Goal: Task Accomplishment & Management: Complete application form

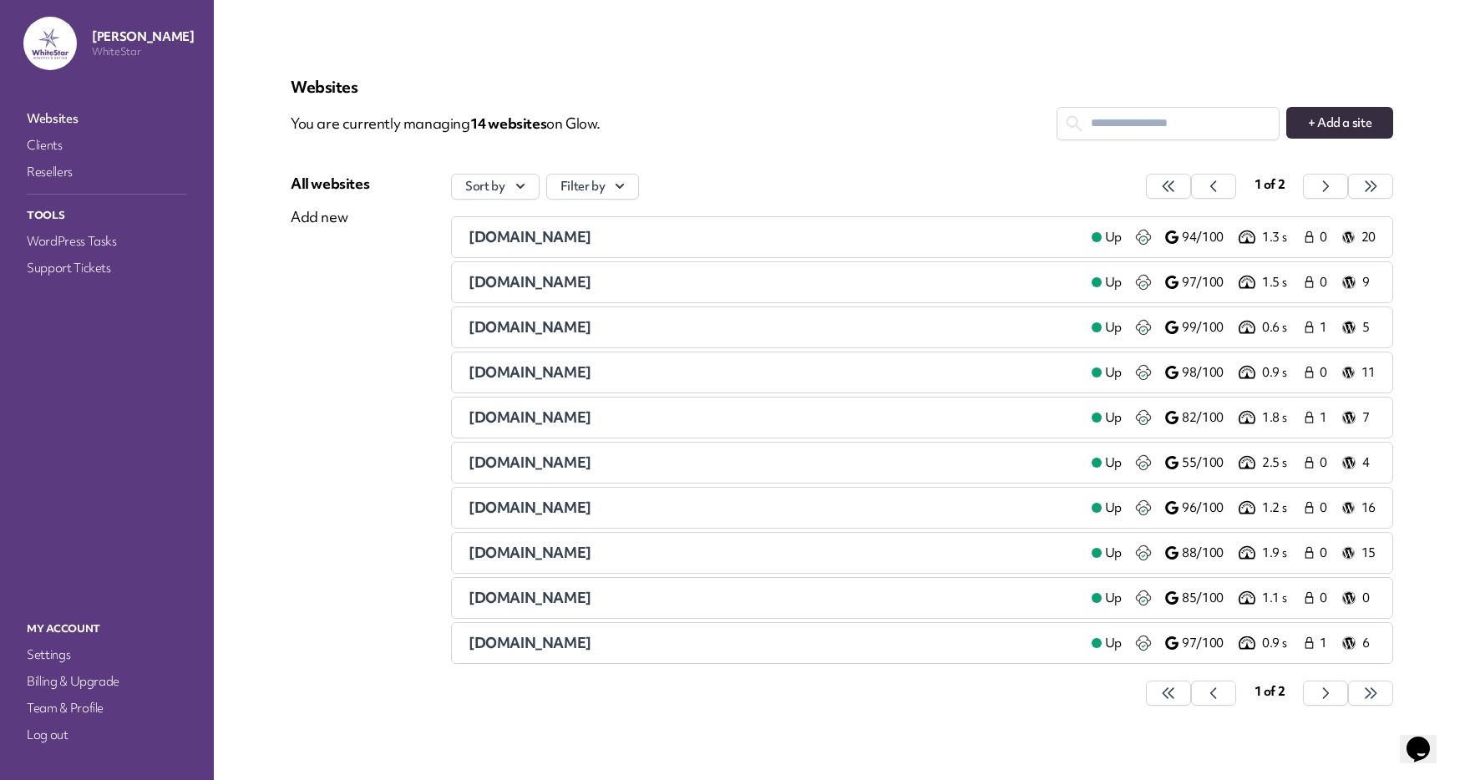
click at [81, 254] on nav "Websites Clients Resellers Tools WordPress Tasks Support Tickets" at bounding box center [107, 346] width 180 height 484
click at [79, 264] on link "Support Tickets" at bounding box center [106, 267] width 167 height 23
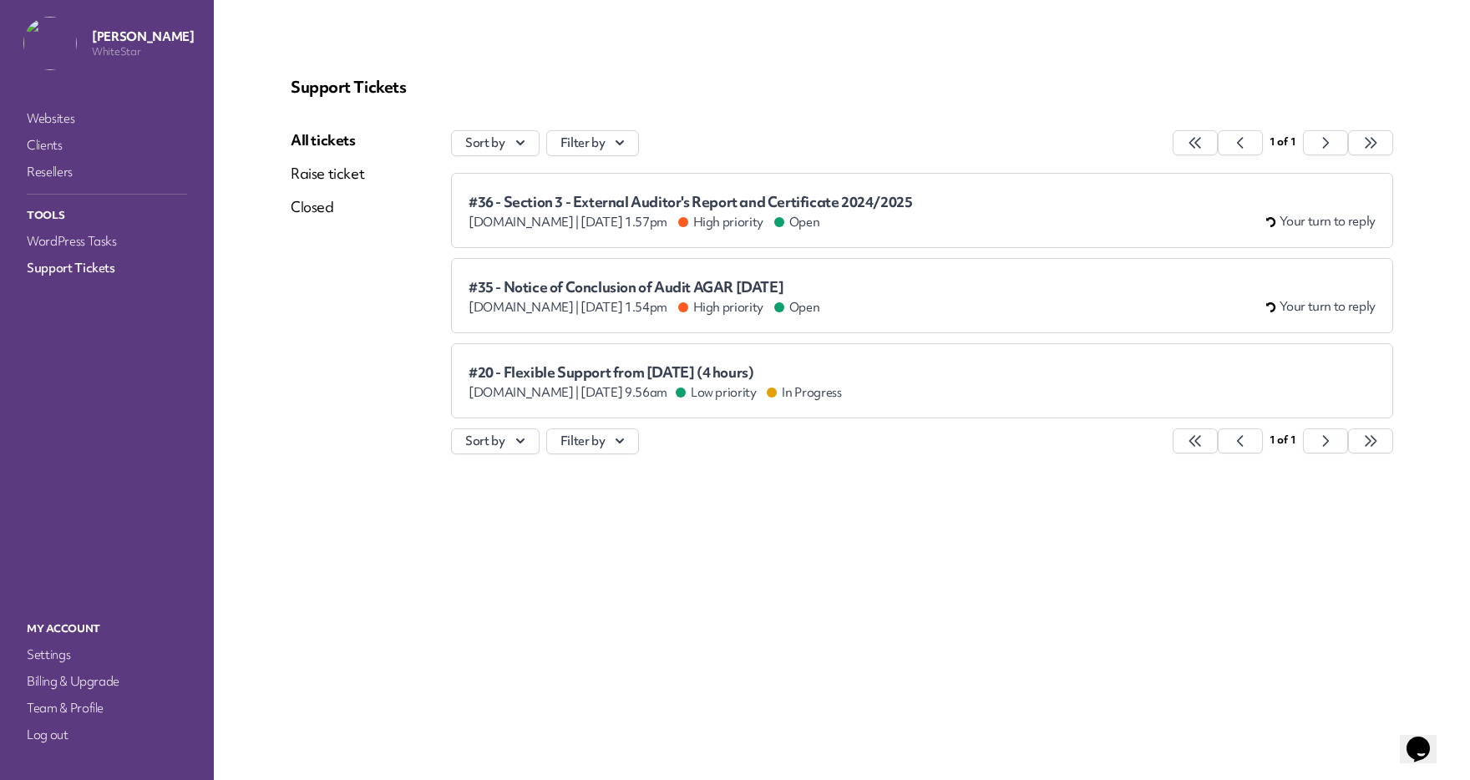
click at [643, 293] on span "#35 - Notice of Conclusion of Audit AGAR 31 March 2025" at bounding box center [644, 287] width 351 height 17
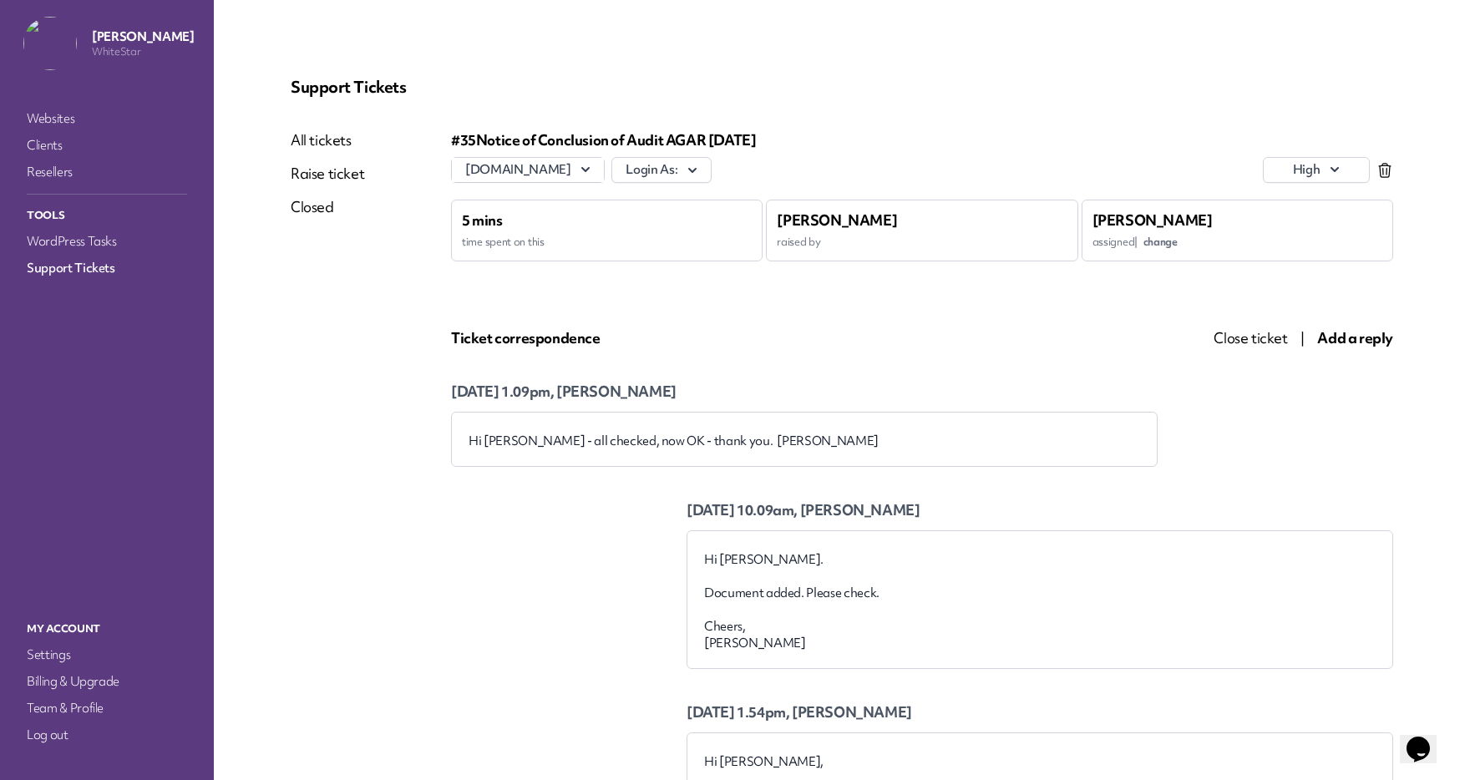
click at [1244, 341] on span "Close ticket" at bounding box center [1250, 337] width 73 height 19
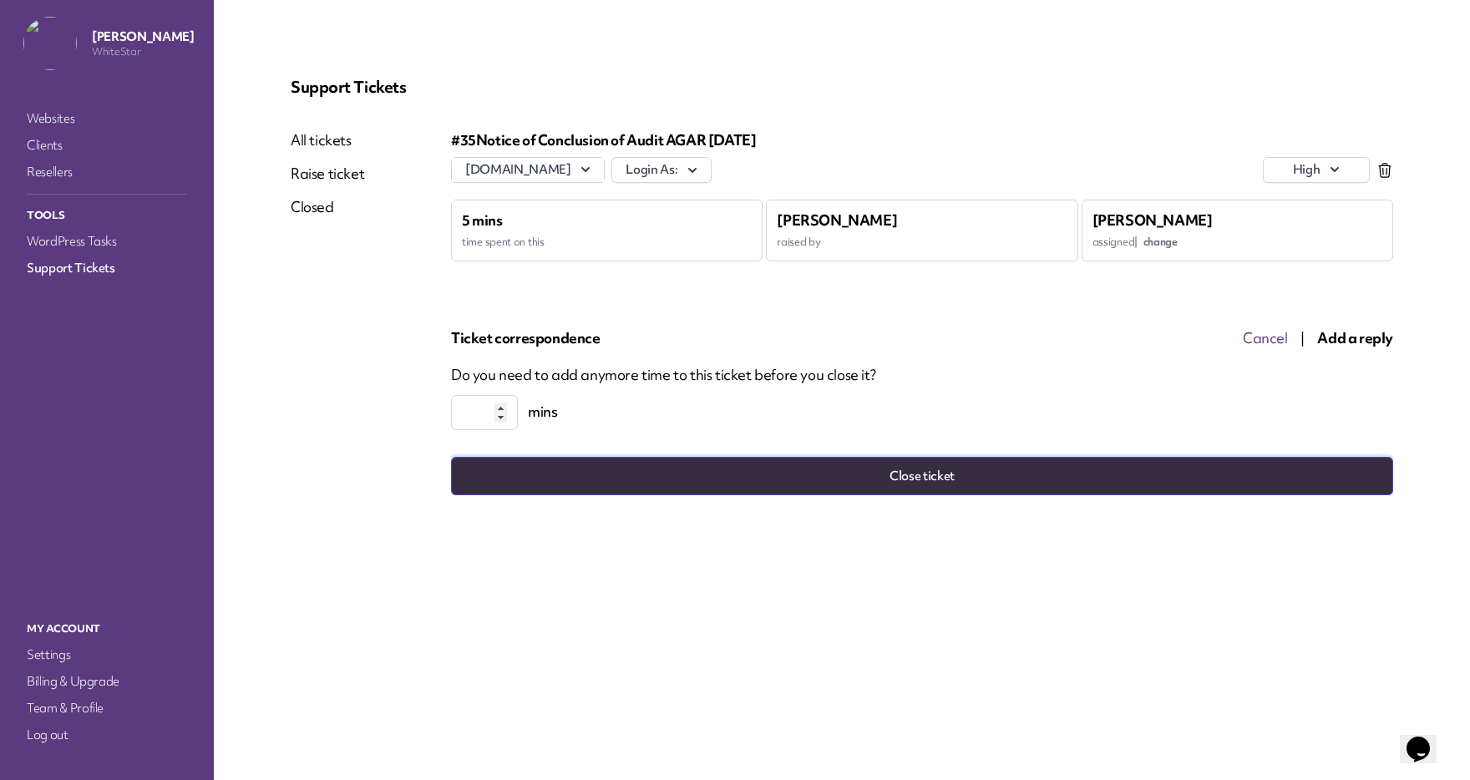
click at [920, 472] on button "Close ticket" at bounding box center [922, 476] width 942 height 38
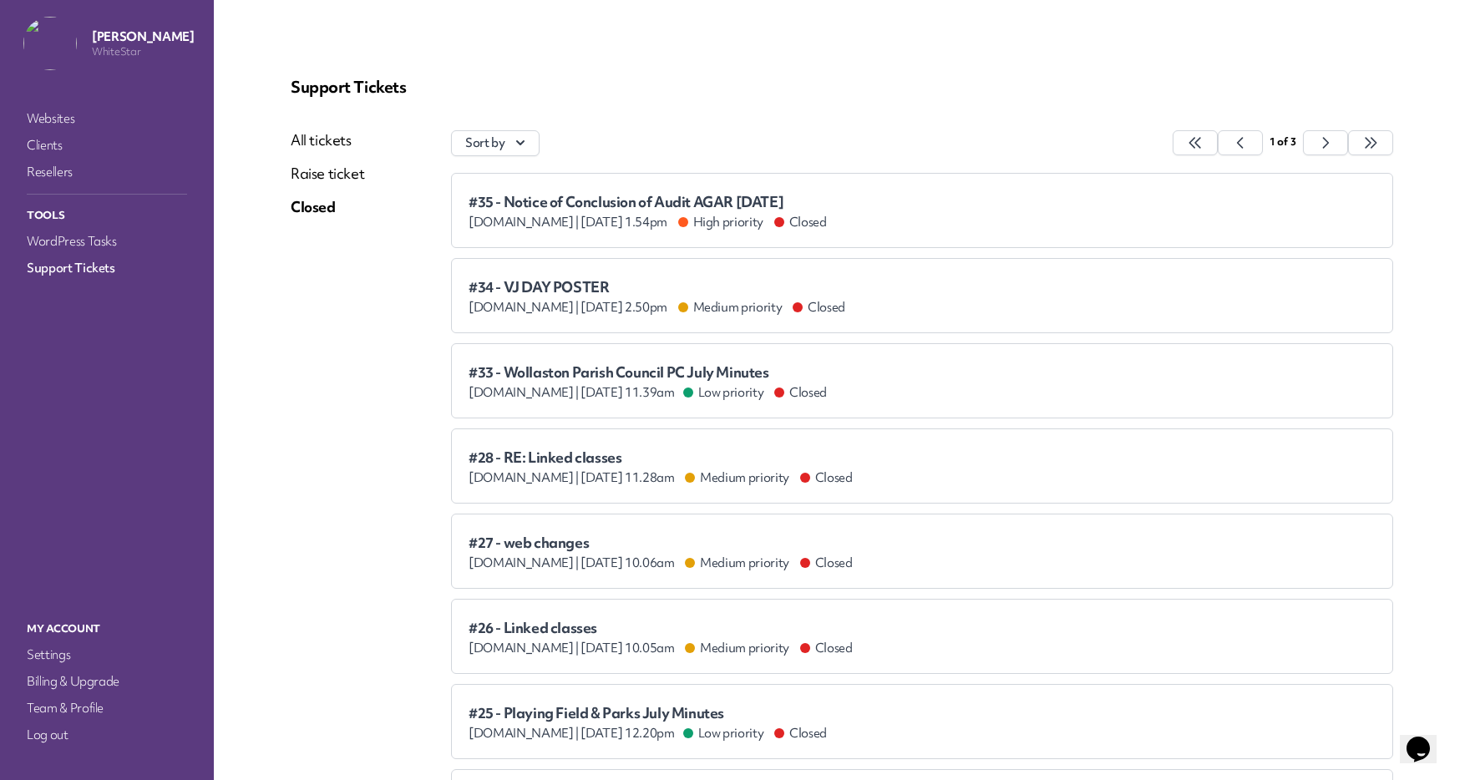
click at [344, 140] on link "All tickets" at bounding box center [327, 140] width 73 height 20
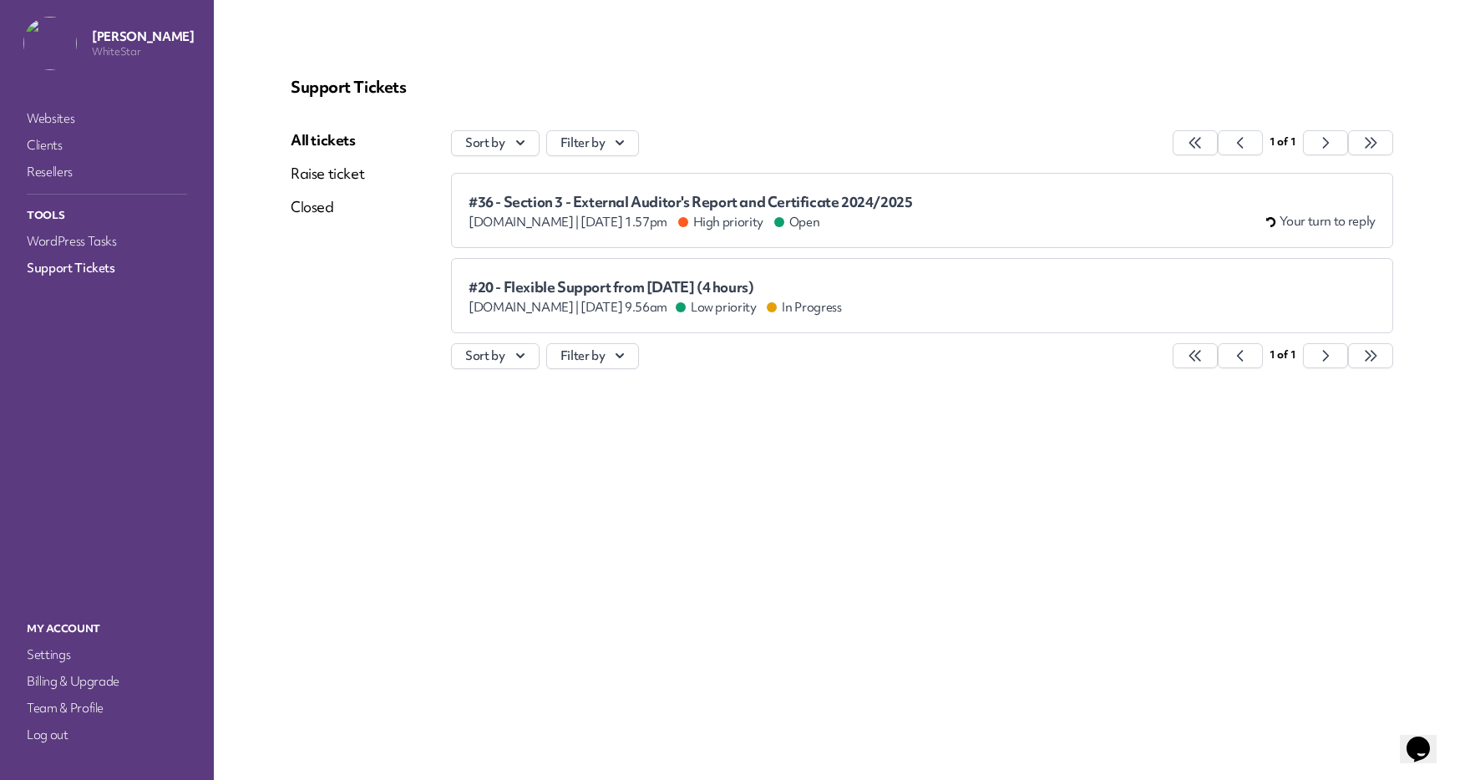
click at [565, 211] on div "#36 - Section 3 - External Auditor's Report and Certificate 2024/2025 wollaston…" at bounding box center [691, 212] width 444 height 37
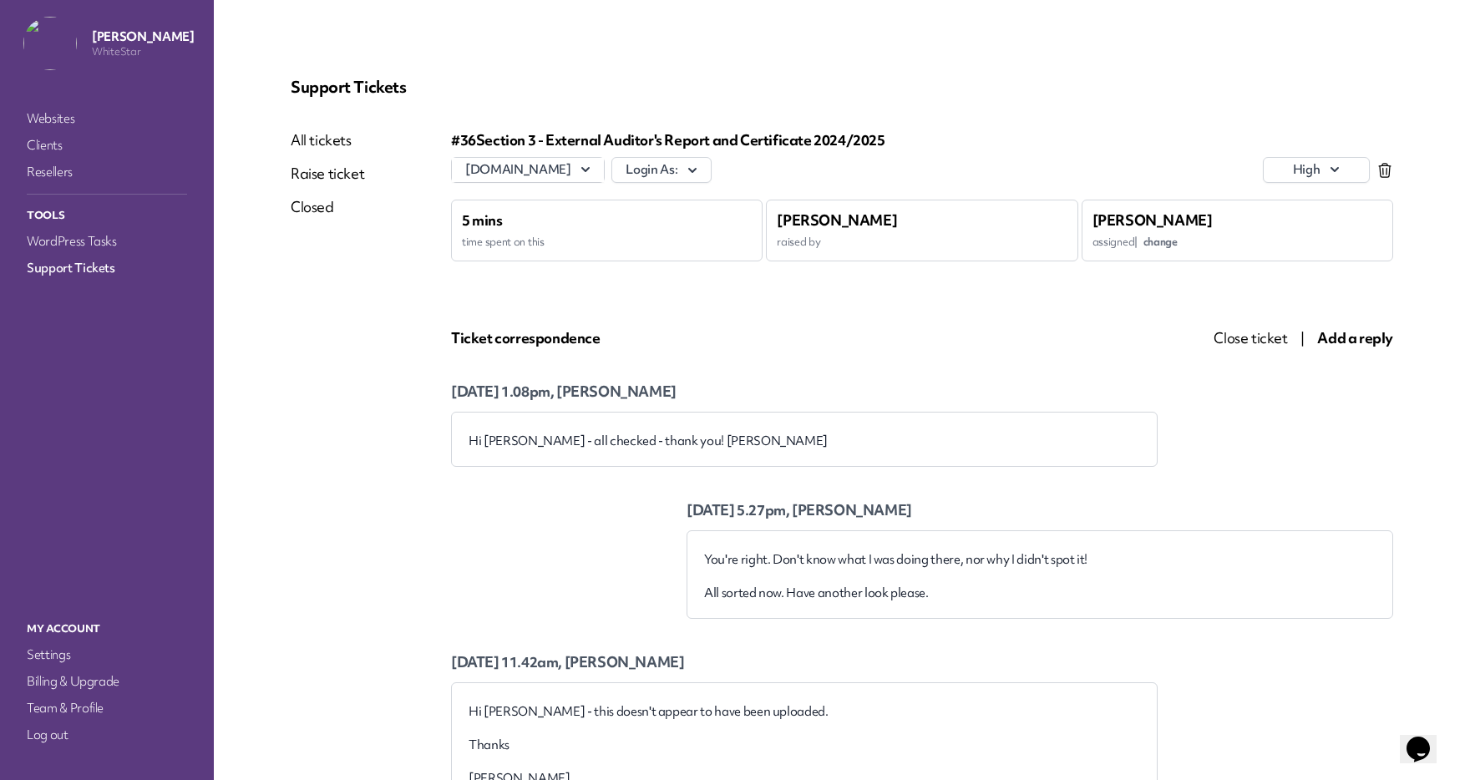
click at [1260, 342] on span "Close ticket" at bounding box center [1250, 337] width 73 height 19
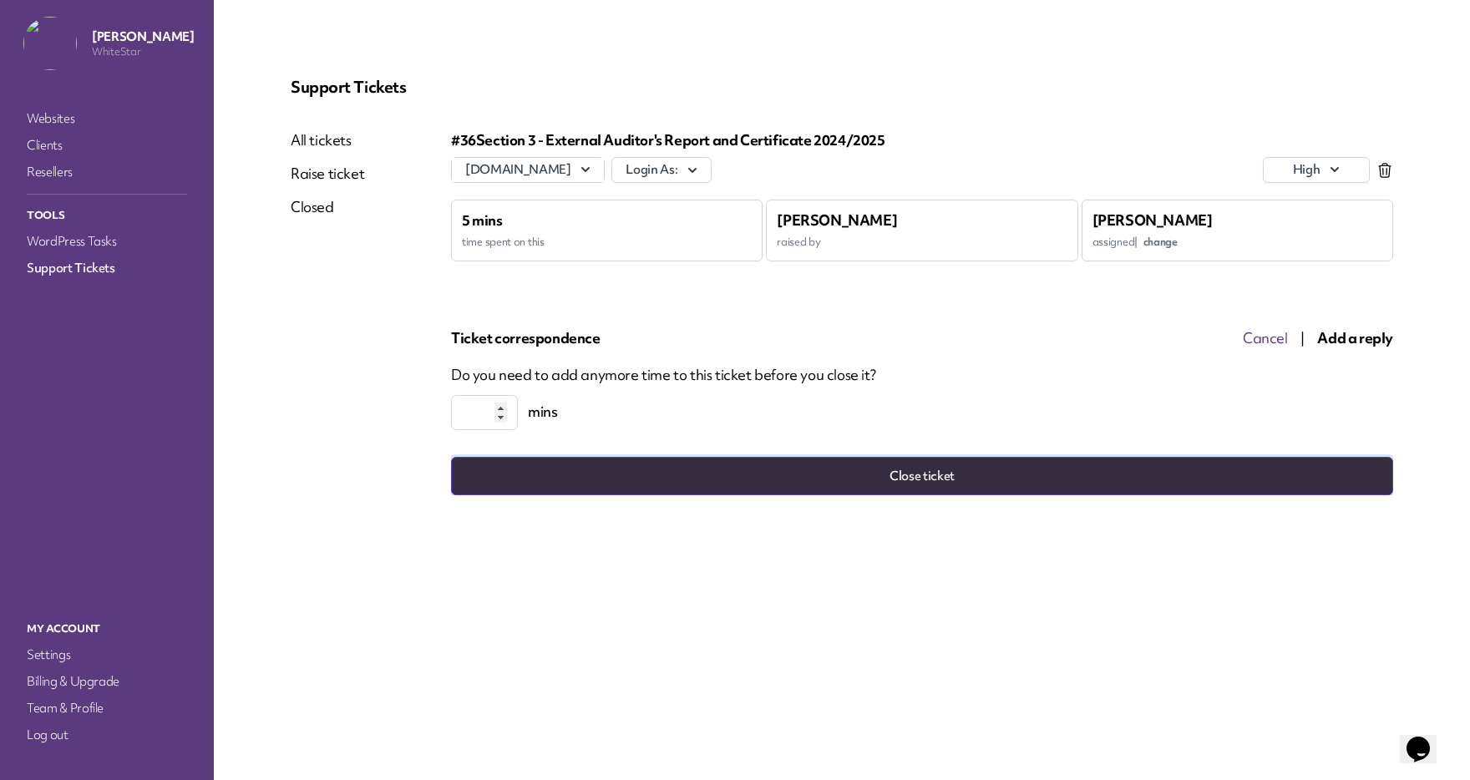
click at [948, 494] on button "Close ticket" at bounding box center [922, 476] width 942 height 38
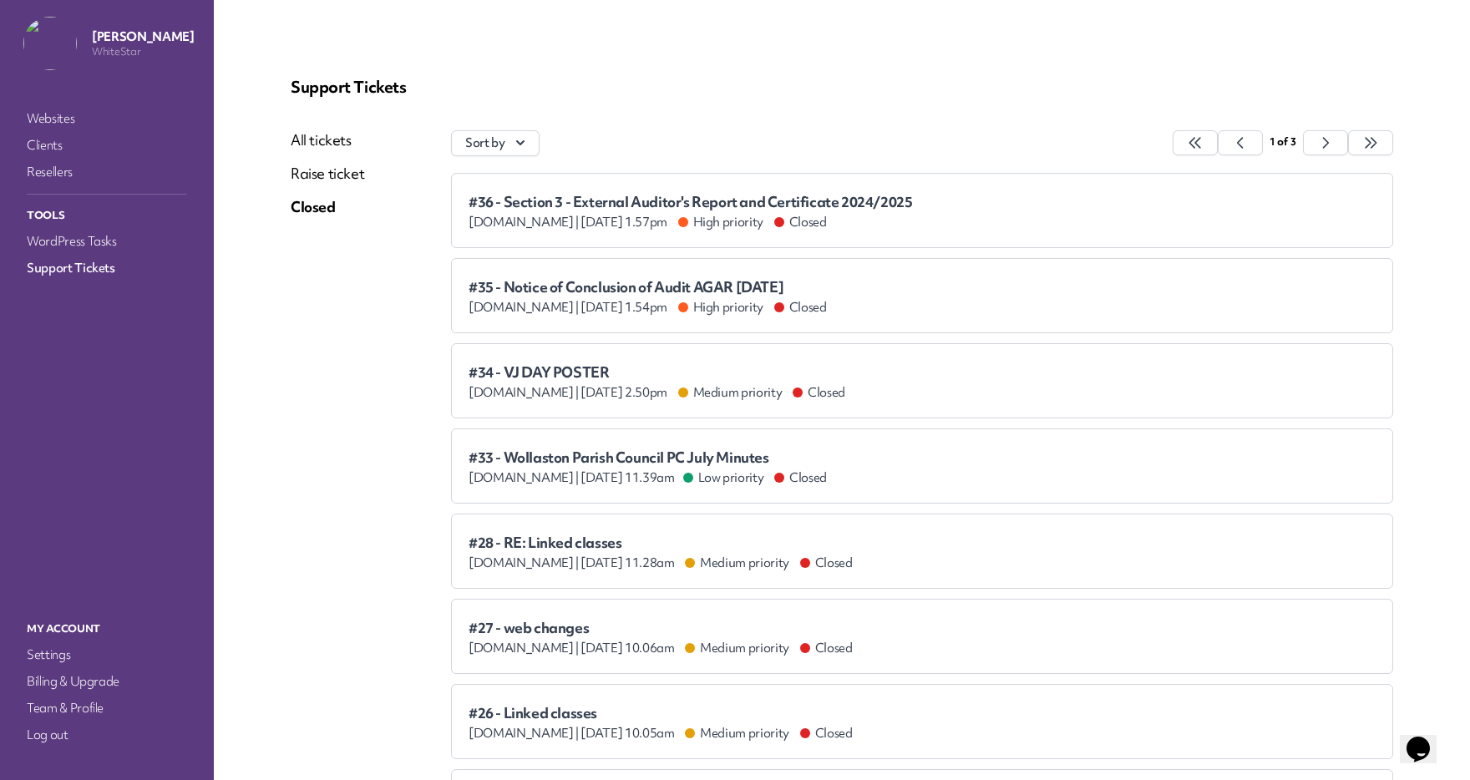
click at [300, 126] on div "Support Tickets All tickets Raise ticket Closed Sort by 1 of 3 #36 - Section 3 …" at bounding box center [842, 572] width 1143 height 1031
click at [312, 139] on link "All tickets" at bounding box center [327, 140] width 73 height 20
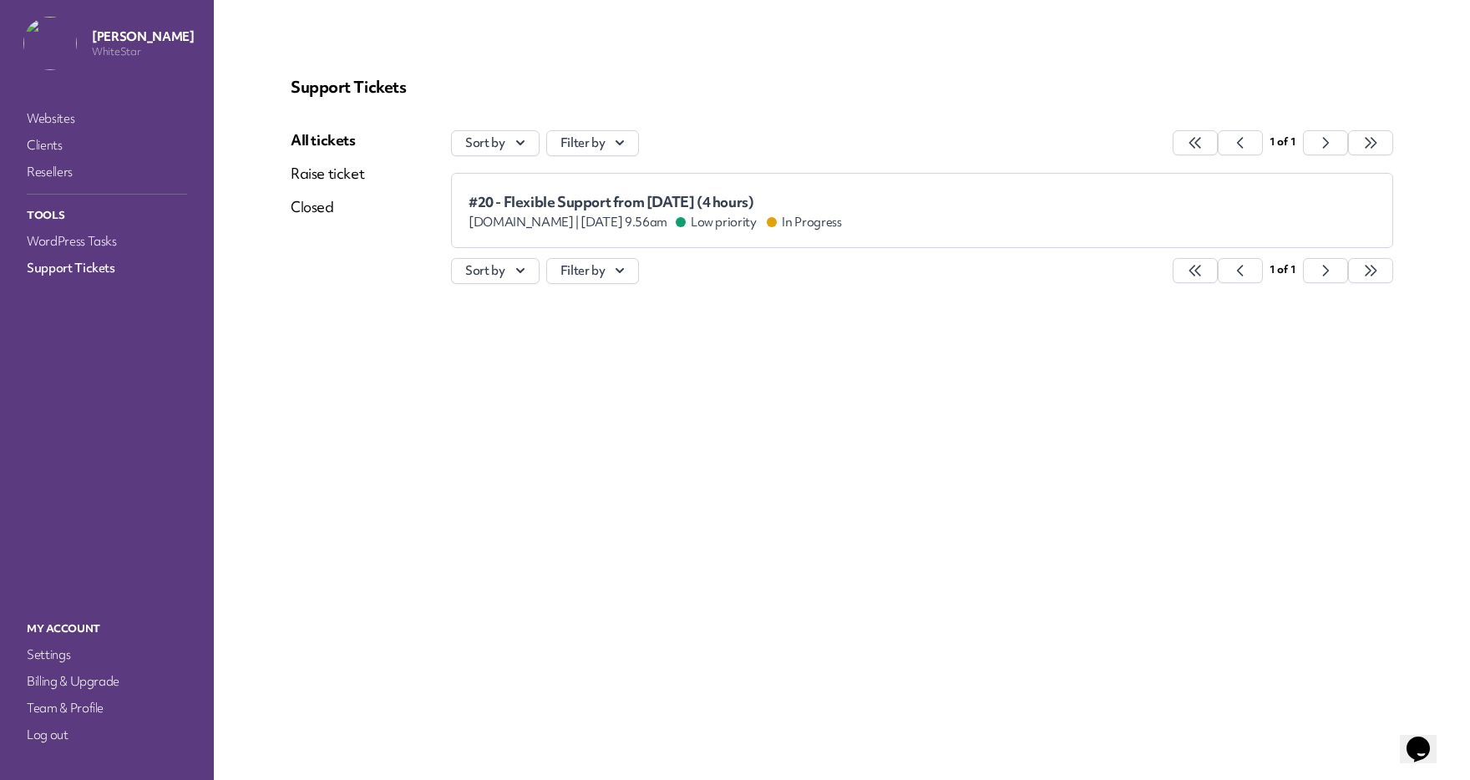
click at [376, 305] on div "Support Tickets All tickets Raise ticket Closed Sort by Filter by 1 of 1 #20 - …" at bounding box center [842, 189] width 1143 height 264
click at [73, 114] on link "Websites" at bounding box center [106, 118] width 167 height 23
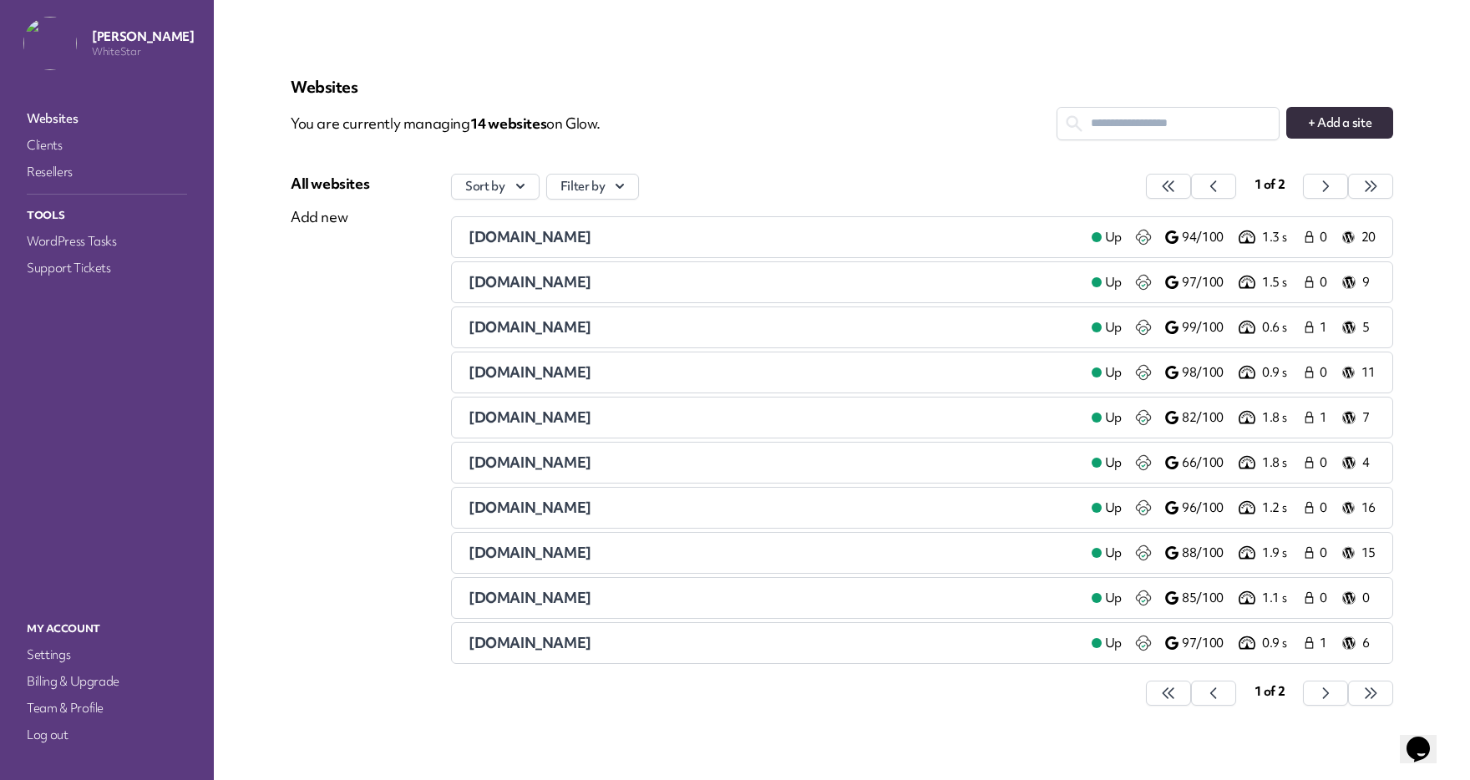
click at [555, 367] on span "[DOMAIN_NAME]" at bounding box center [530, 371] width 123 height 19
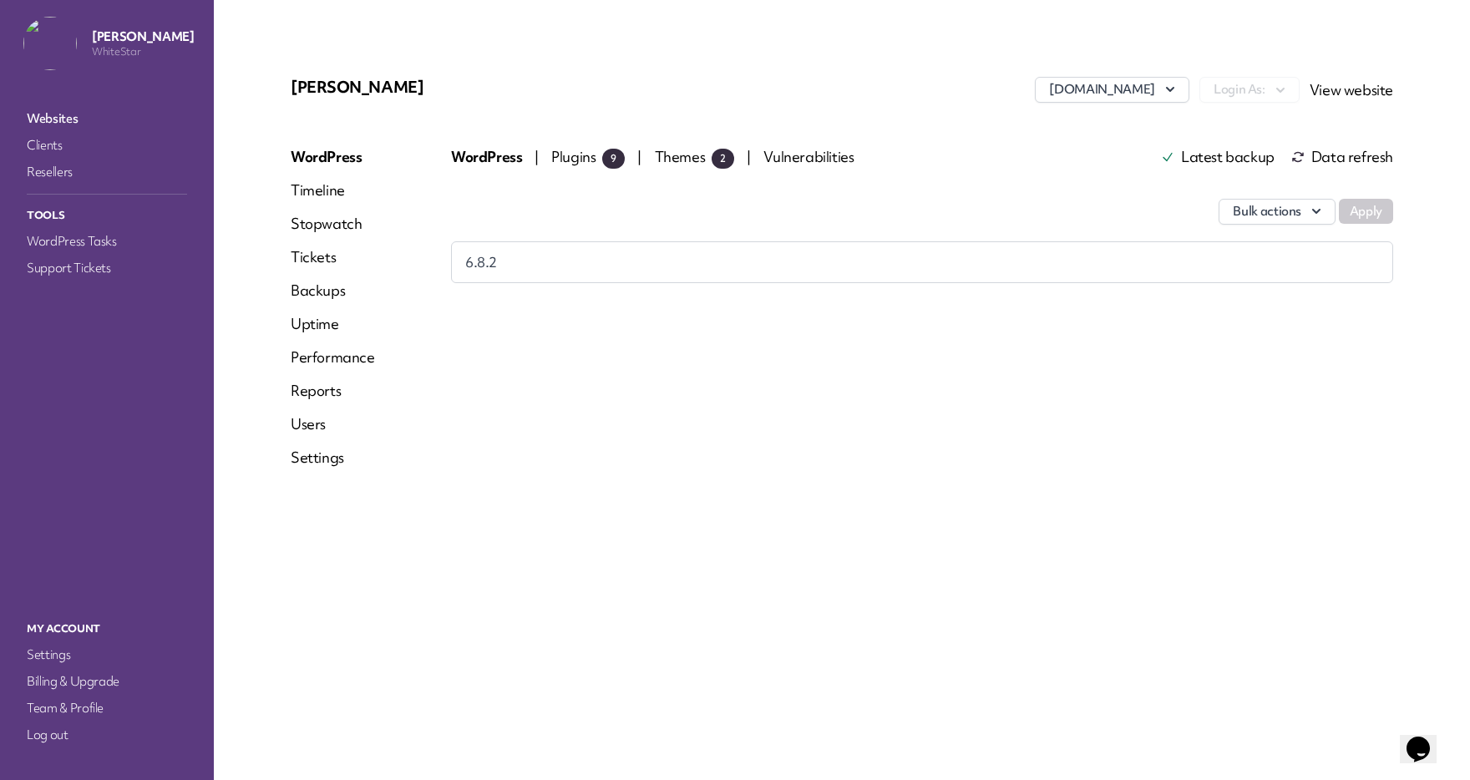
click at [335, 188] on link "Timeline" at bounding box center [333, 190] width 84 height 20
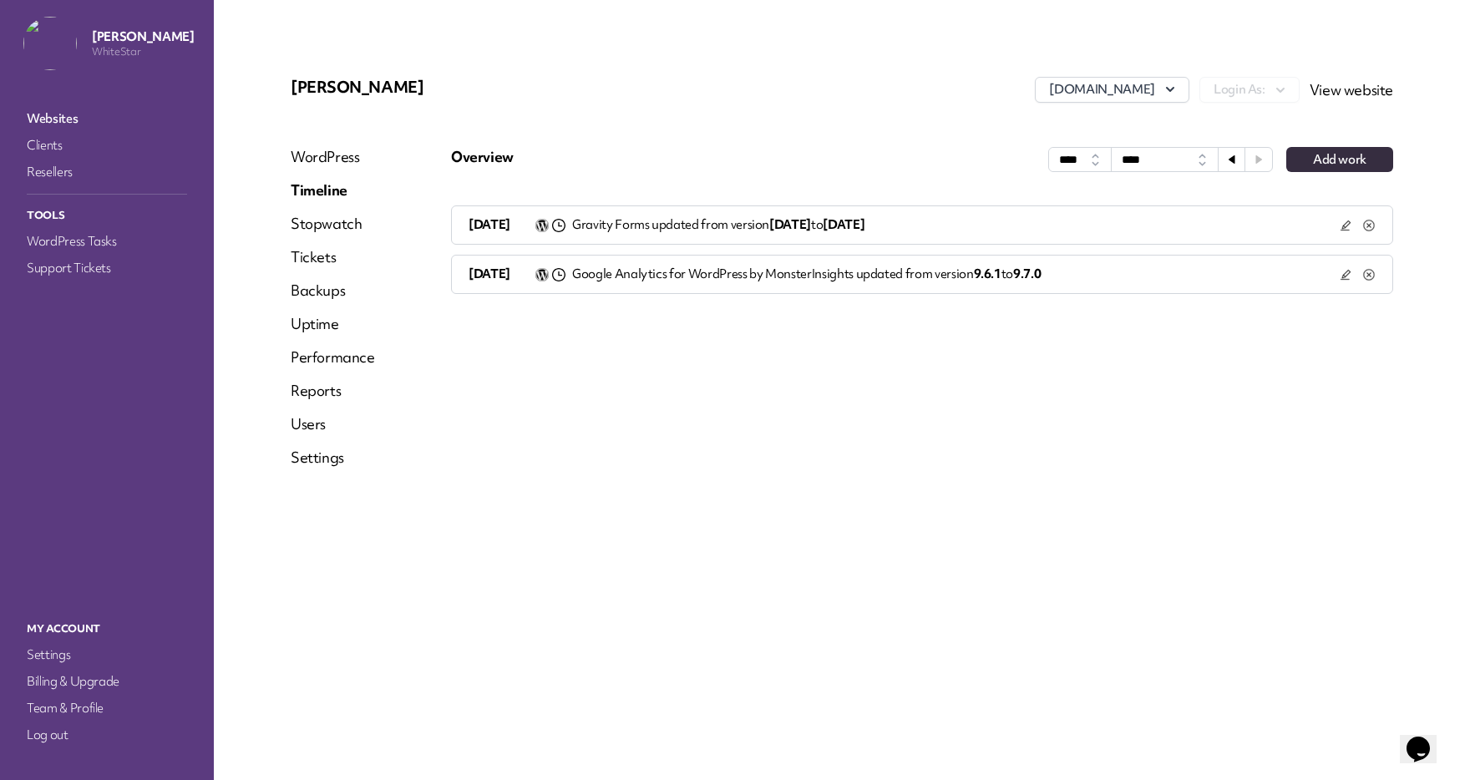
click at [332, 231] on link "Stopwatch" at bounding box center [333, 224] width 84 height 20
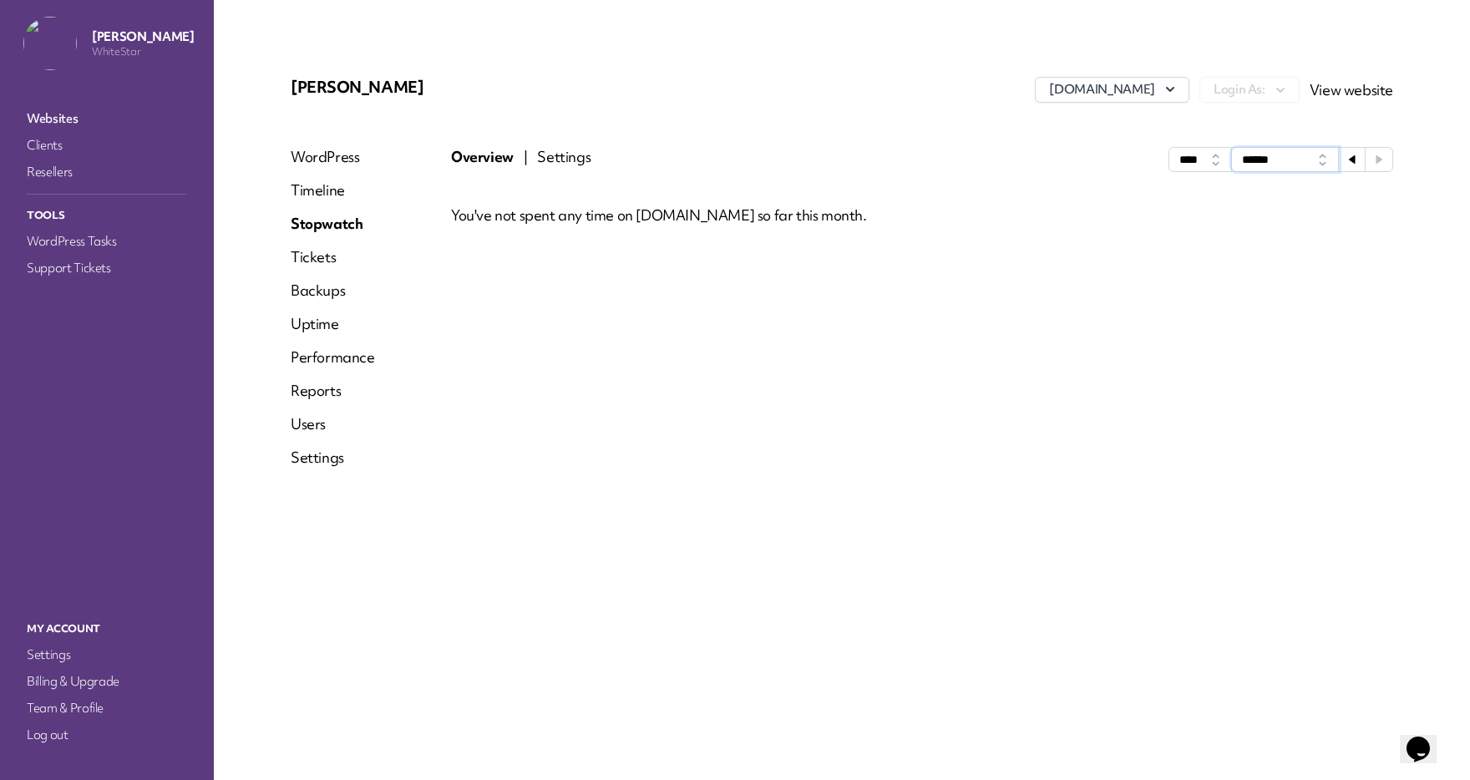
click at [1267, 165] on select "**** ******" at bounding box center [1285, 159] width 107 height 23
select select "****"
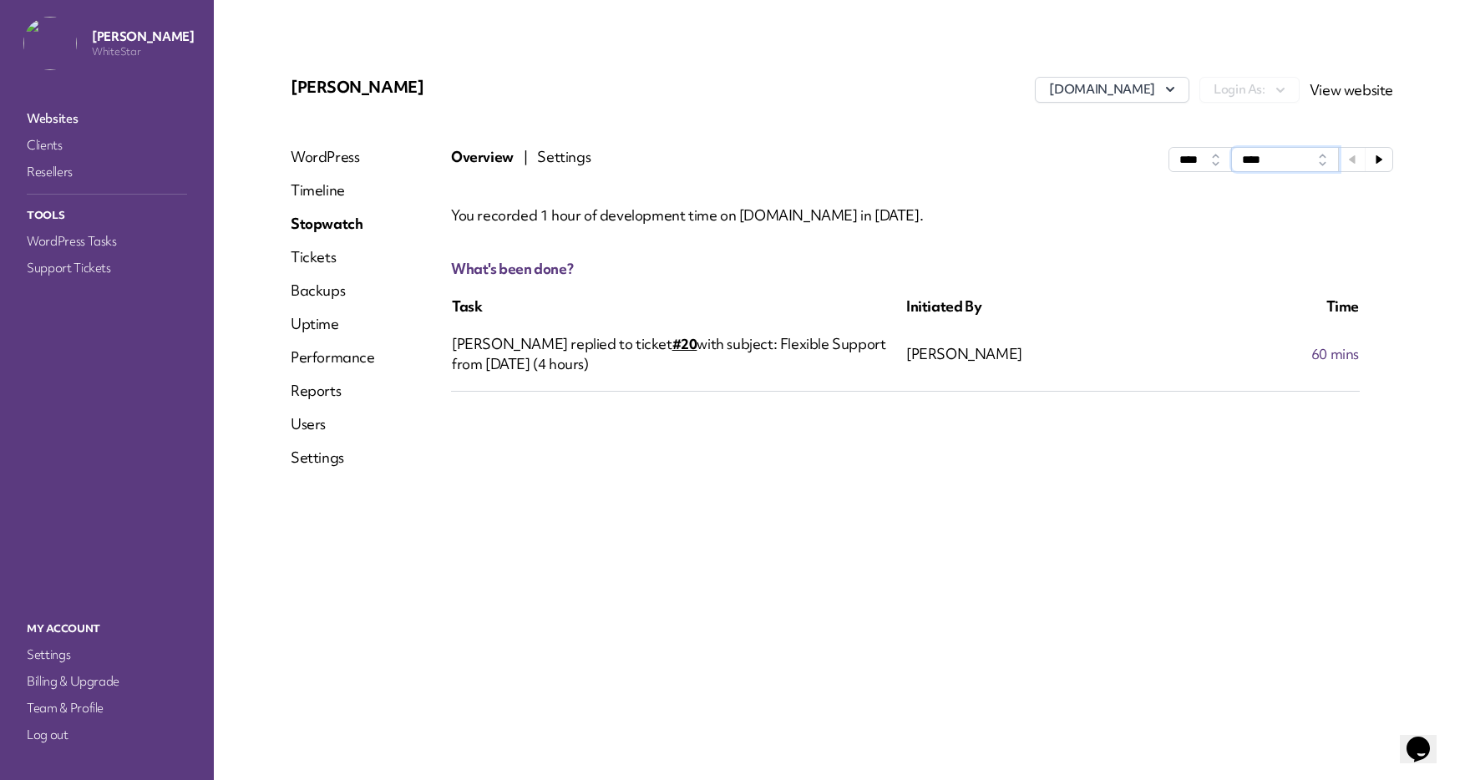
click at [1265, 158] on select "**** ******" at bounding box center [1285, 159] width 107 height 23
click at [672, 347] on link "#20" at bounding box center [684, 343] width 25 height 19
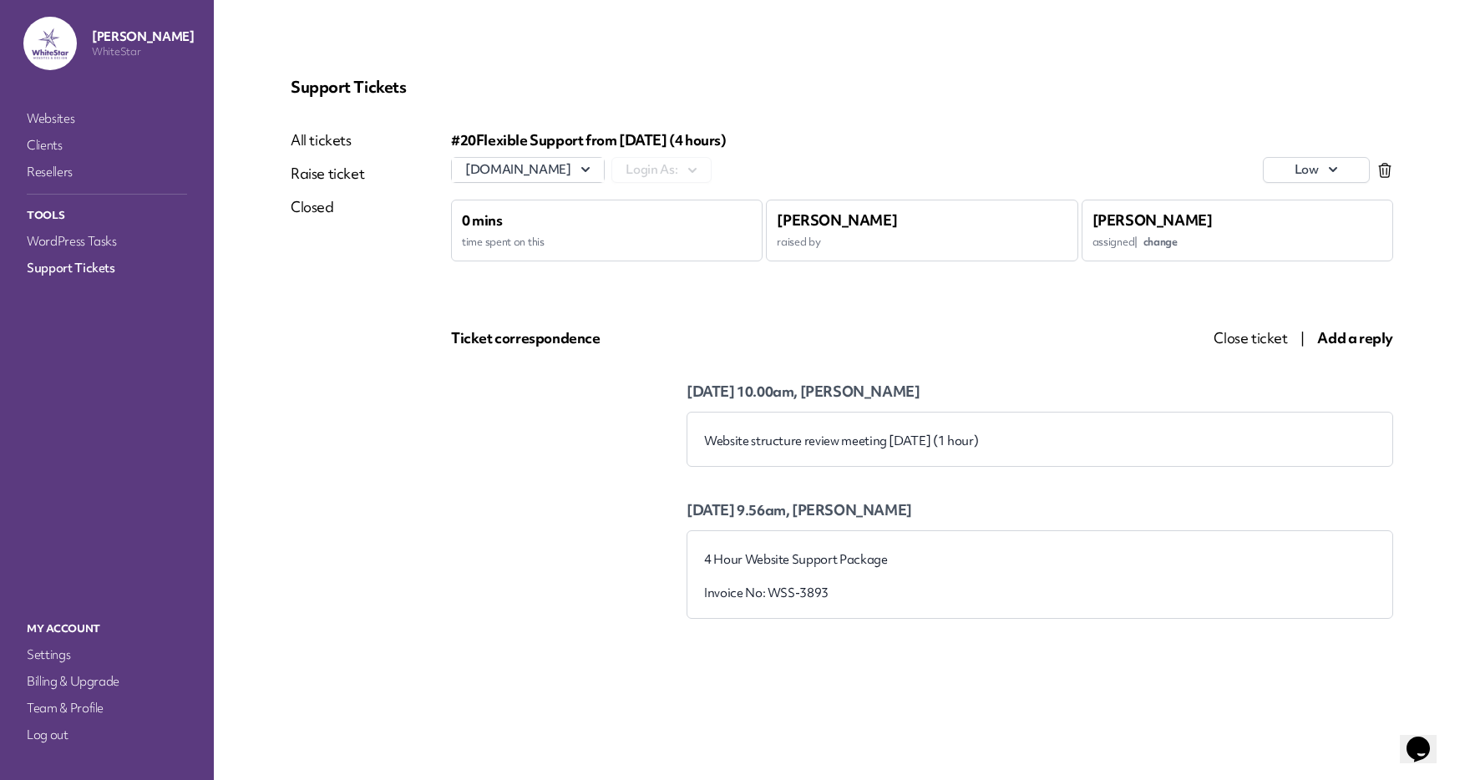
click at [785, 564] on p "4 Hour Website Support Package" at bounding box center [1040, 559] width 672 height 17
click at [827, 446] on p "Website structure review meeting [DATE] (1 hour)" at bounding box center [1040, 441] width 672 height 17
click at [486, 453] on div "#20 Flexible Support from [DATE] (4 hours) [DOMAIN_NAME] Login As: low 0 mins t…" at bounding box center [922, 315] width 942 height 370
click at [345, 388] on div "All tickets Raise ticket Closed" at bounding box center [327, 374] width 73 height 489
click at [45, 118] on link "Websites" at bounding box center [106, 118] width 167 height 23
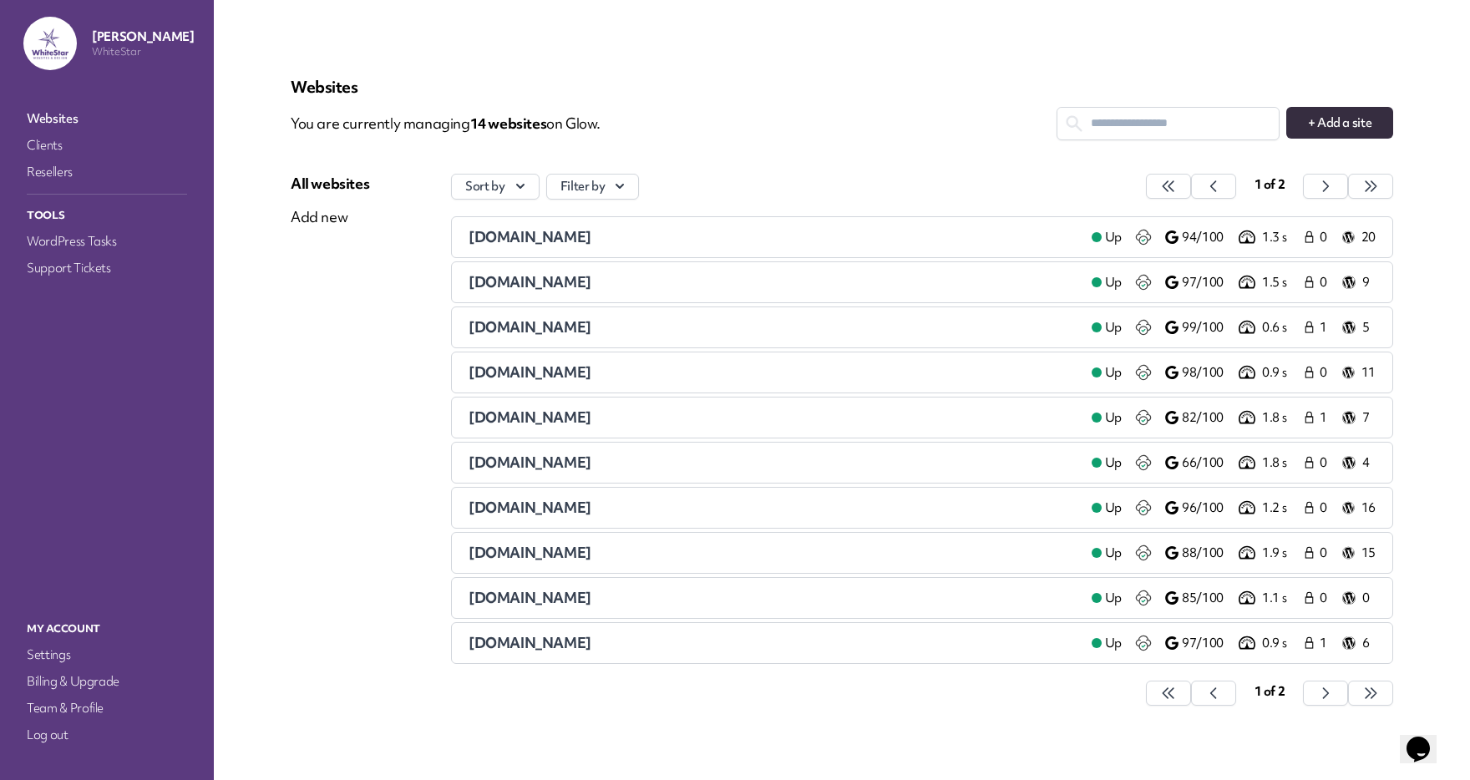
click at [558, 373] on span "[DOMAIN_NAME]" at bounding box center [530, 371] width 123 height 19
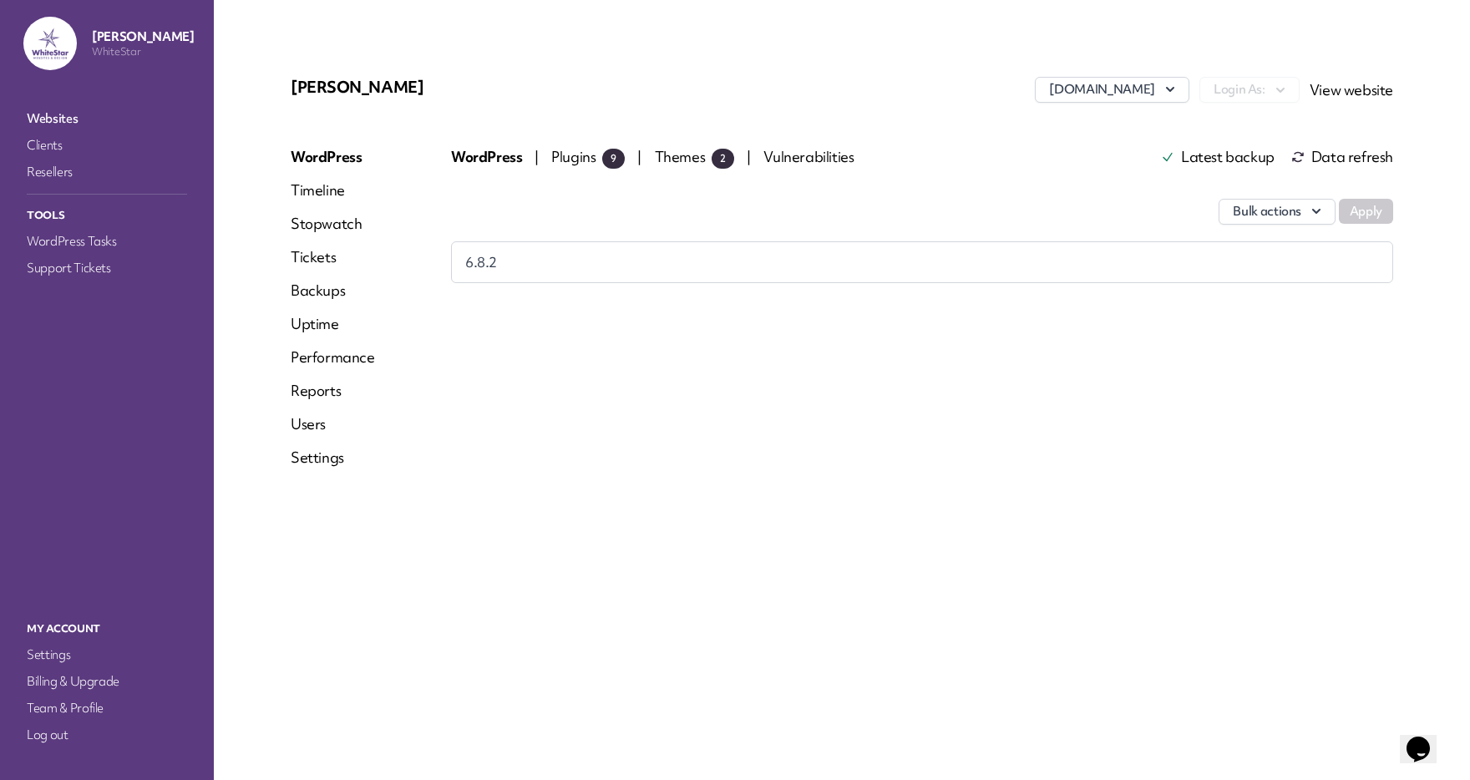
click at [1346, 89] on link "View website" at bounding box center [1352, 89] width 84 height 19
click at [317, 292] on link "Backups" at bounding box center [333, 291] width 84 height 20
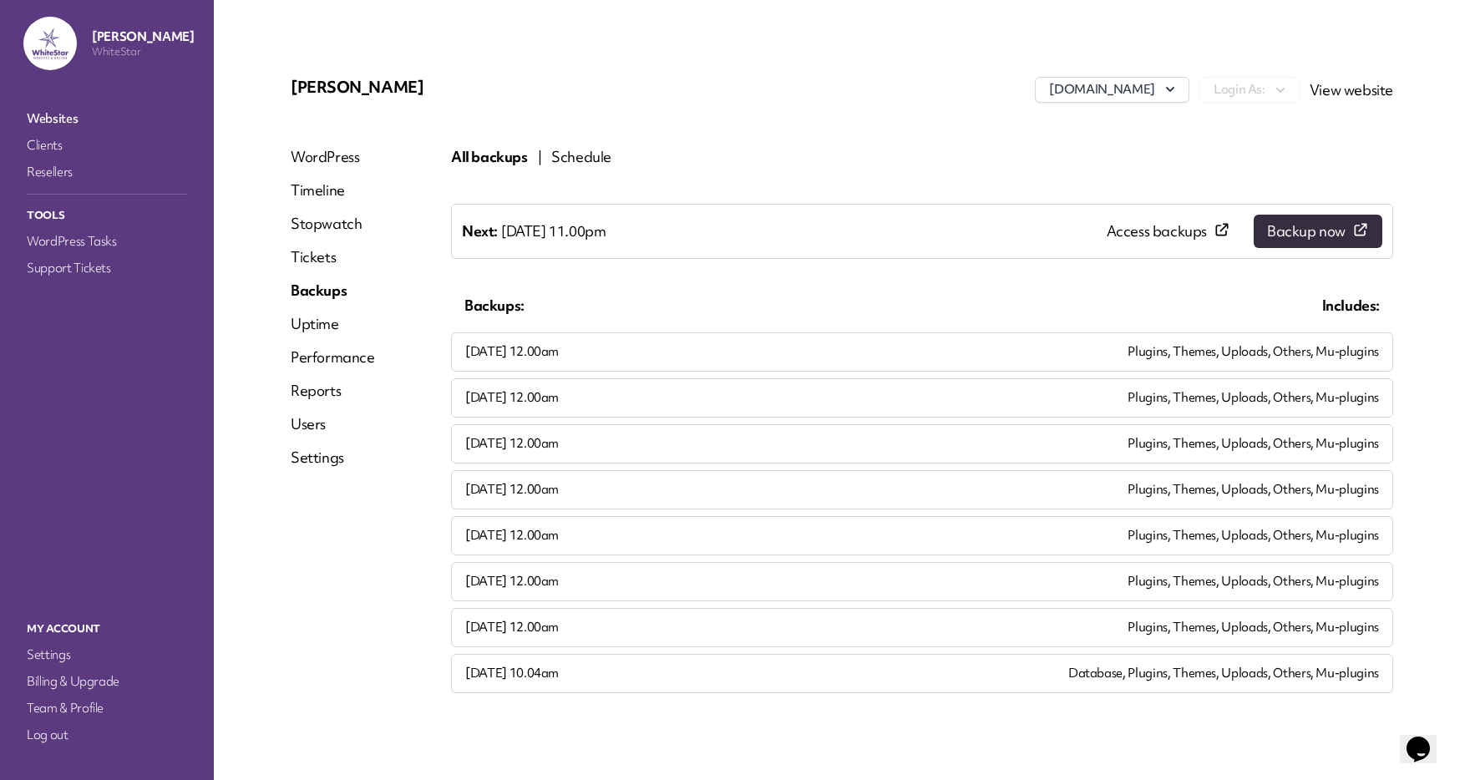
click at [317, 251] on link "Tickets" at bounding box center [333, 257] width 84 height 20
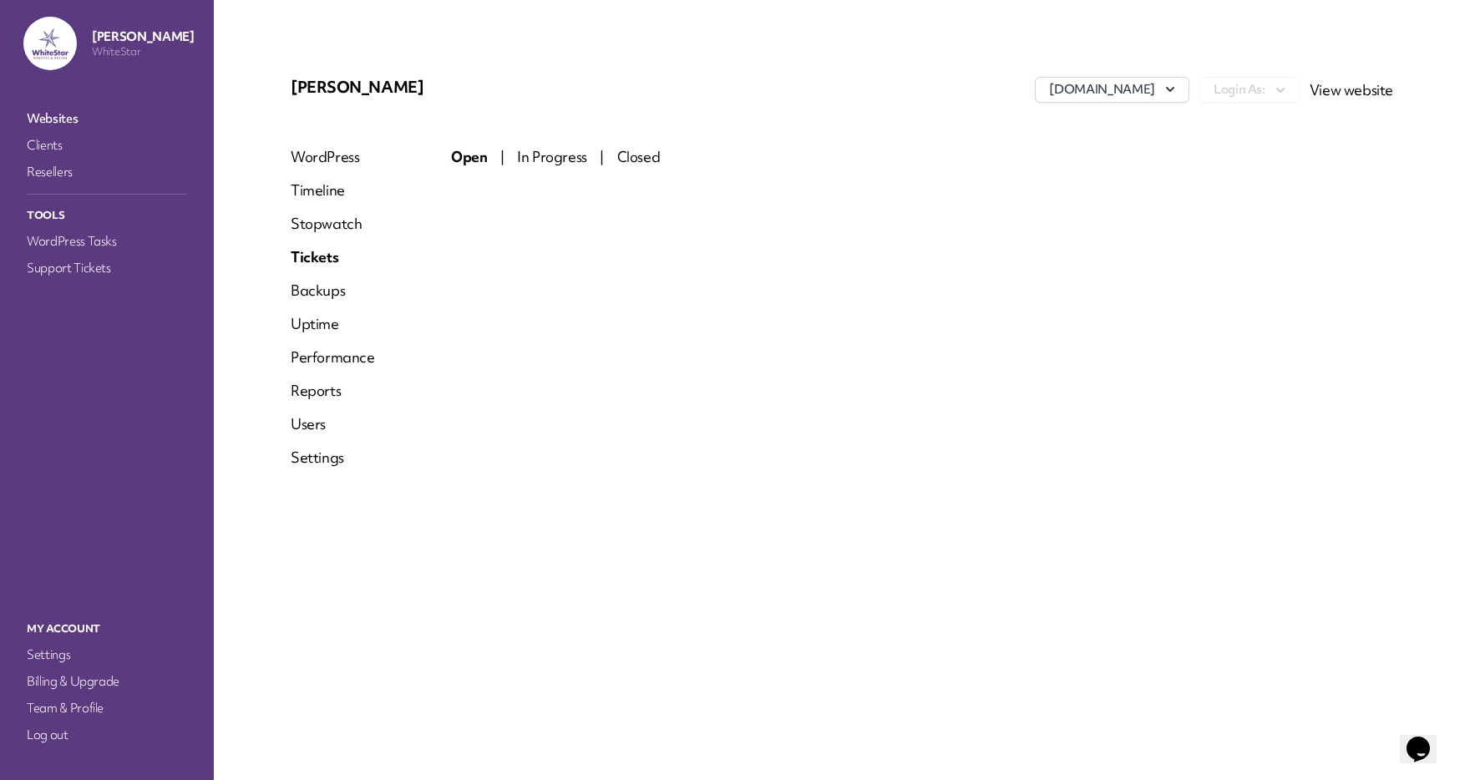
click at [313, 422] on link "Users" at bounding box center [333, 424] width 84 height 20
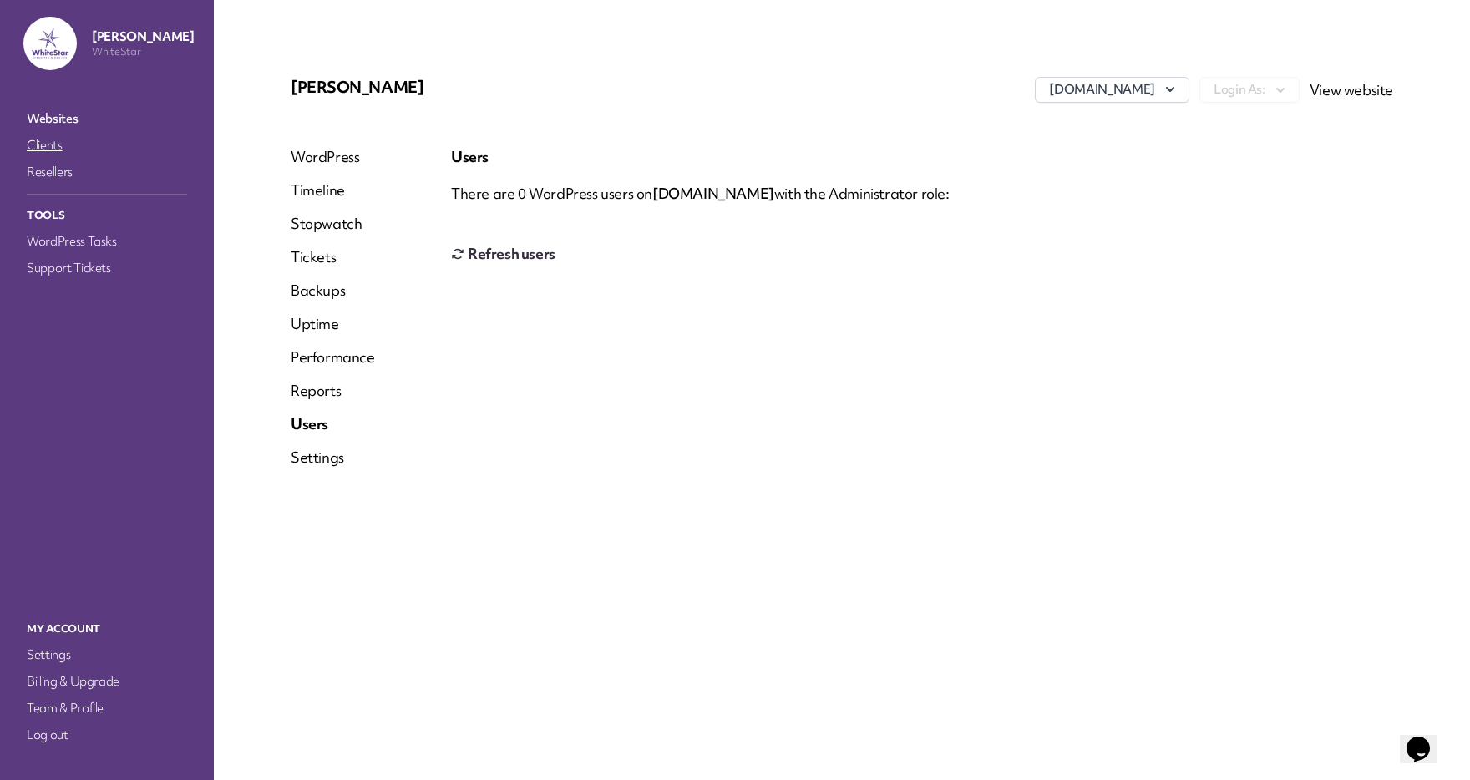
click at [50, 144] on link "Clients" at bounding box center [106, 145] width 167 height 23
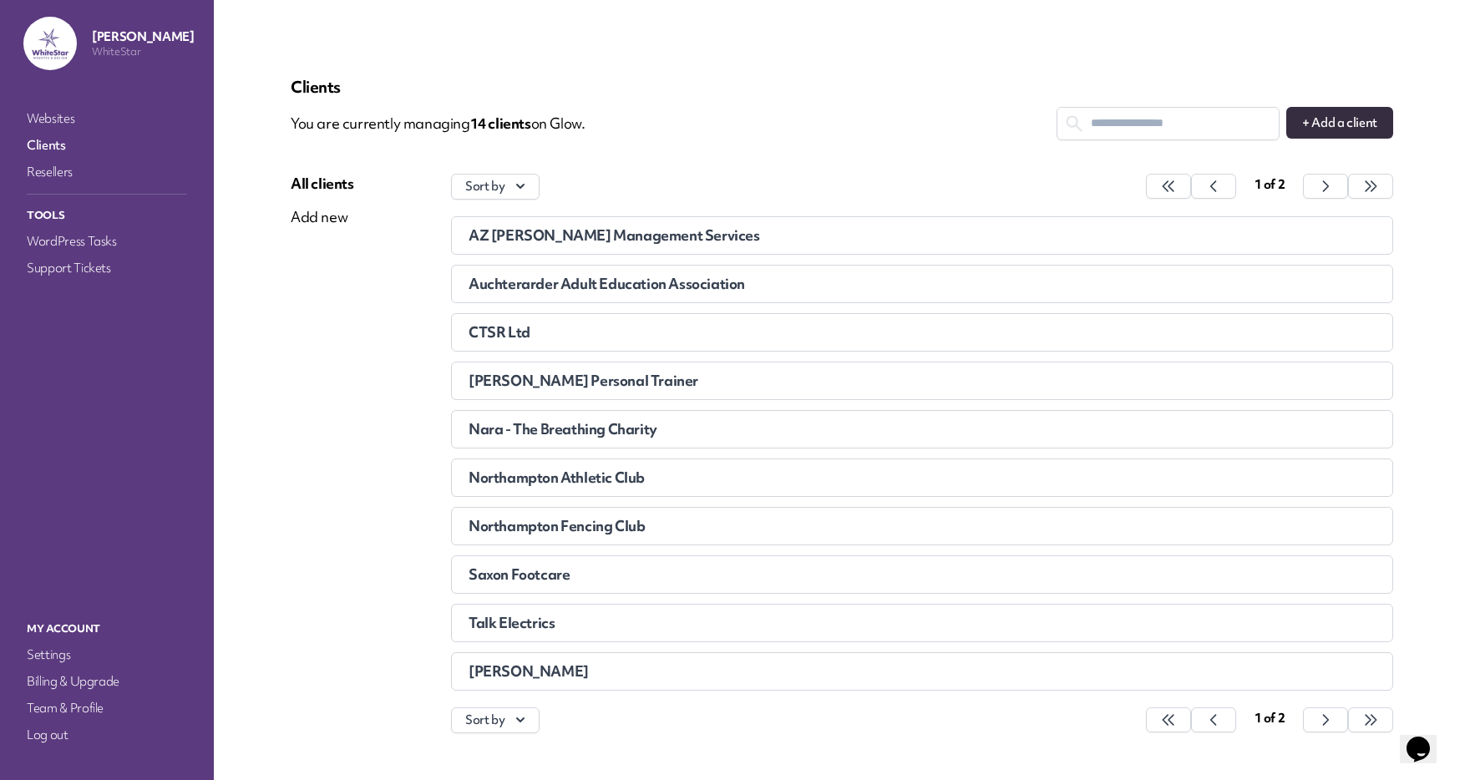
click at [535, 671] on span "[PERSON_NAME]" at bounding box center [529, 670] width 120 height 19
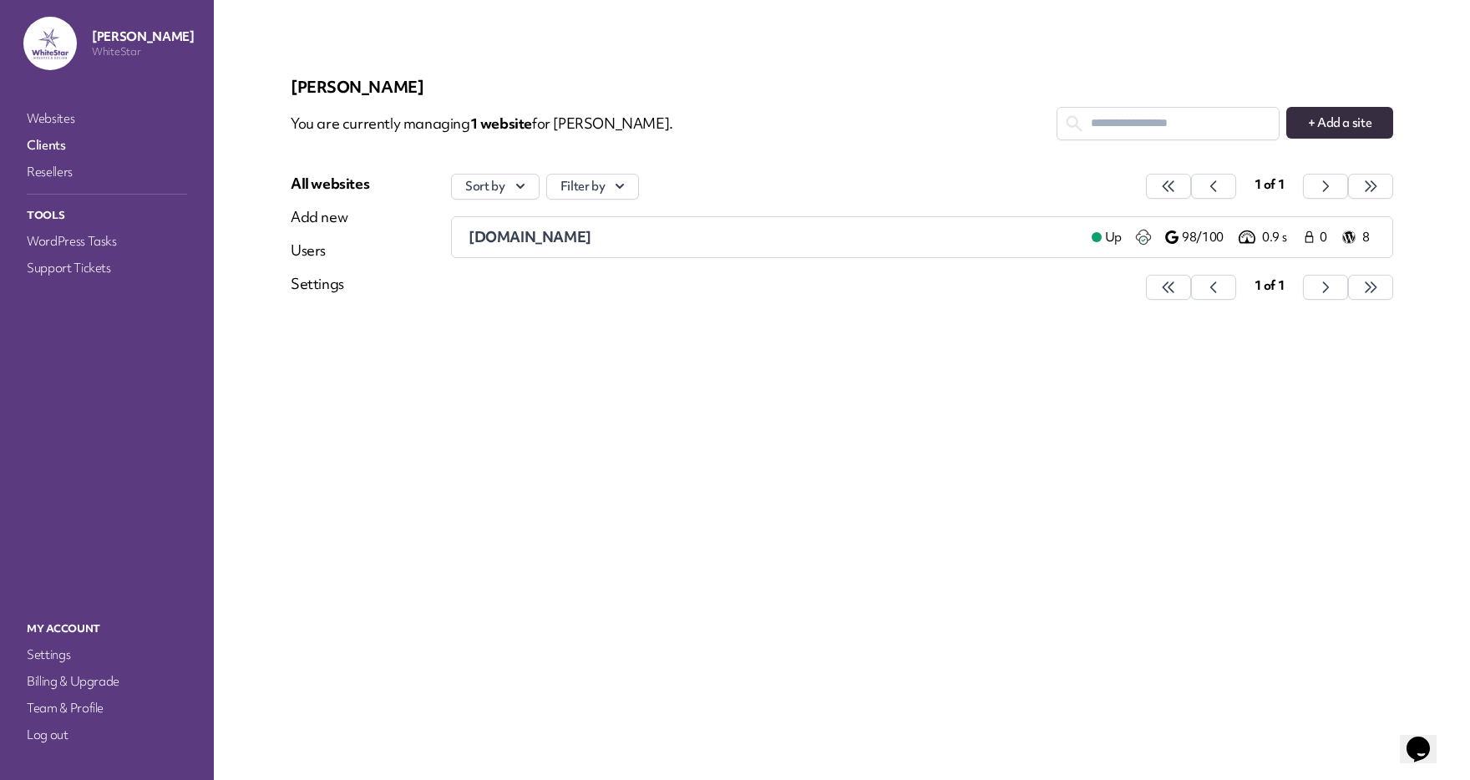
click at [53, 111] on link "Websites" at bounding box center [106, 118] width 167 height 23
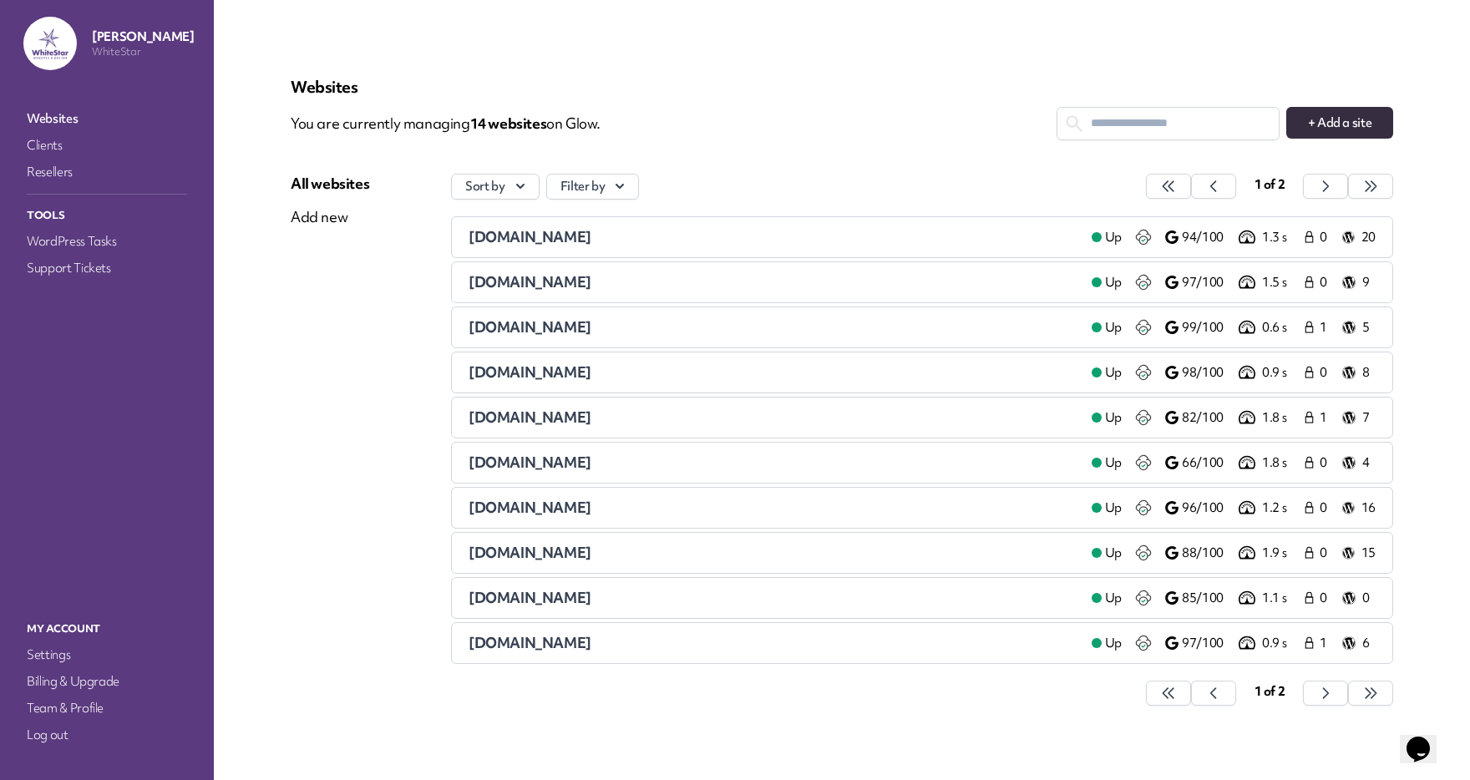
click at [496, 371] on span "[DOMAIN_NAME]" at bounding box center [530, 371] width 123 height 19
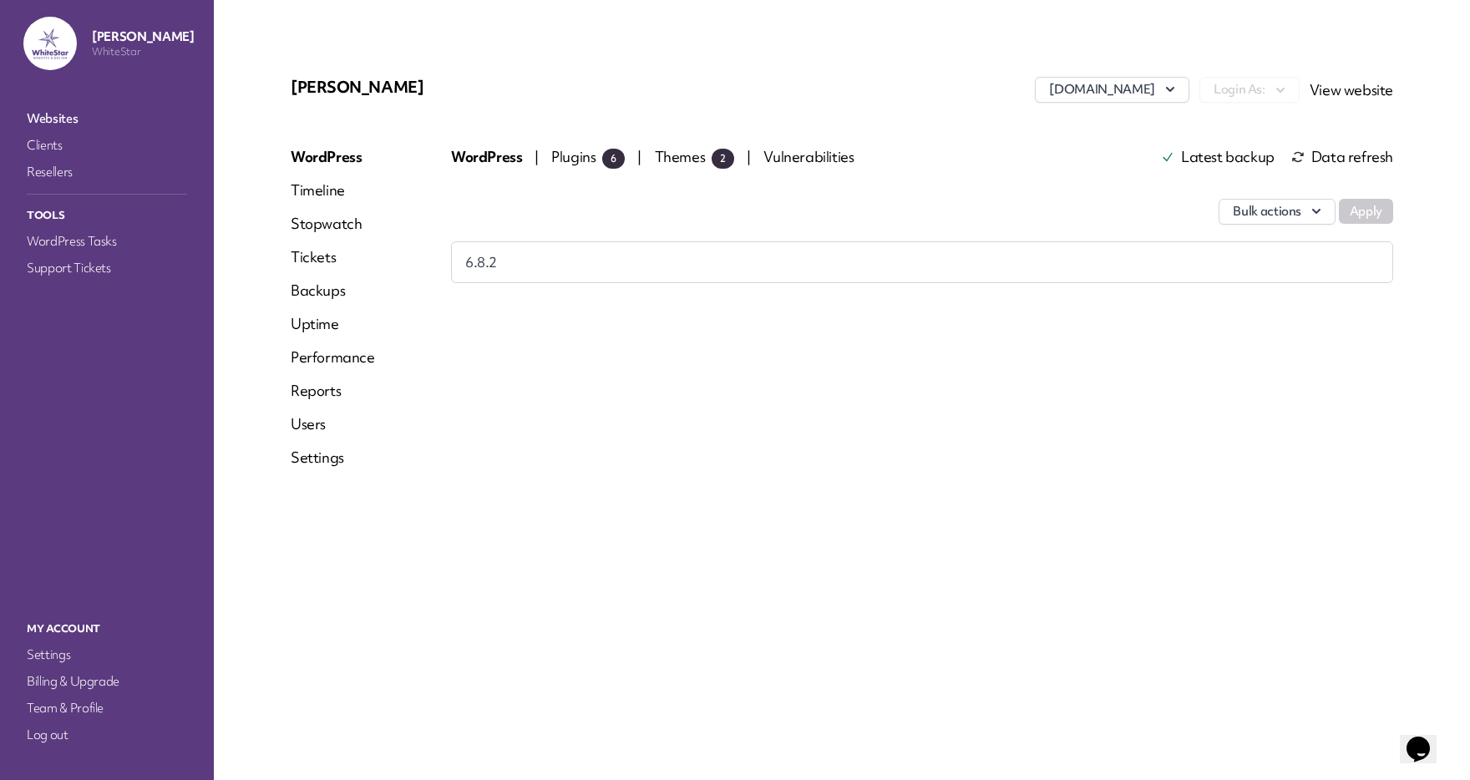
click at [301, 425] on link "Users" at bounding box center [333, 424] width 84 height 20
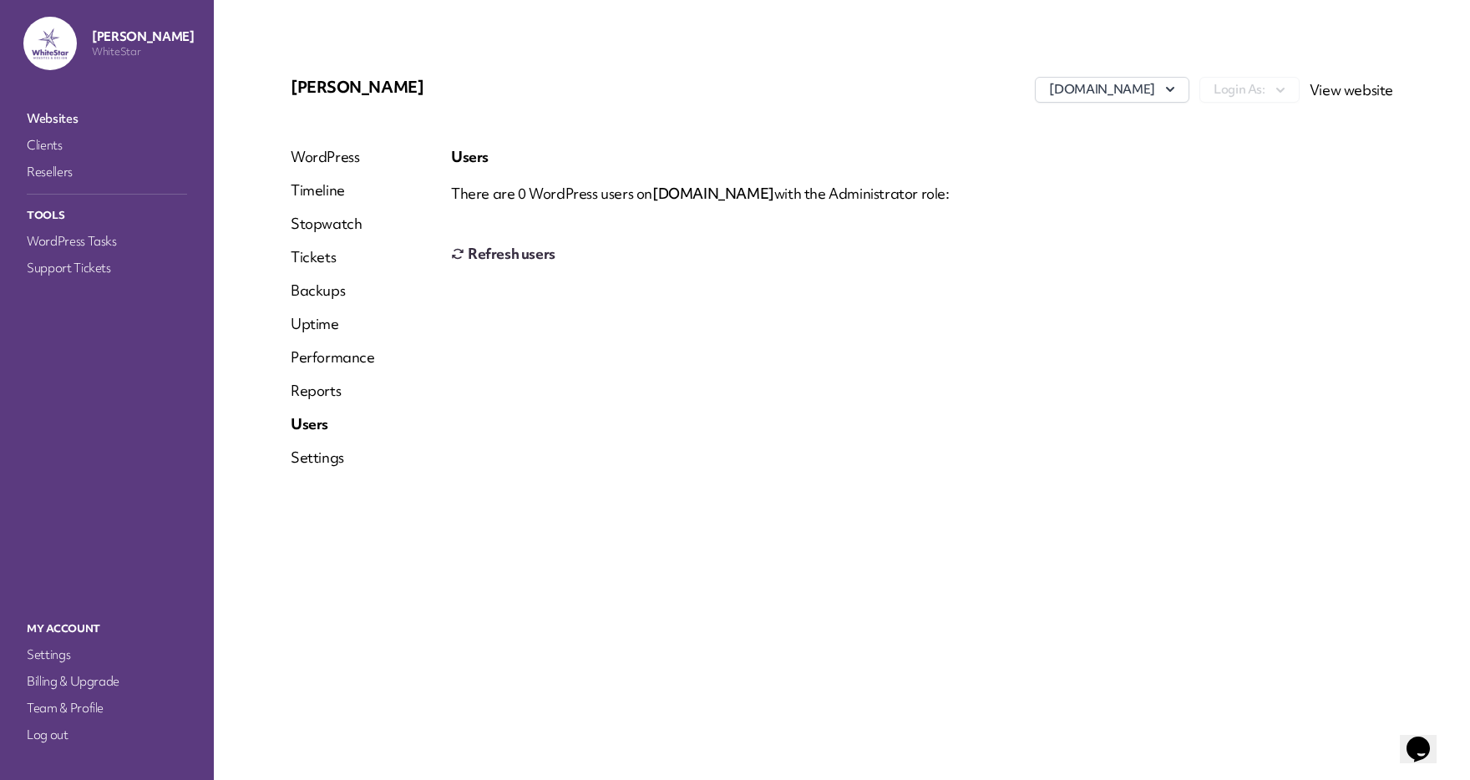
click at [318, 153] on link "WordPress" at bounding box center [333, 157] width 84 height 20
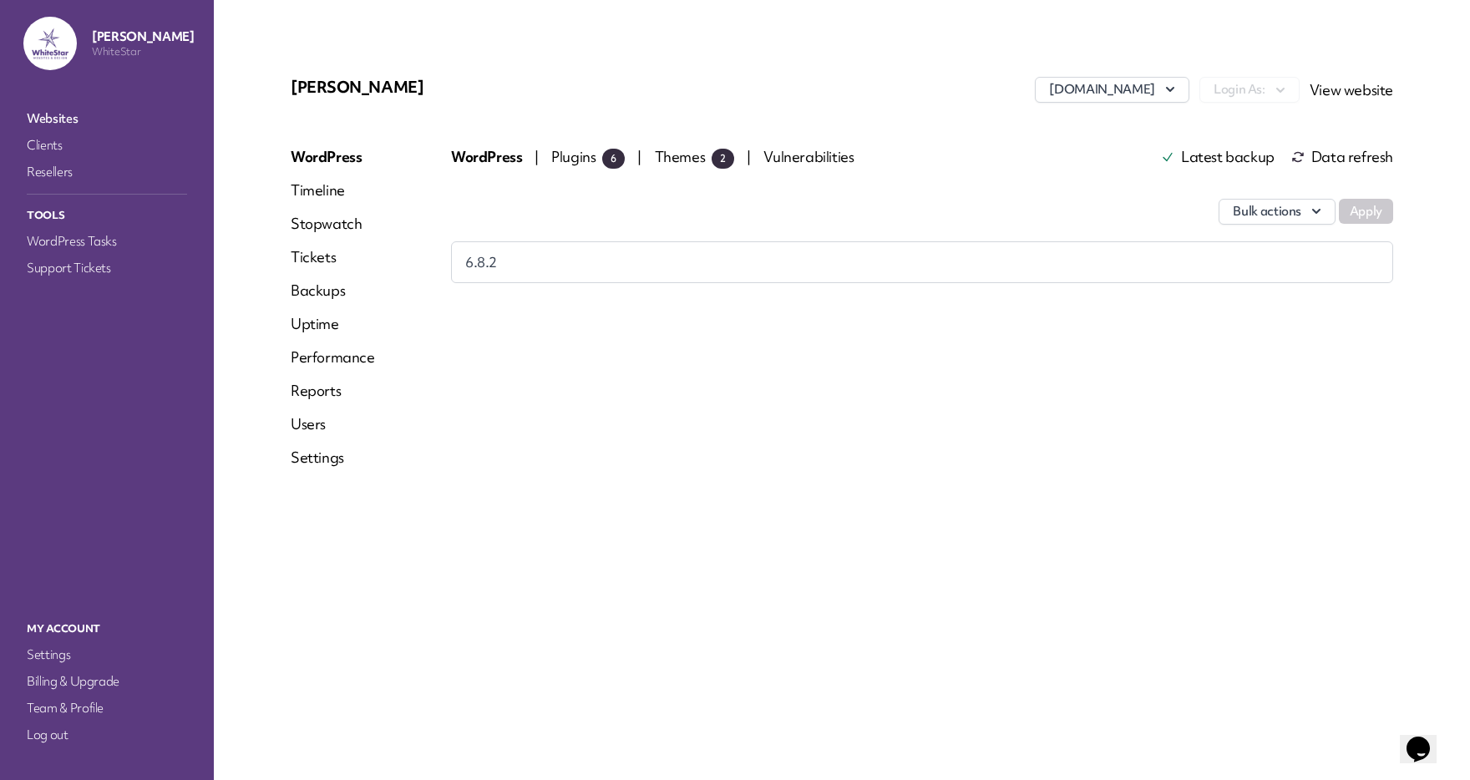
click at [317, 254] on link "Tickets" at bounding box center [333, 257] width 84 height 20
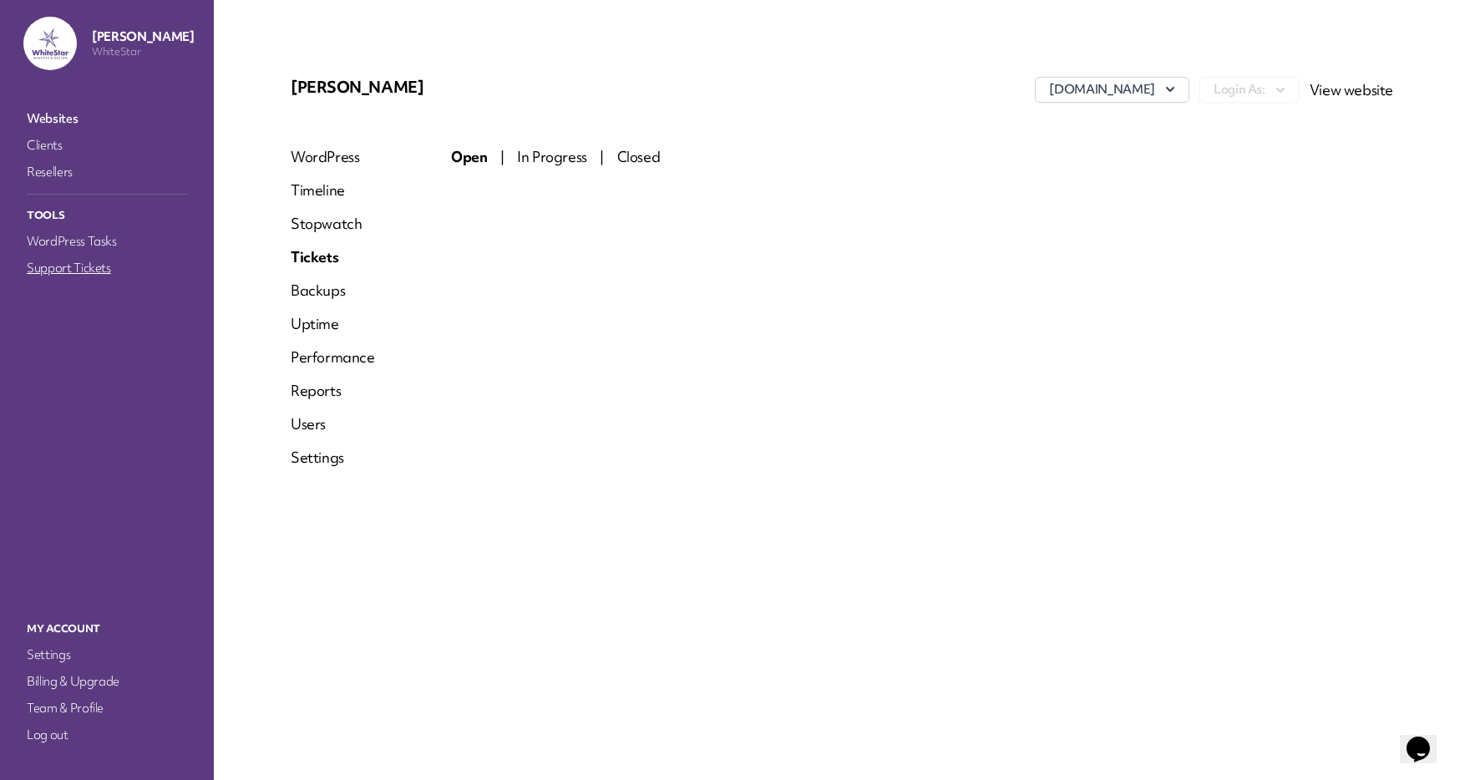
click at [51, 270] on link "Support Tickets" at bounding box center [106, 267] width 167 height 23
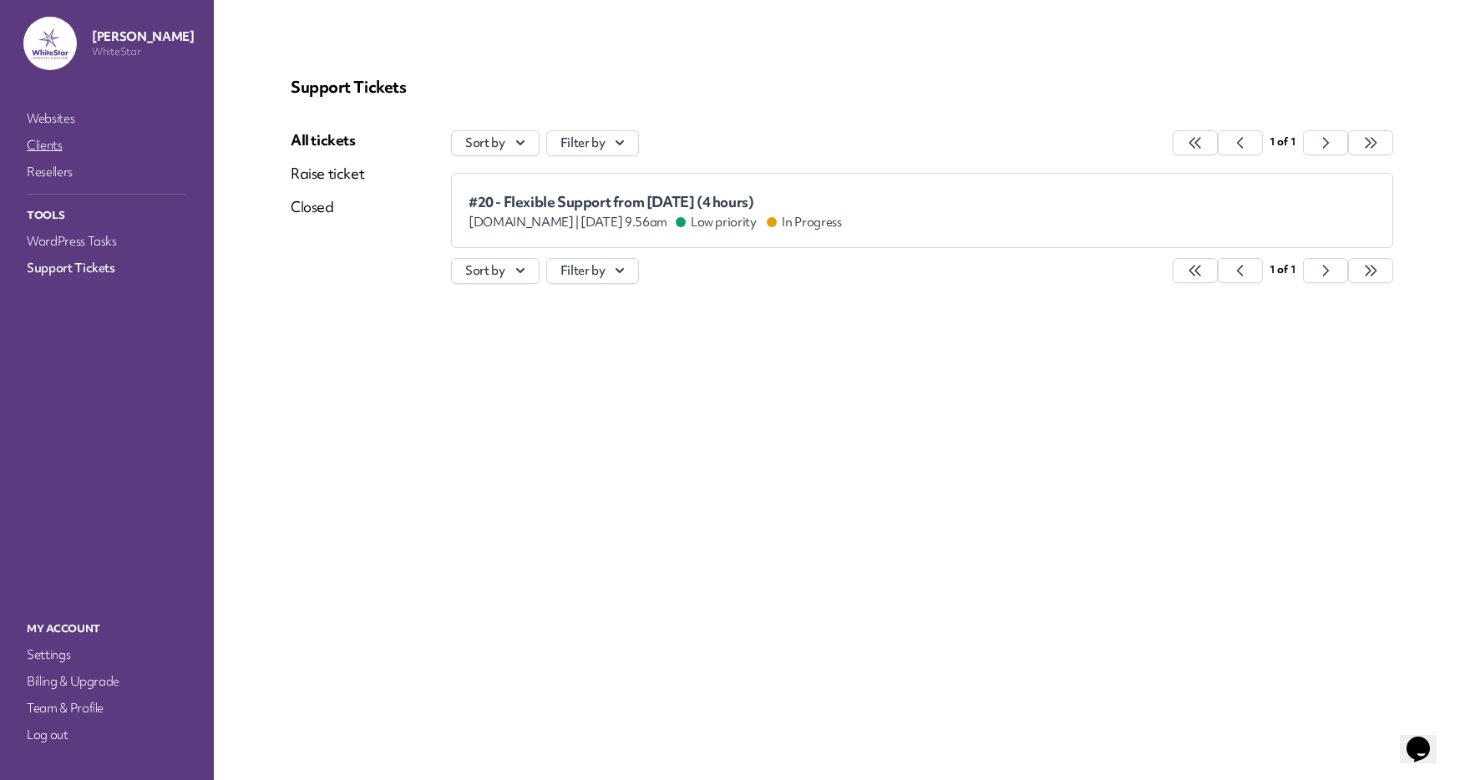
click at [53, 150] on link "Clients" at bounding box center [106, 145] width 167 height 23
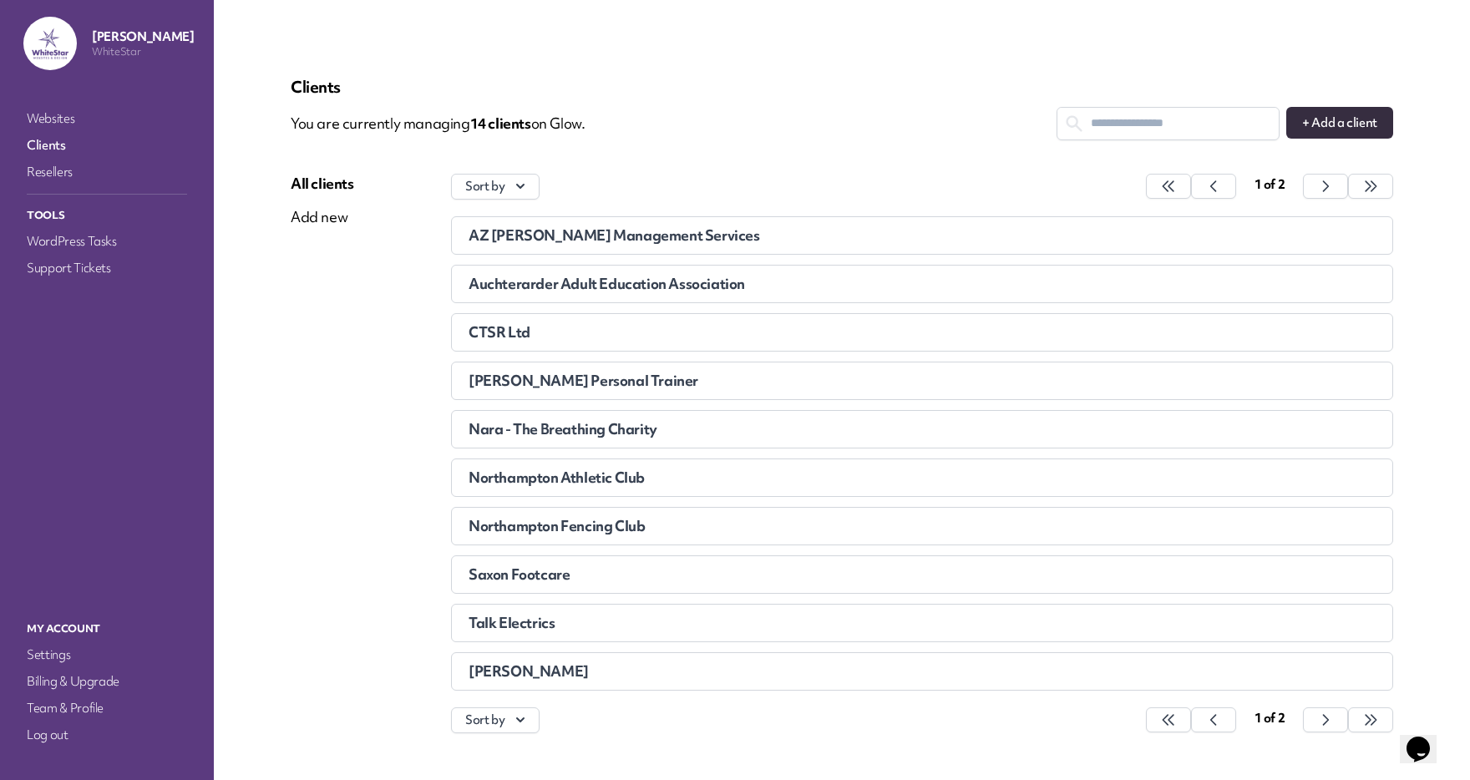
click at [542, 682] on li "[PERSON_NAME]" at bounding box center [922, 671] width 942 height 38
click at [545, 668] on span "[PERSON_NAME]" at bounding box center [529, 670] width 120 height 19
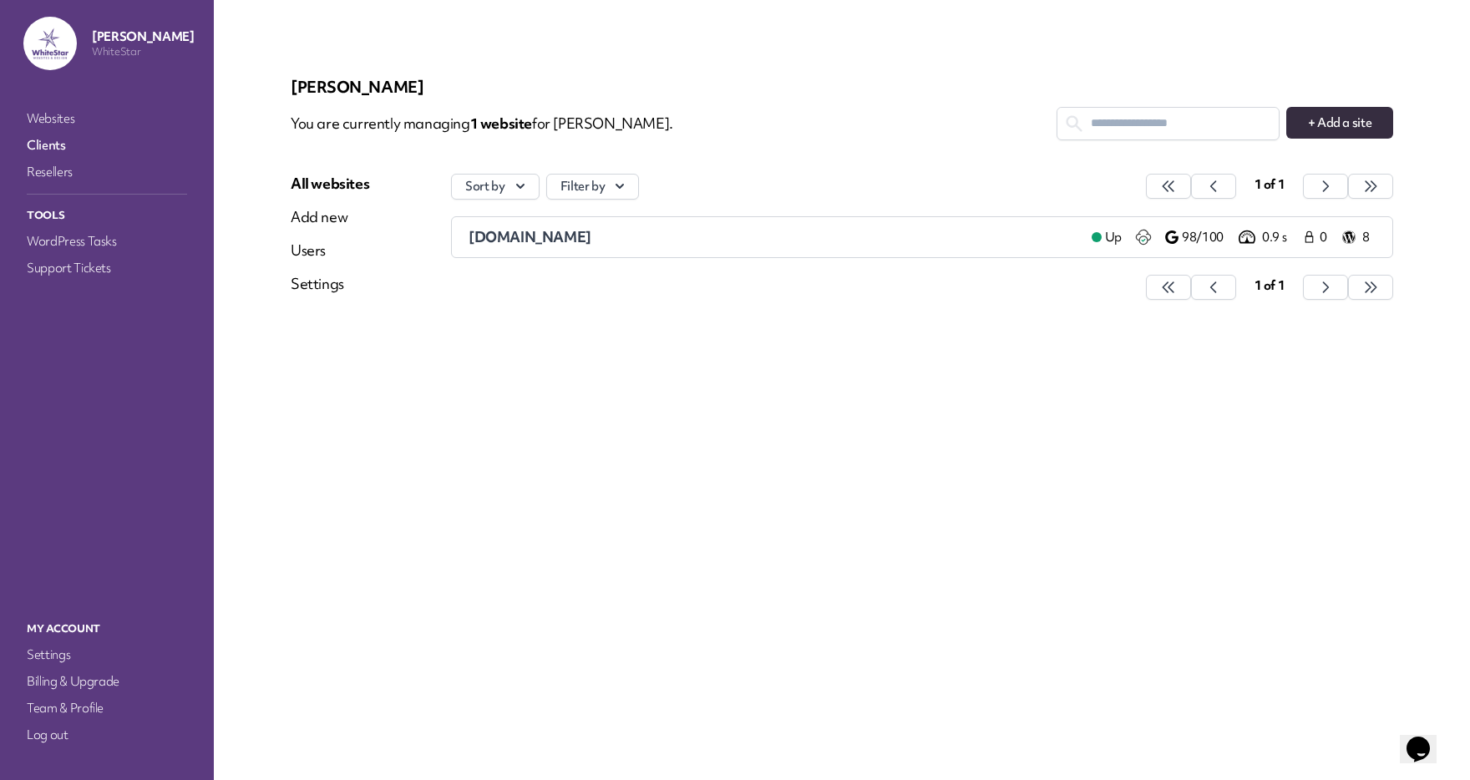
click at [307, 251] on div "Users" at bounding box center [330, 251] width 79 height 20
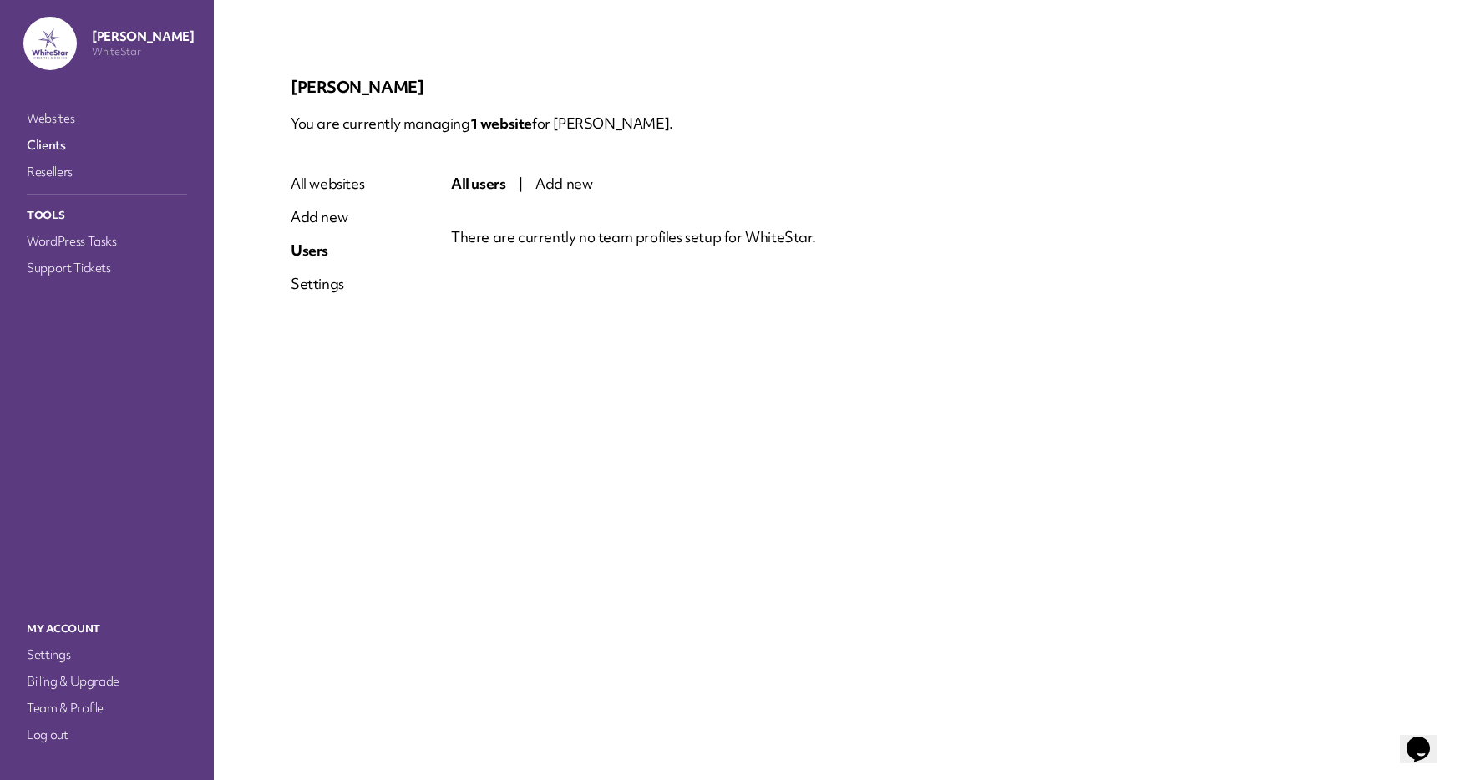
click at [307, 281] on div "Settings" at bounding box center [327, 284] width 73 height 20
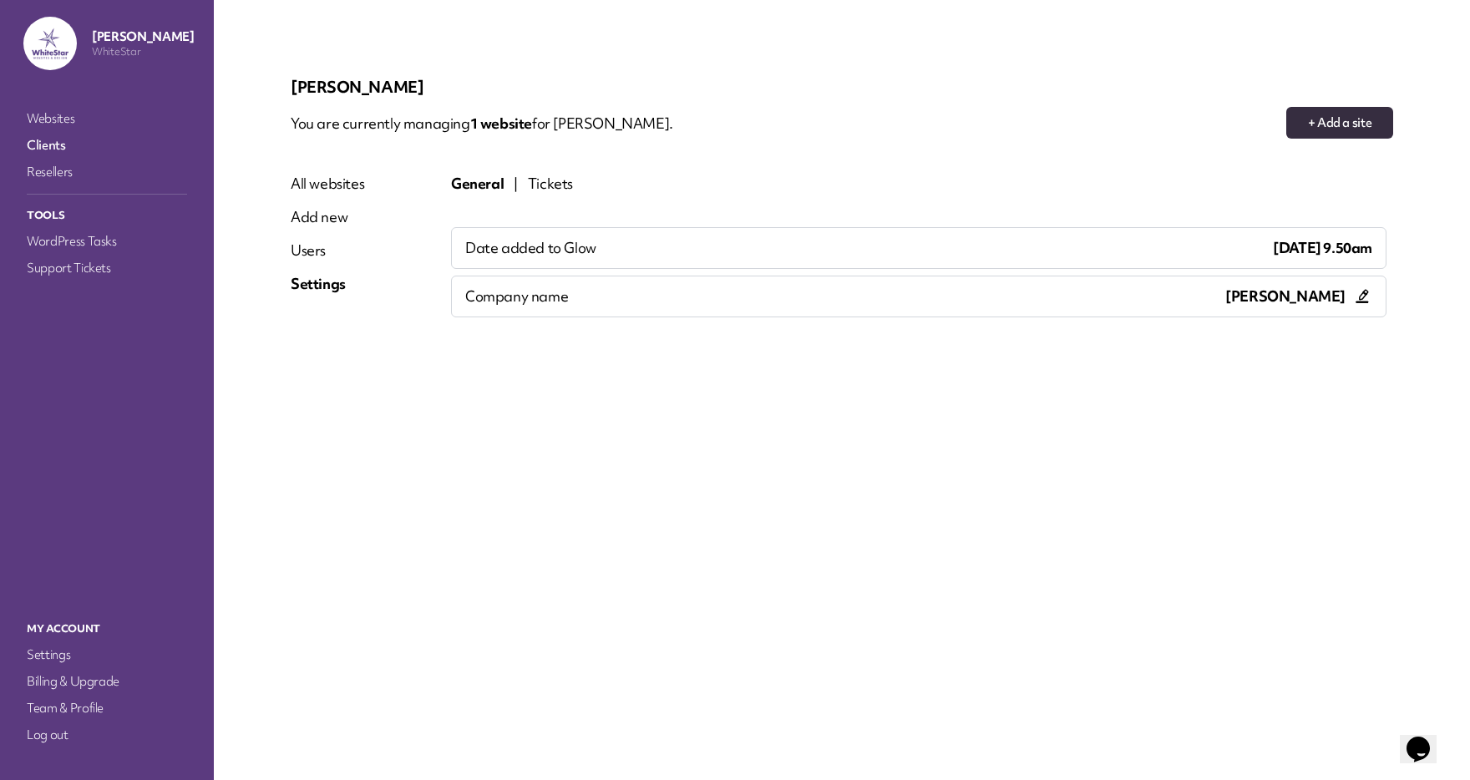
click at [560, 184] on div "Tickets" at bounding box center [550, 184] width 45 height 20
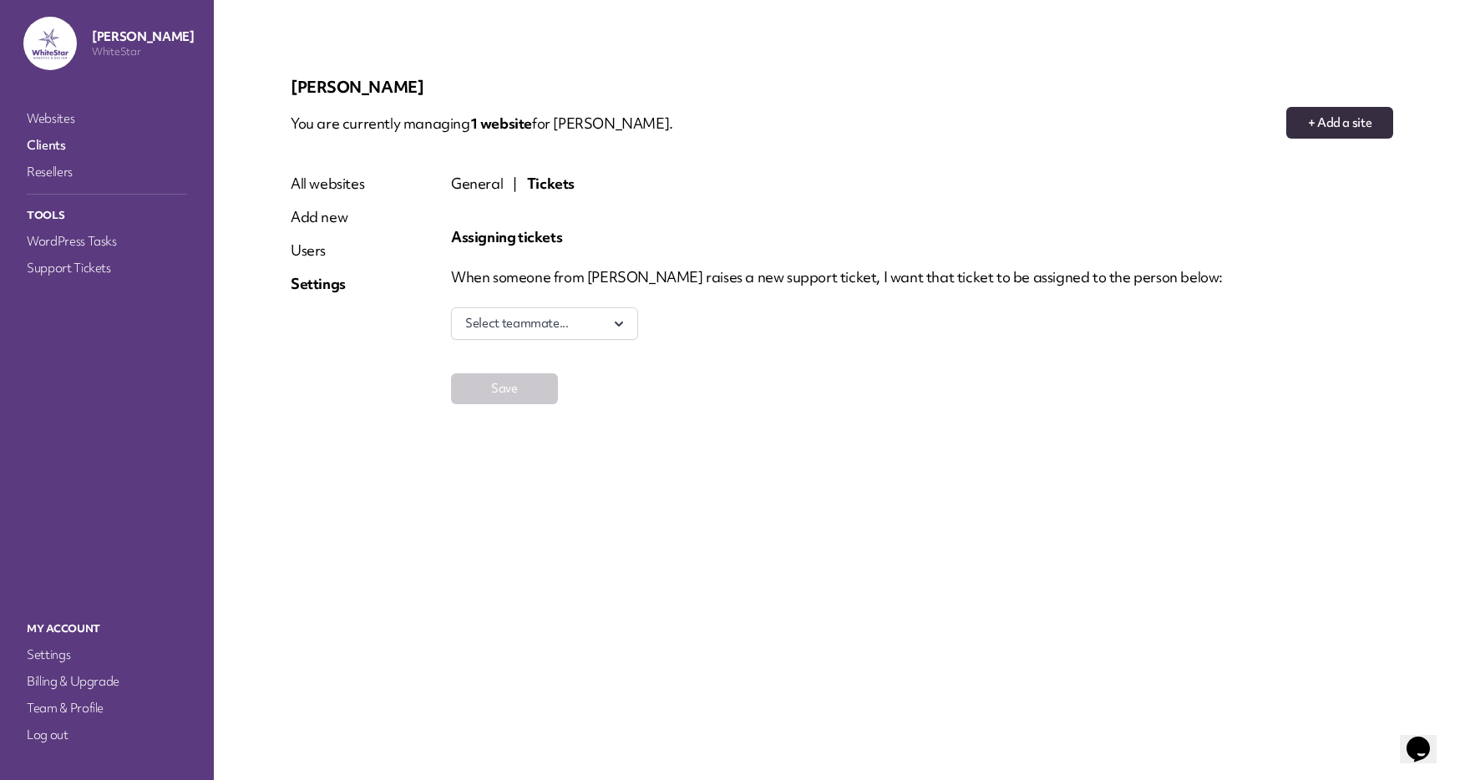
click at [495, 184] on div "General" at bounding box center [477, 184] width 52 height 20
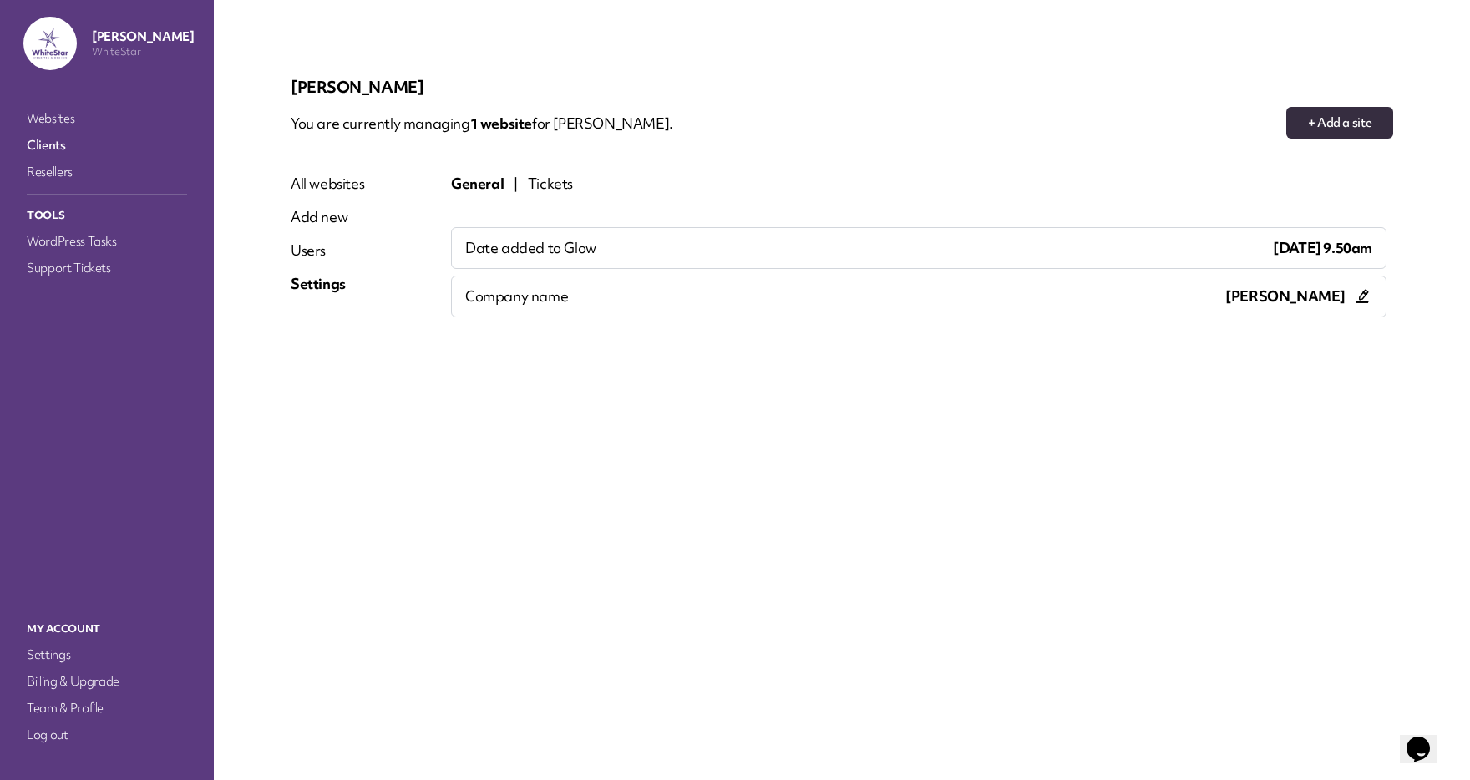
click at [535, 302] on label "Company name" at bounding box center [516, 296] width 103 height 20
click at [1366, 295] on icon at bounding box center [1362, 296] width 20 height 20
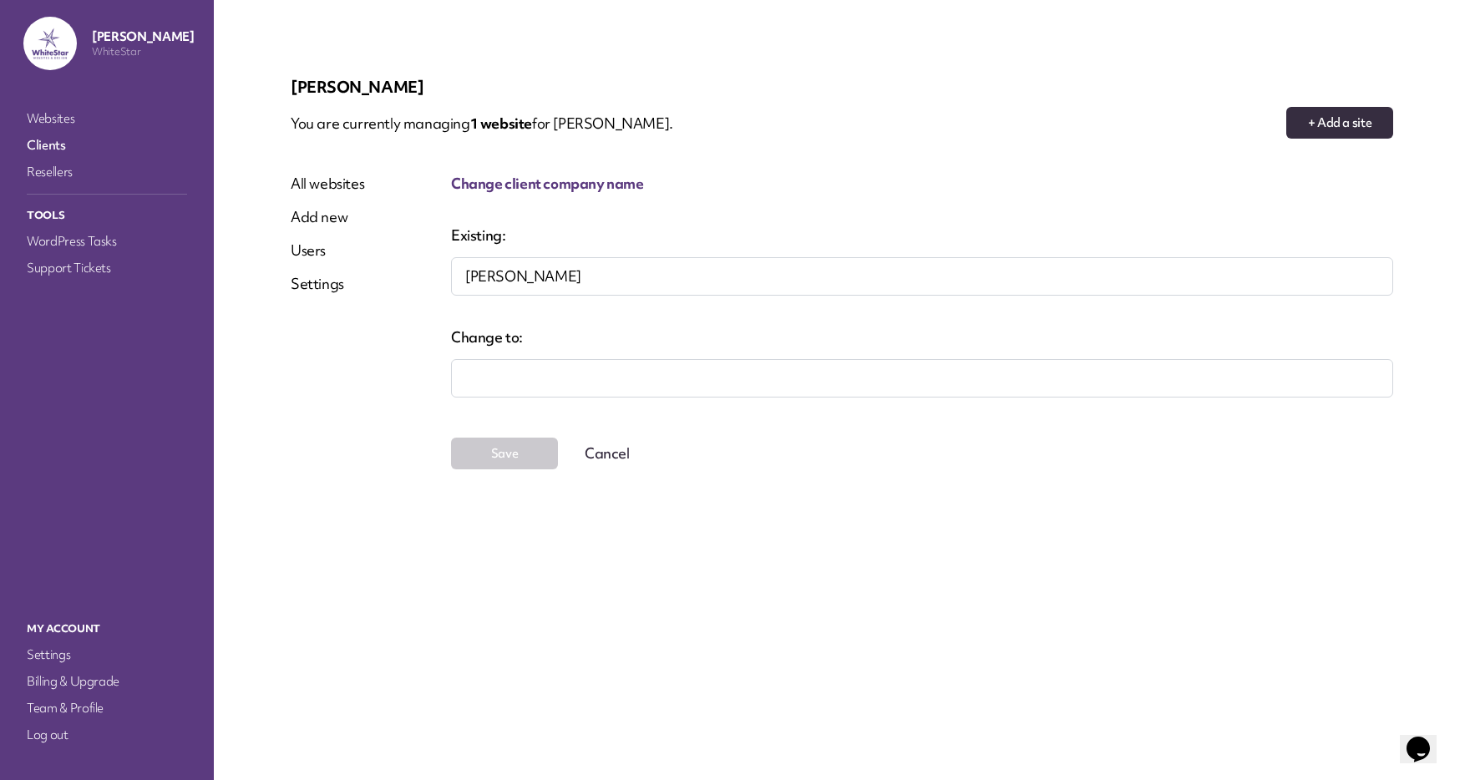
click at [618, 380] on input at bounding box center [922, 378] width 942 height 38
type input "**********"
click at [507, 444] on button "Save" at bounding box center [504, 454] width 107 height 32
click at [47, 144] on link "Clients" at bounding box center [106, 145] width 167 height 23
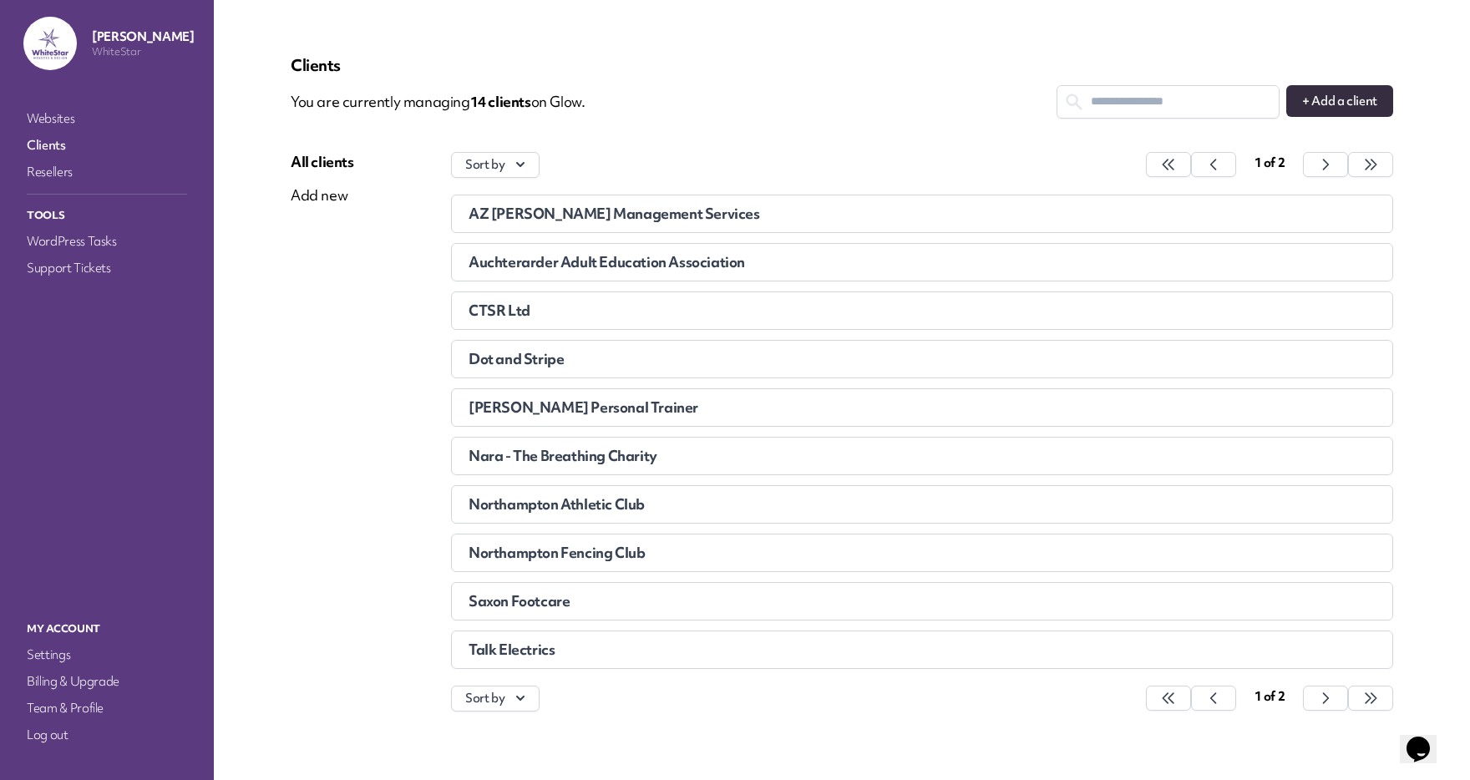
scroll to position [47, 0]
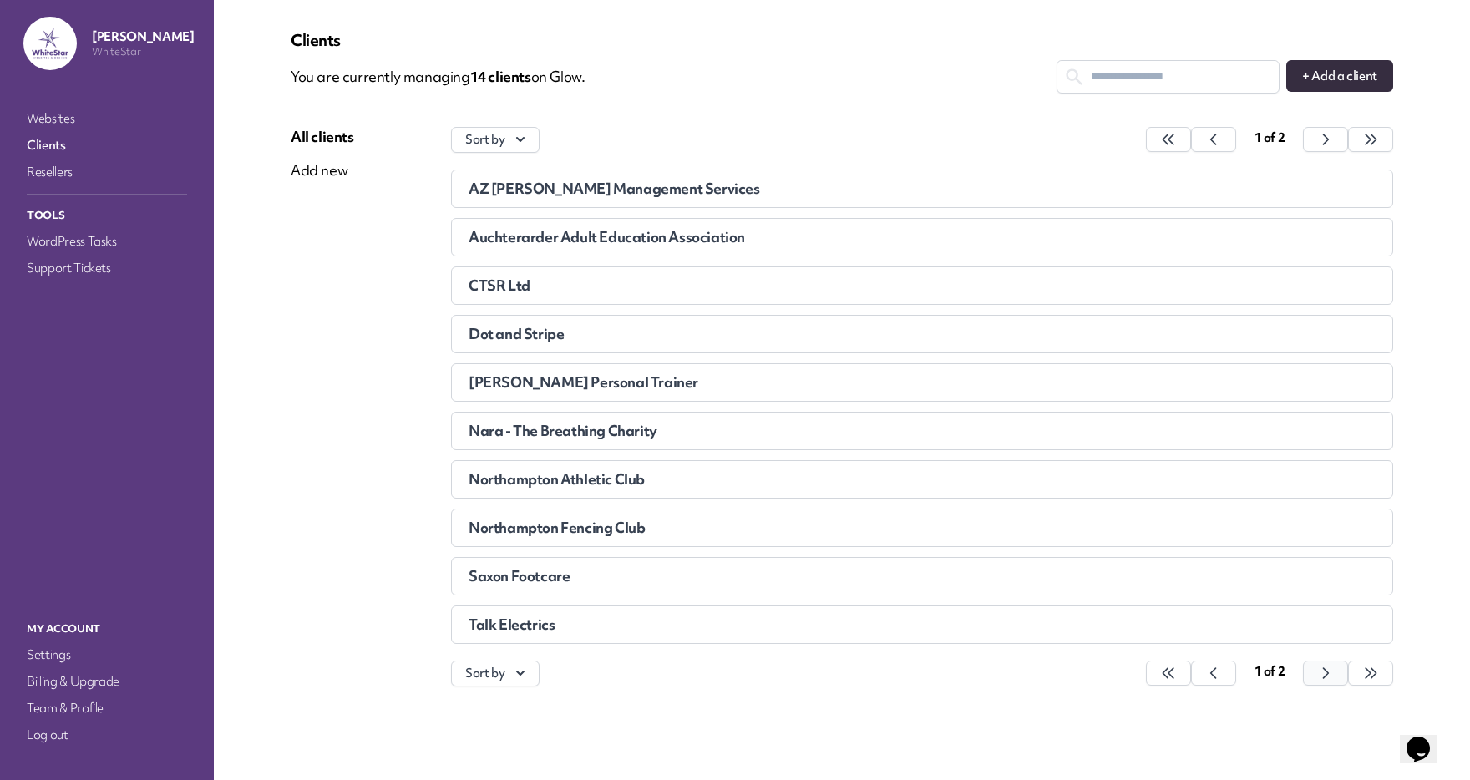
click at [1191, 681] on button "button" at bounding box center [1168, 673] width 45 height 25
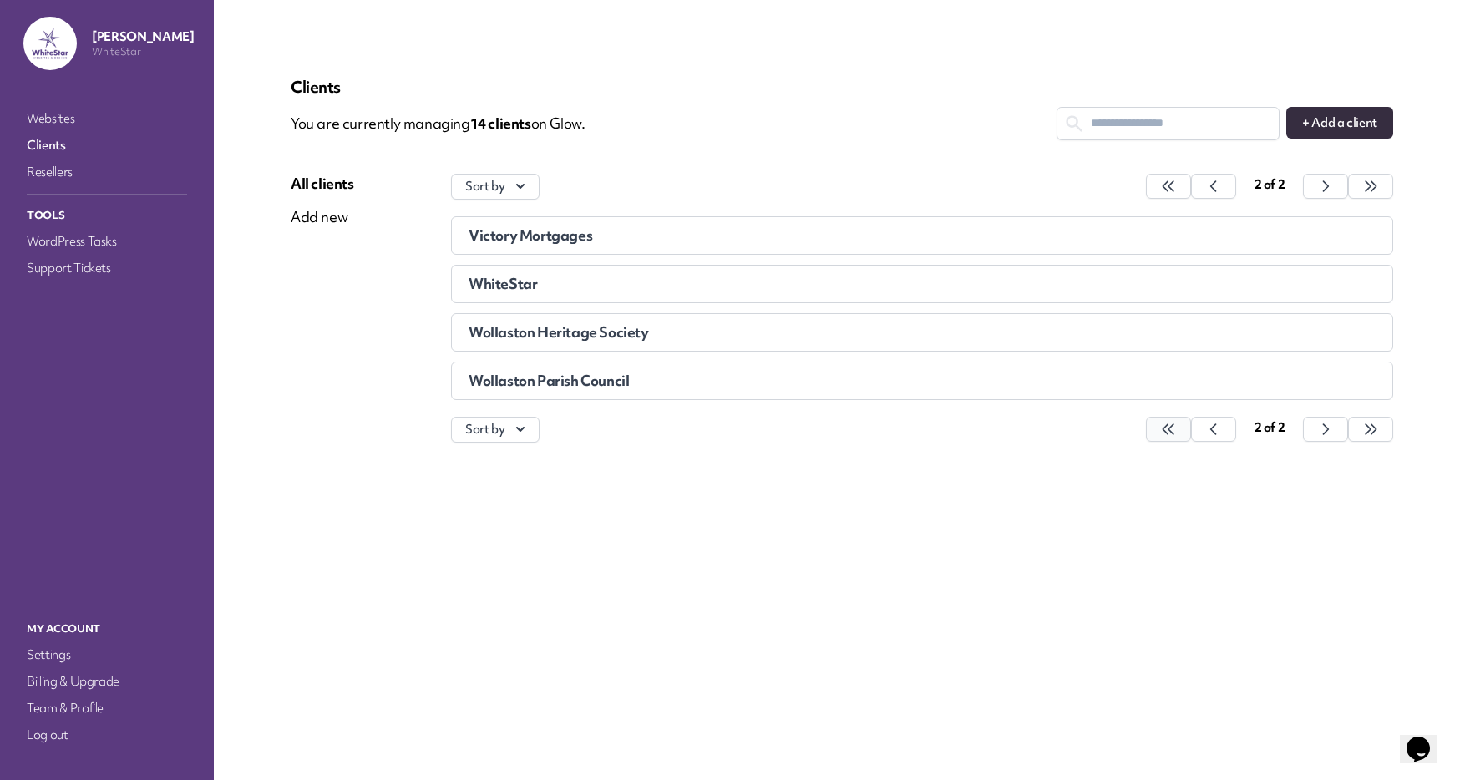
click at [1189, 433] on button "button" at bounding box center [1168, 429] width 45 height 25
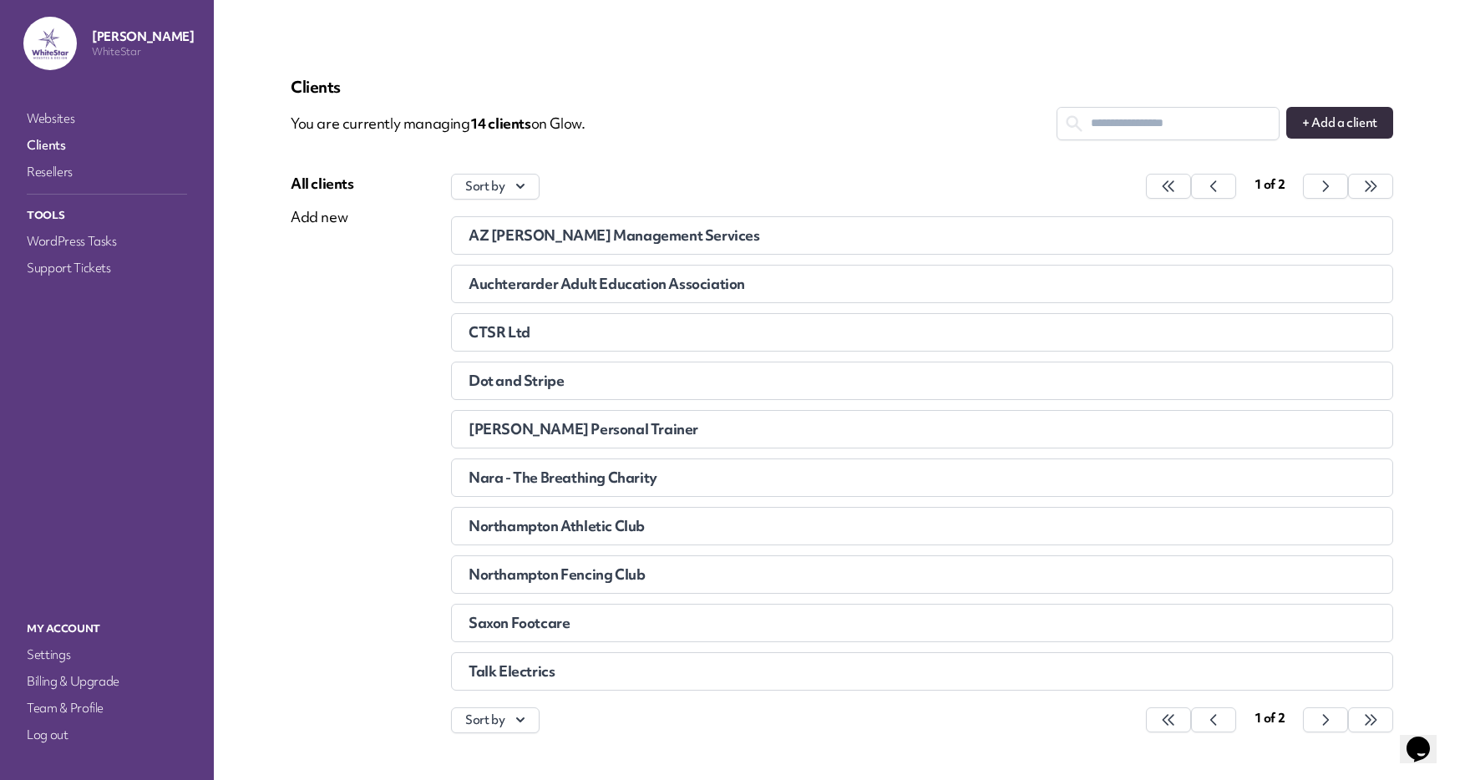
click at [519, 377] on span "Dot and Stripe" at bounding box center [516, 380] width 95 height 19
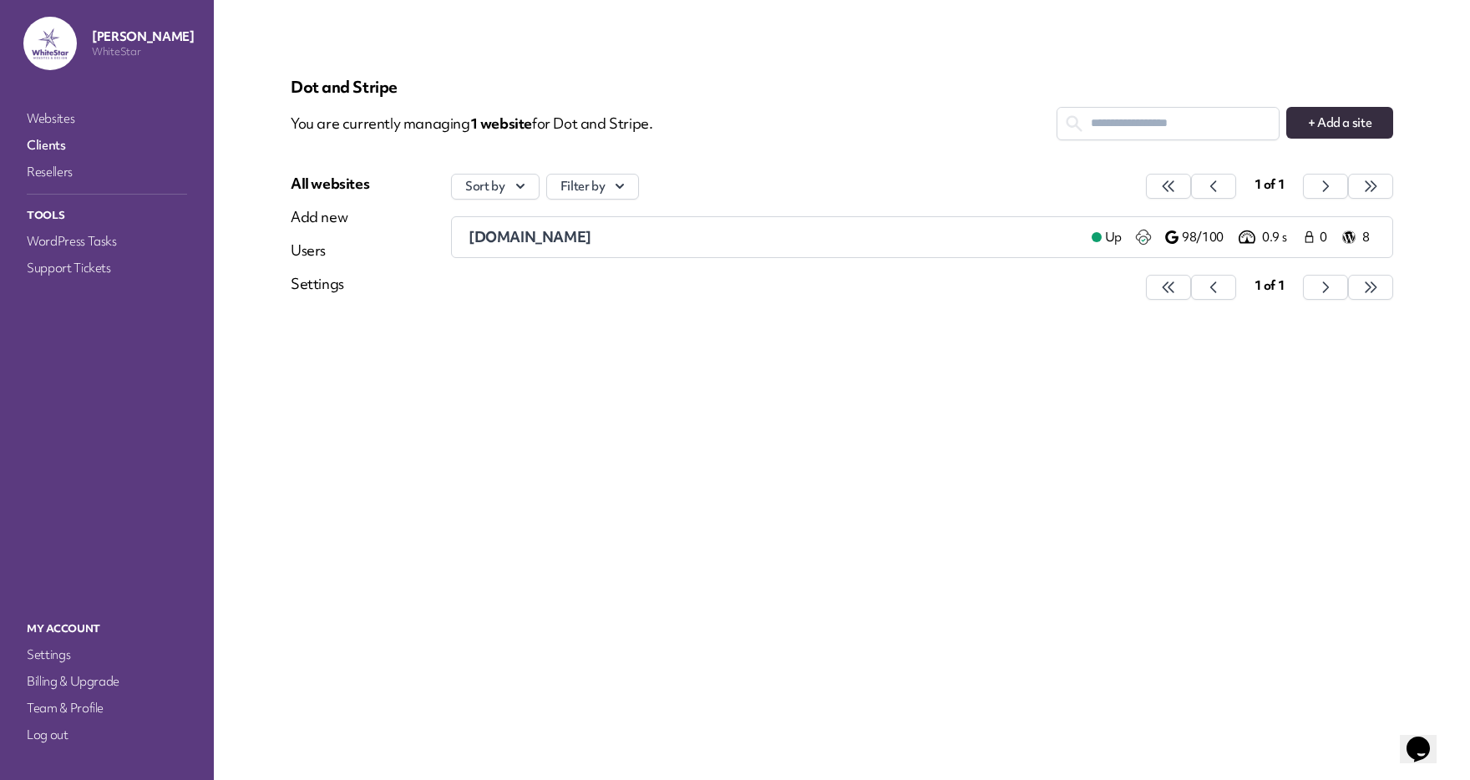
click at [310, 242] on div "Users" at bounding box center [330, 251] width 79 height 20
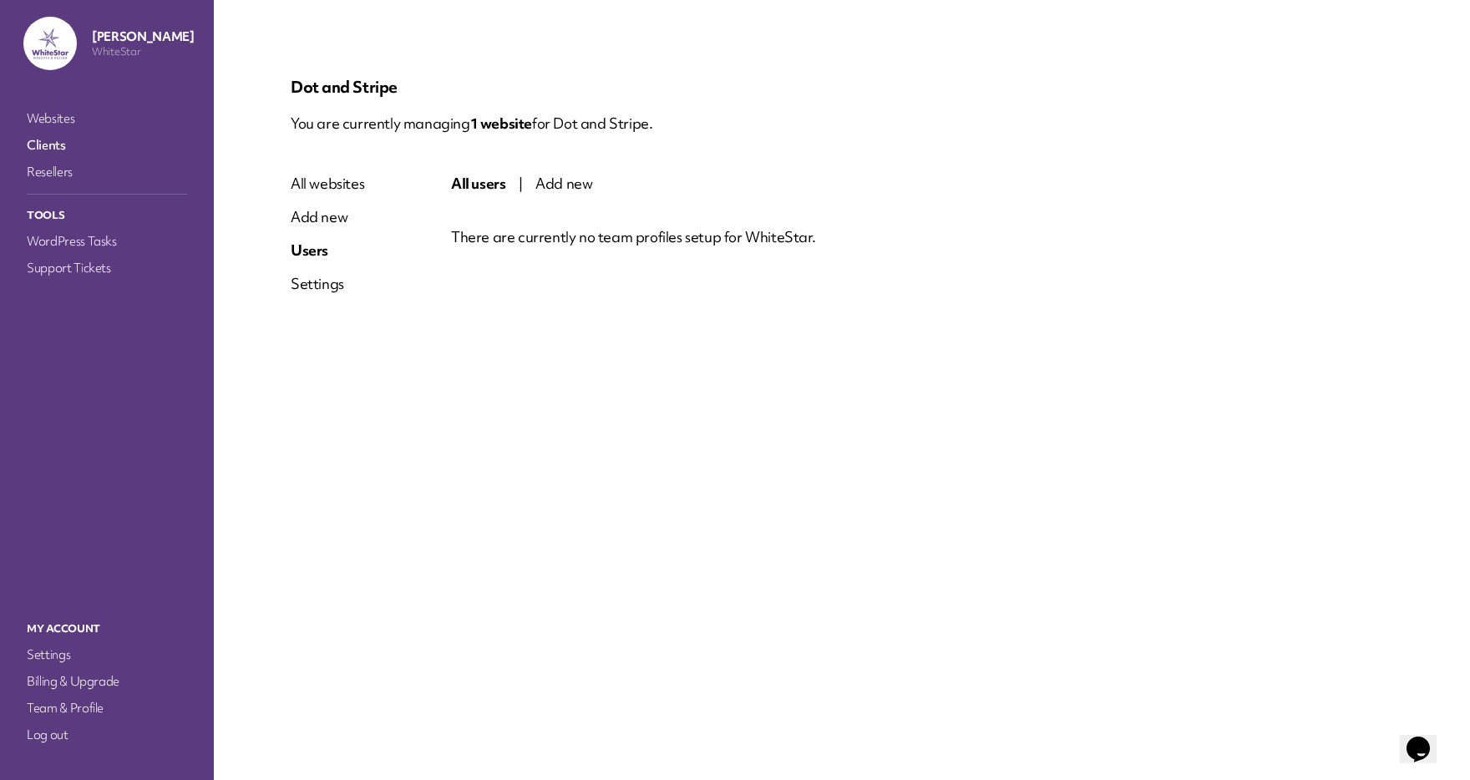
click at [49, 116] on link "Websites" at bounding box center [106, 118] width 167 height 23
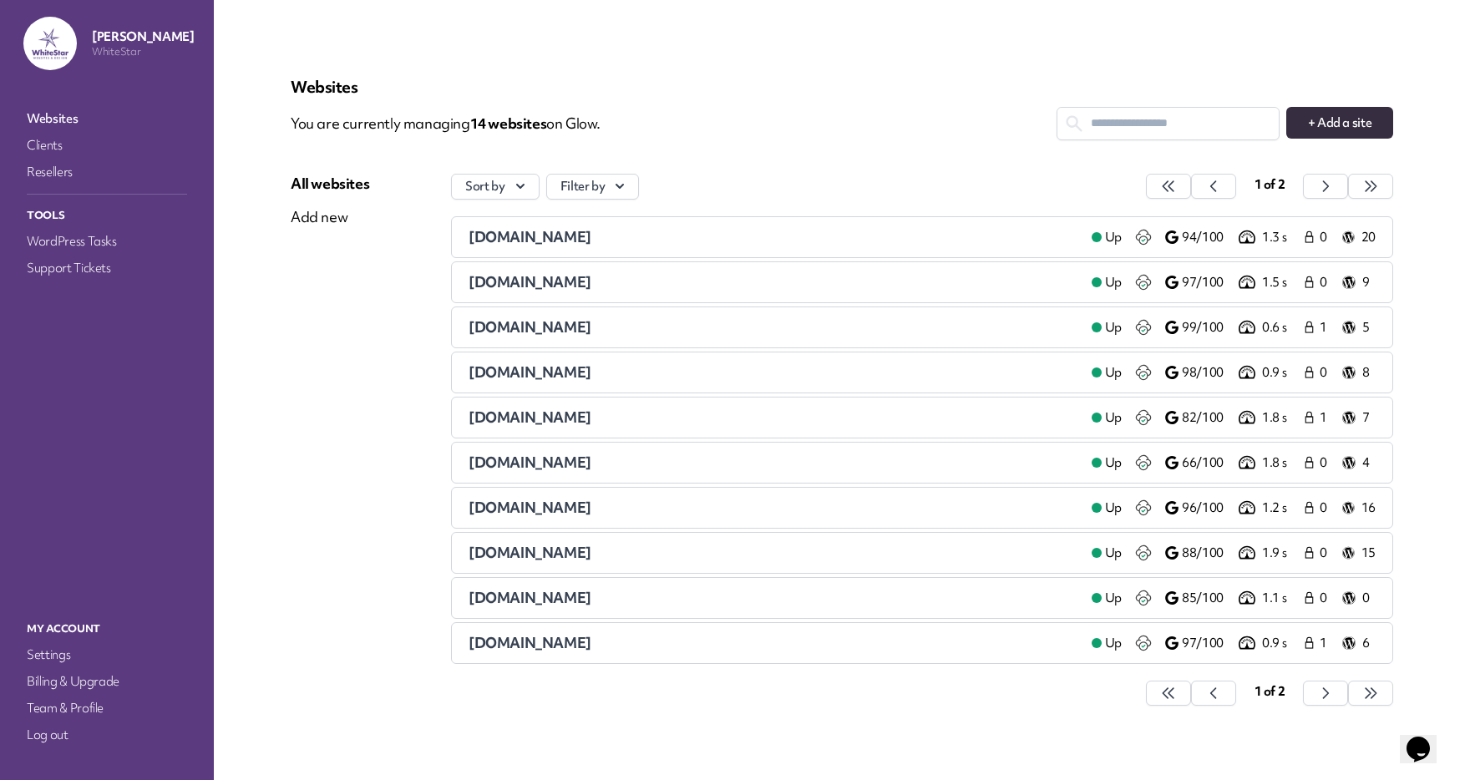
click at [489, 233] on span "[DOMAIN_NAME]" at bounding box center [530, 236] width 123 height 19
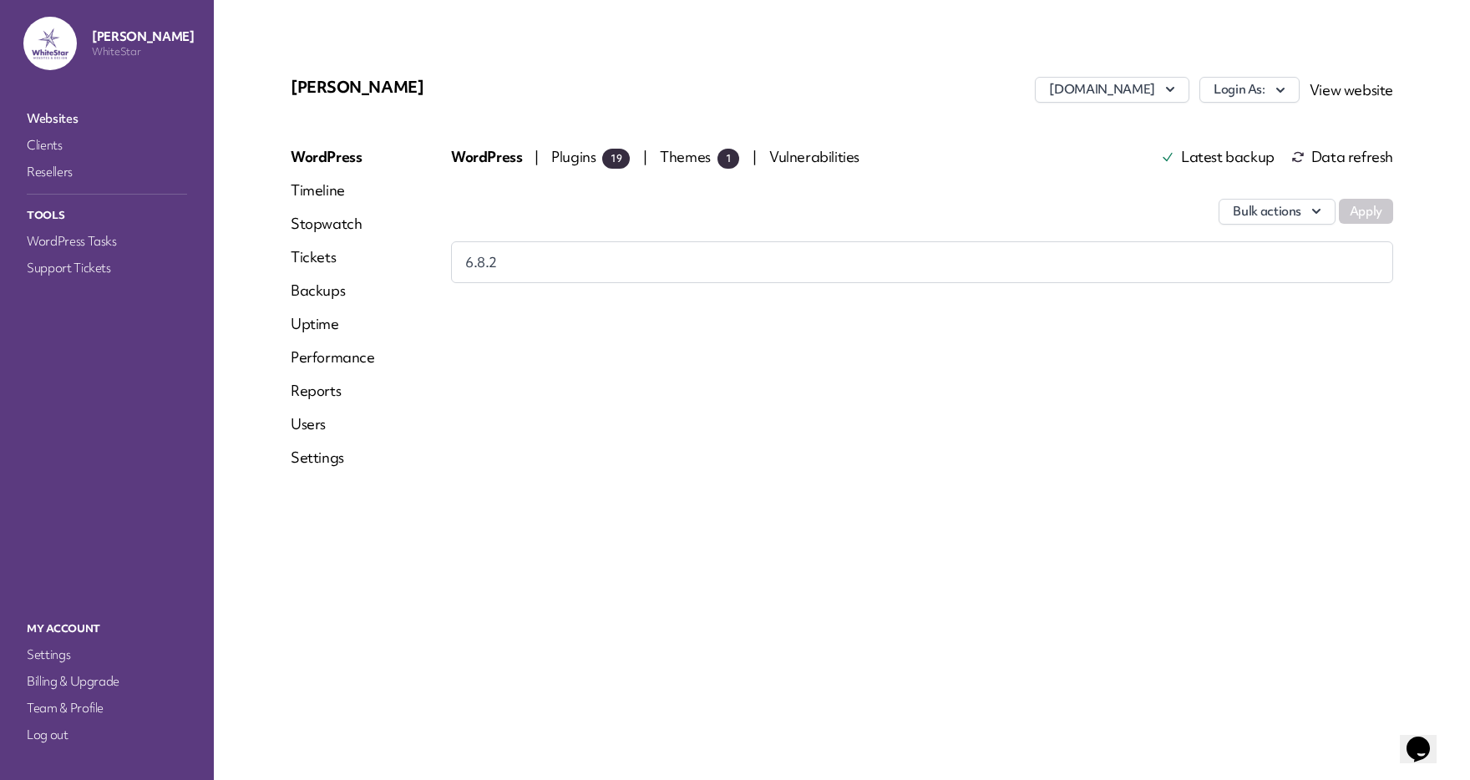
click at [314, 431] on link "Users" at bounding box center [333, 424] width 84 height 20
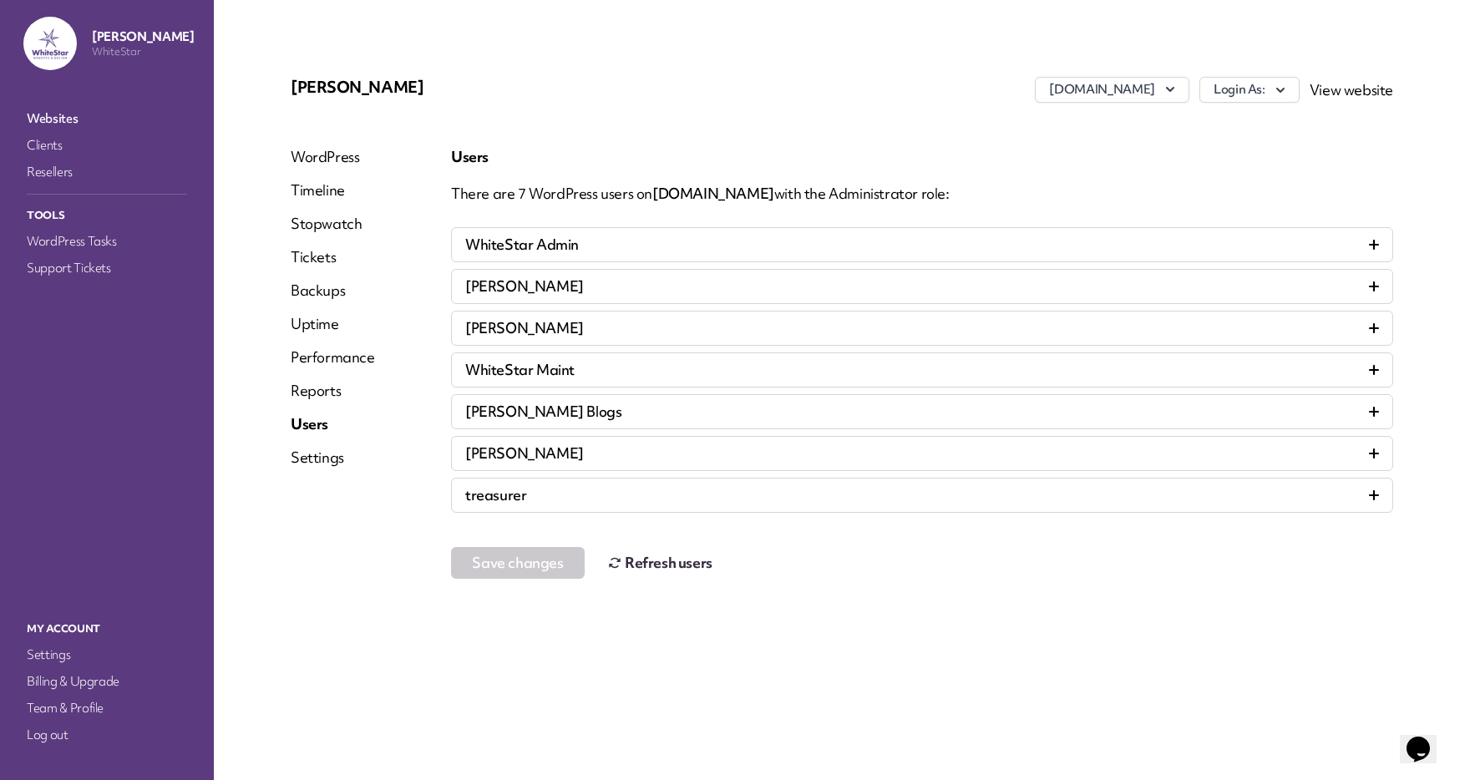
click at [1196, 494] on div "treasurer" at bounding box center [922, 495] width 914 height 20
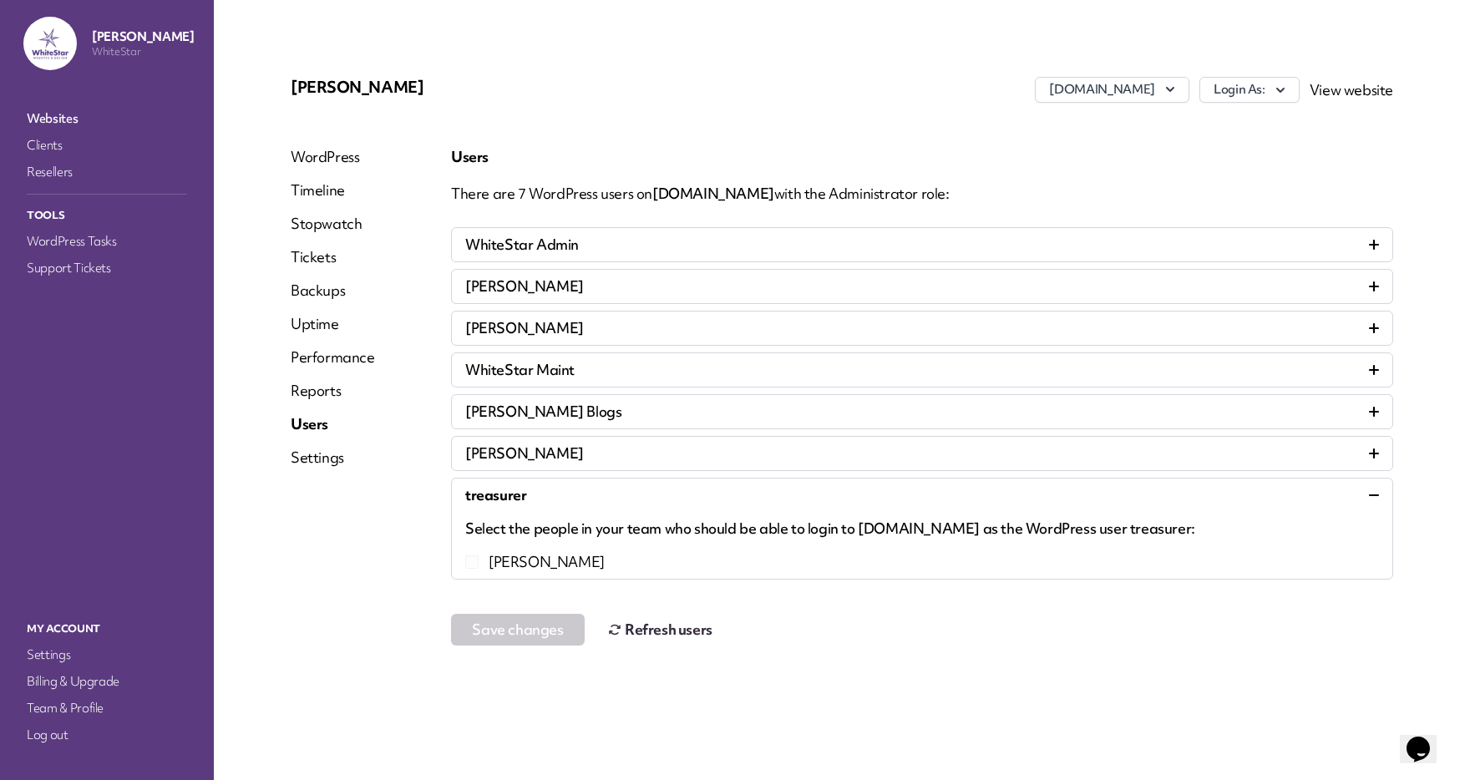
click at [1196, 494] on div "treasurer" at bounding box center [922, 495] width 914 height 20
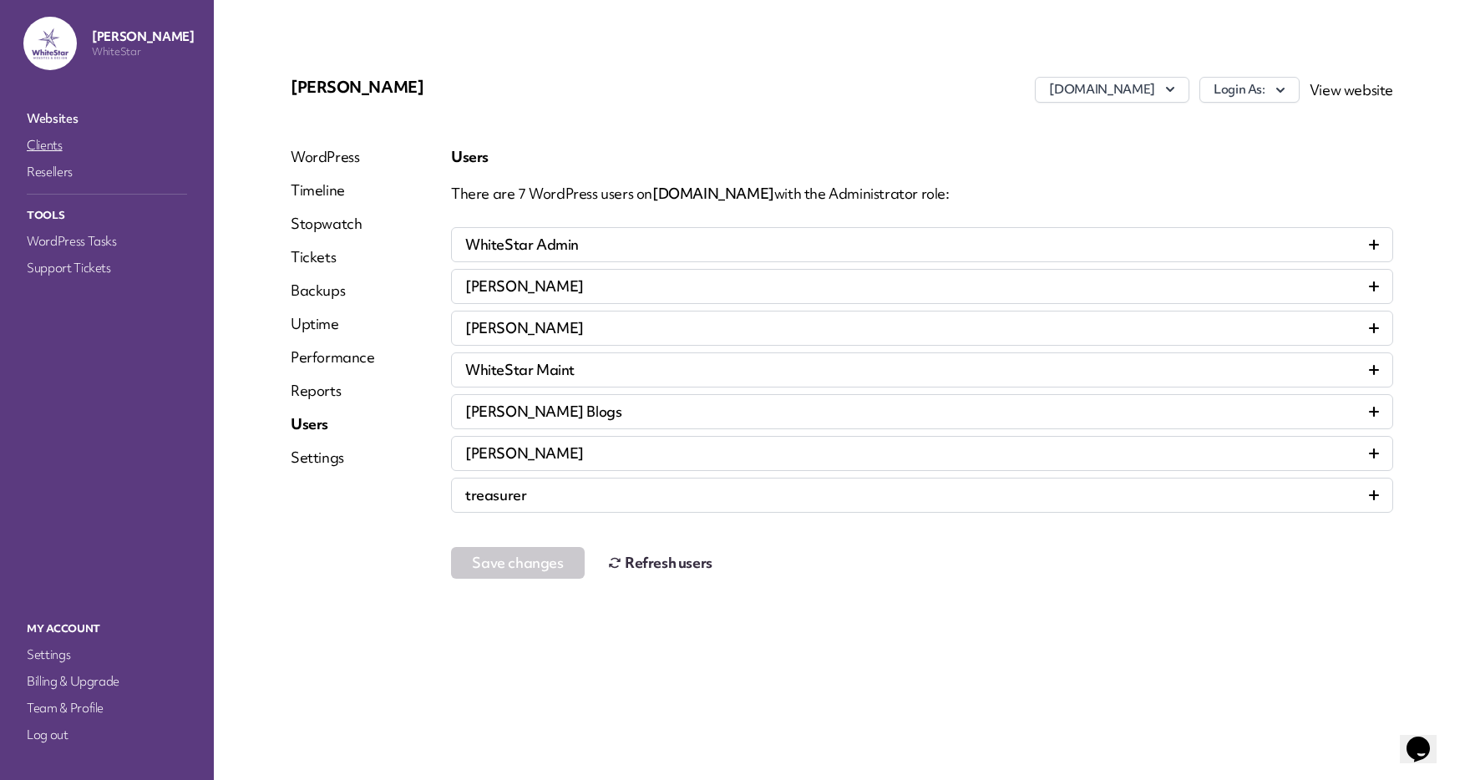
click at [58, 142] on link "Clients" at bounding box center [106, 145] width 167 height 23
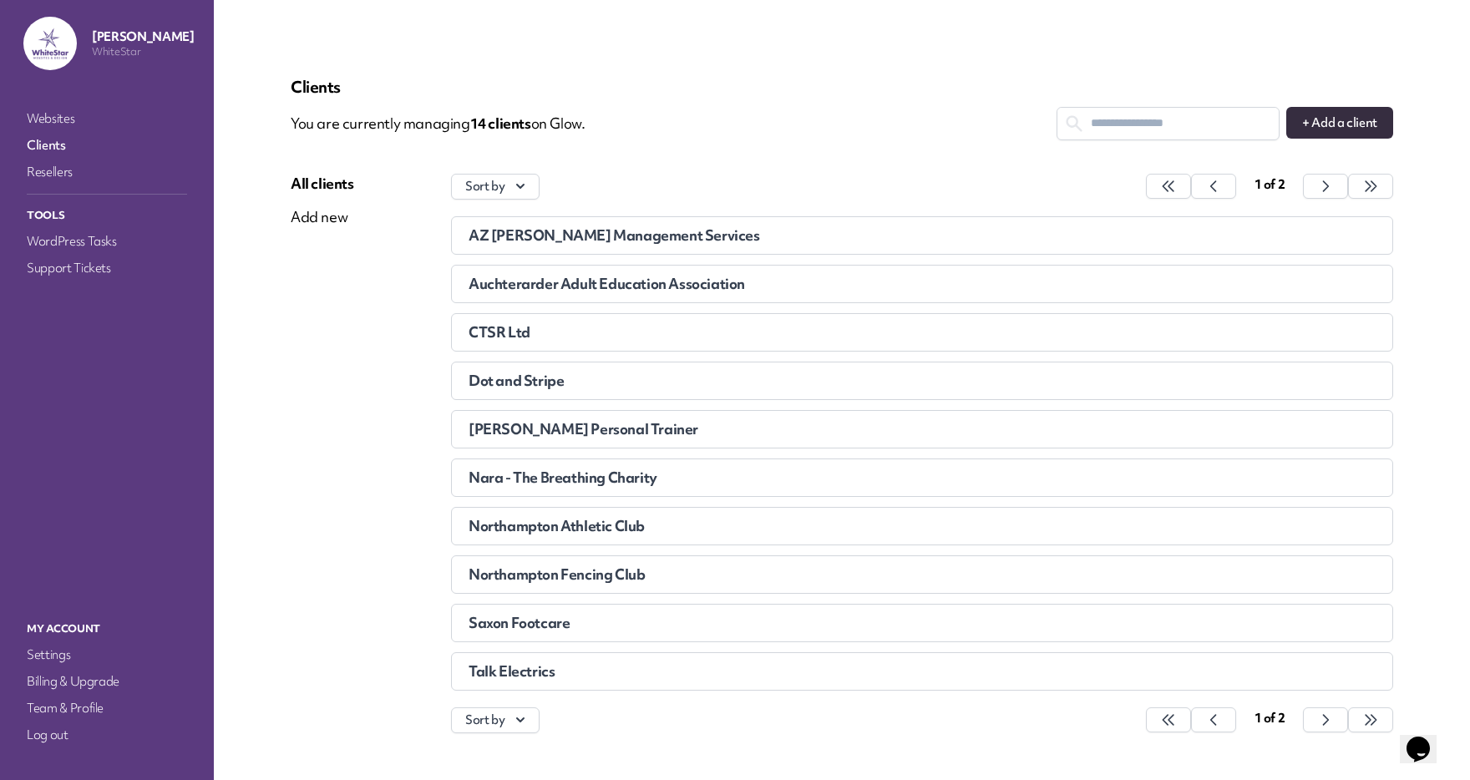
click at [533, 289] on span "Auchterarder Adult Education Association" at bounding box center [607, 283] width 276 height 19
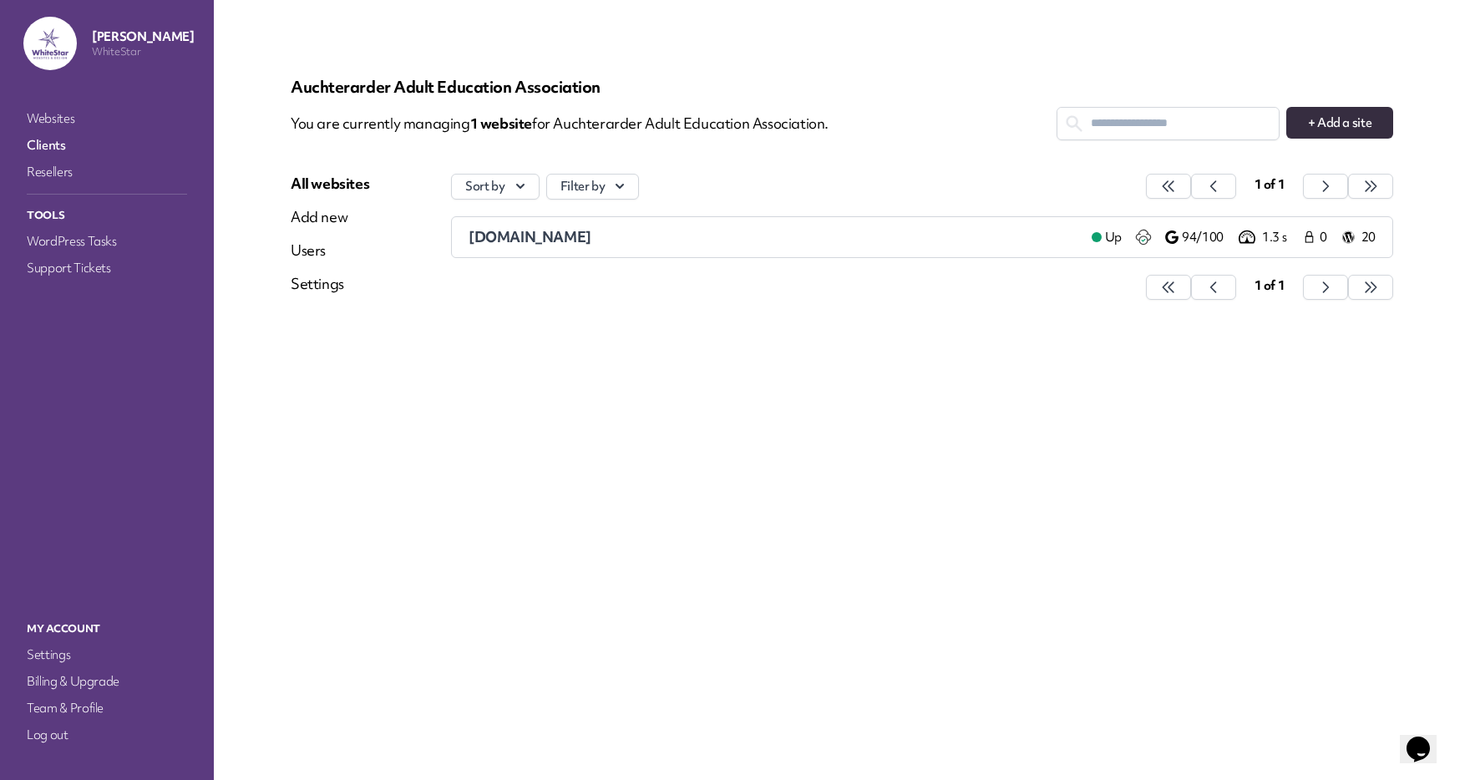
click at [48, 144] on link "Clients" at bounding box center [106, 145] width 167 height 23
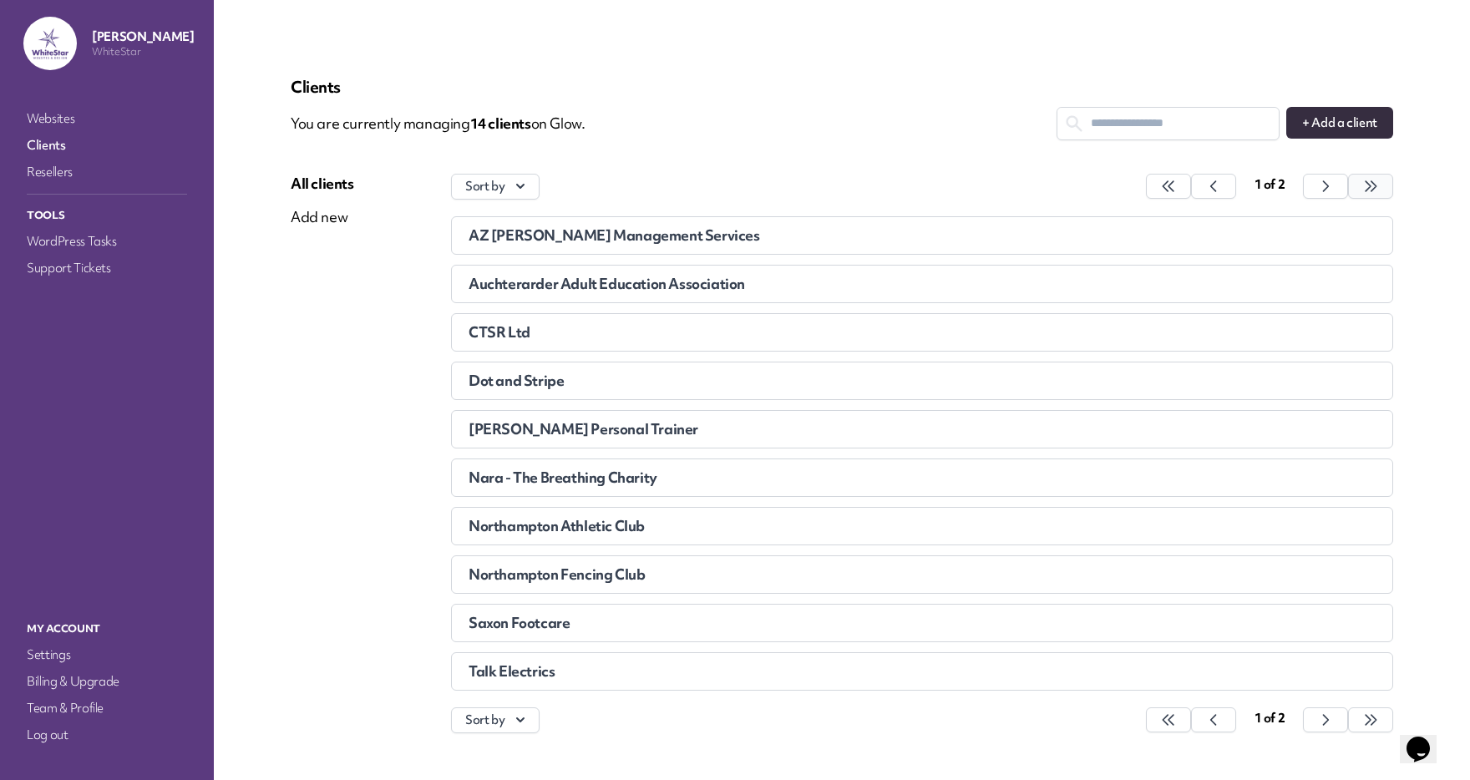
click at [1191, 182] on button "button" at bounding box center [1168, 186] width 45 height 25
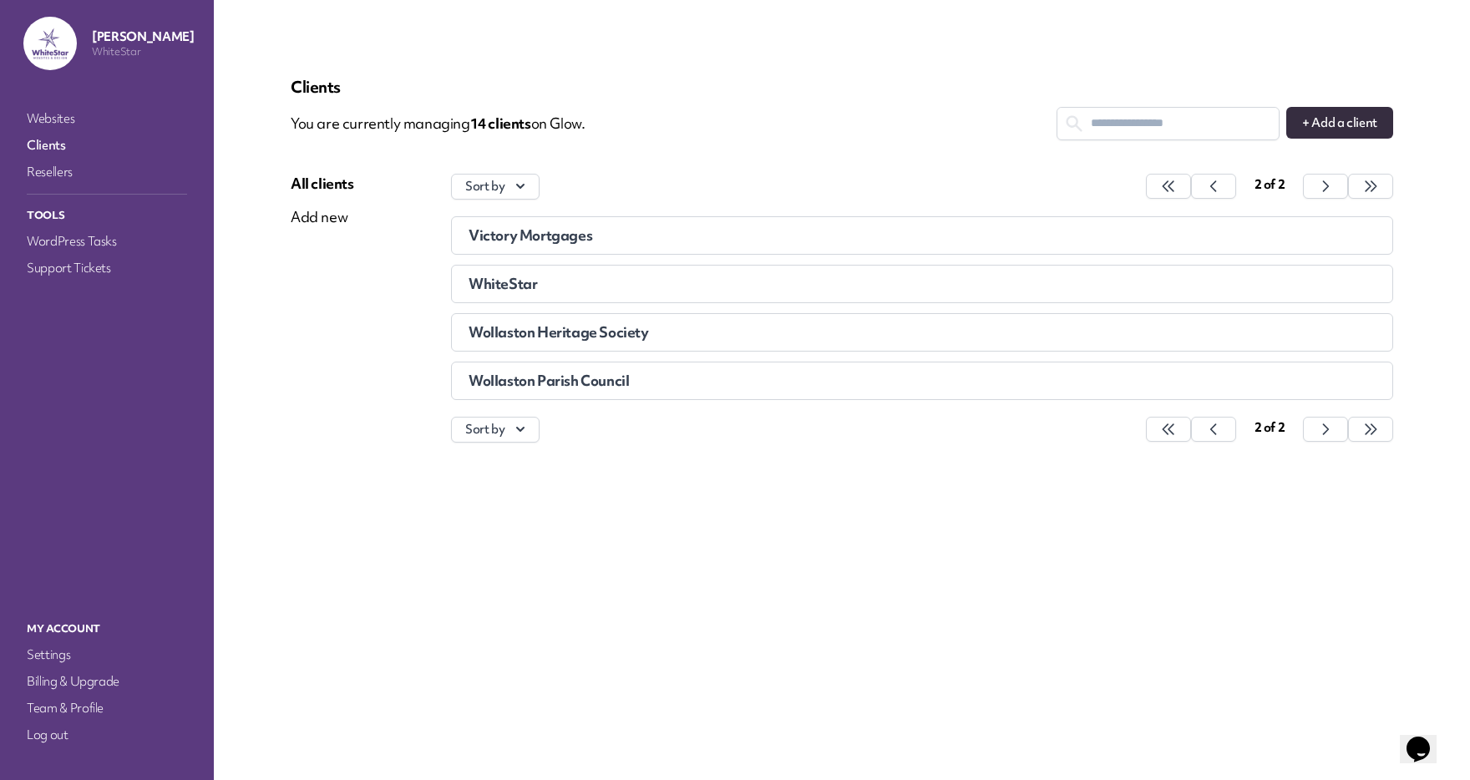
click at [594, 376] on span "Wollaston Parish Council" at bounding box center [549, 380] width 160 height 19
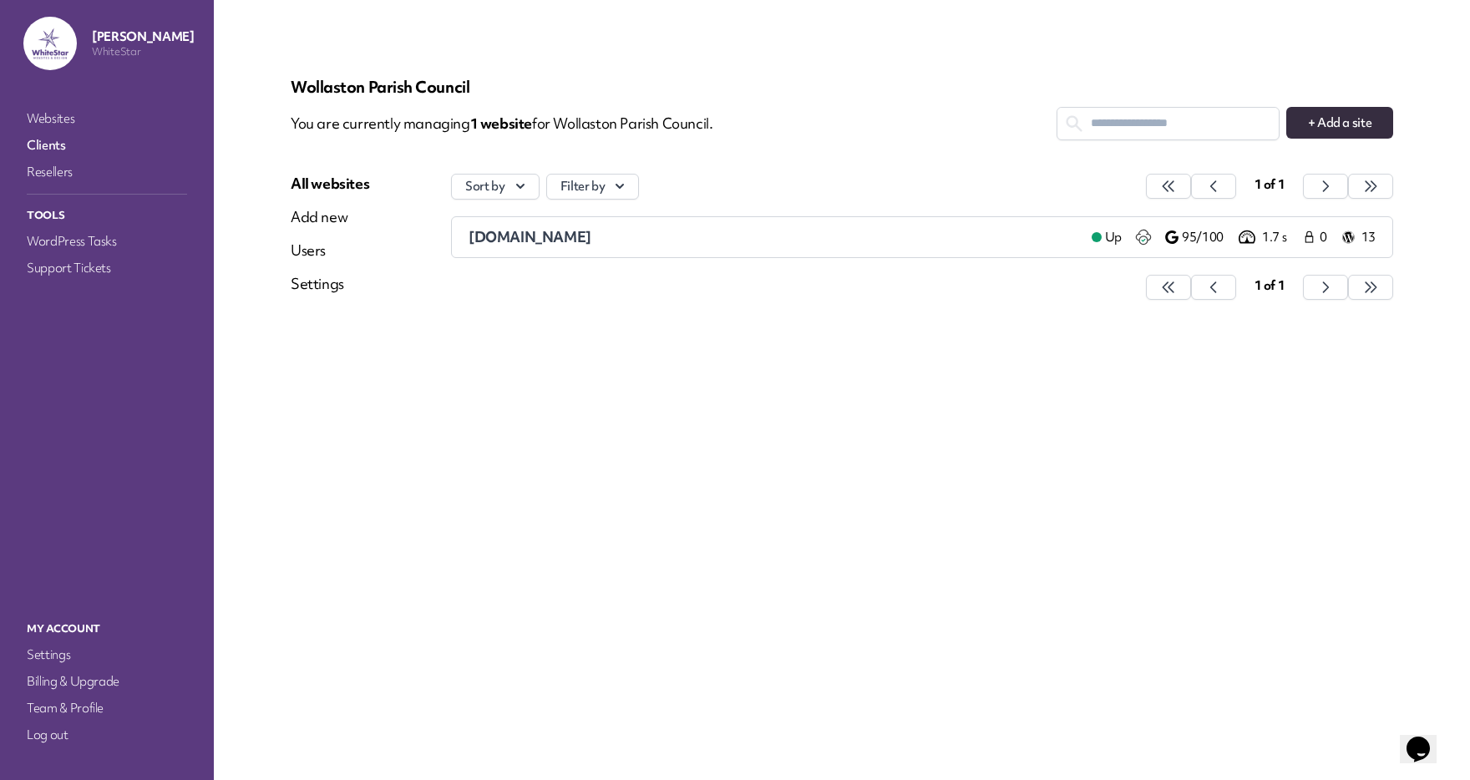
click at [308, 251] on div "Users" at bounding box center [330, 251] width 79 height 20
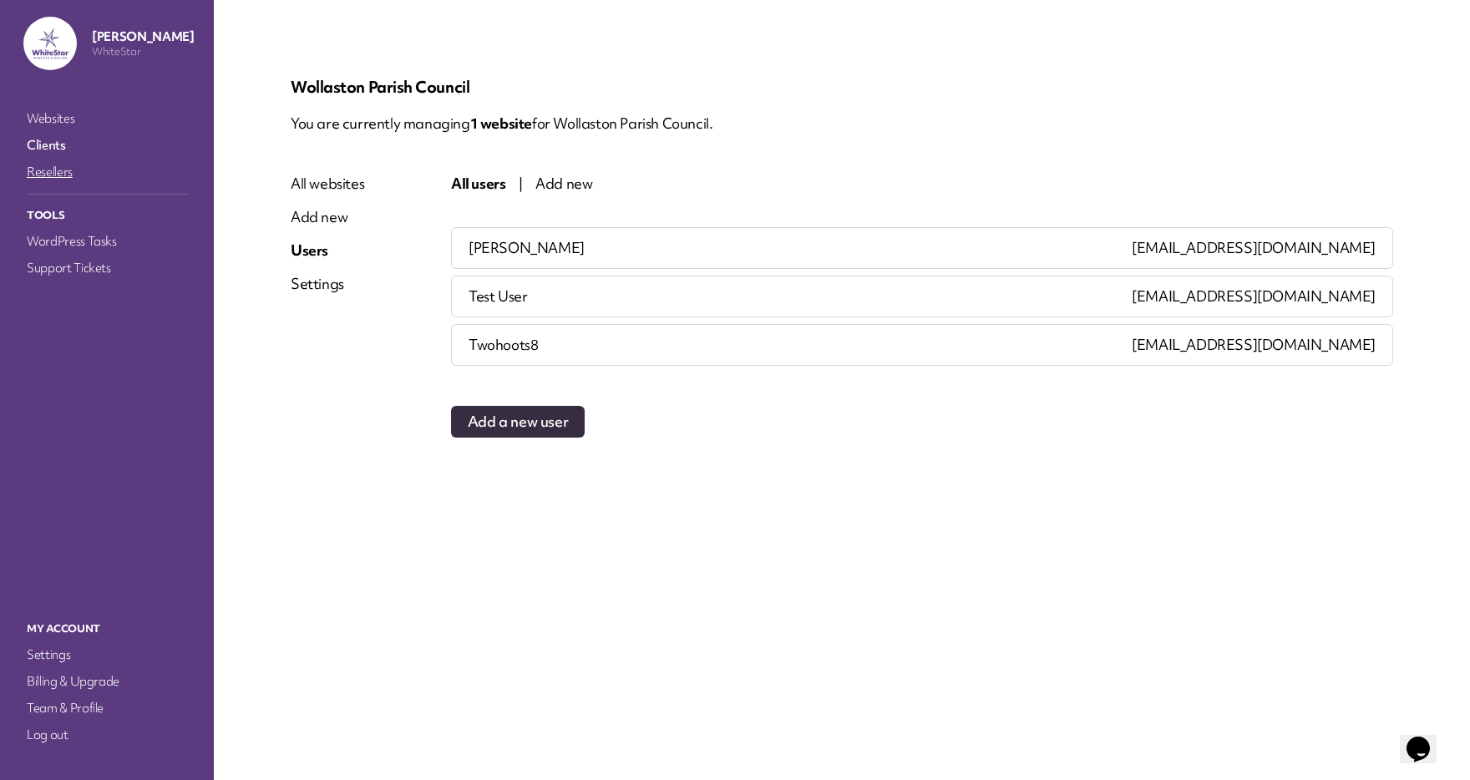
click at [30, 164] on link "Resellers" at bounding box center [106, 171] width 167 height 23
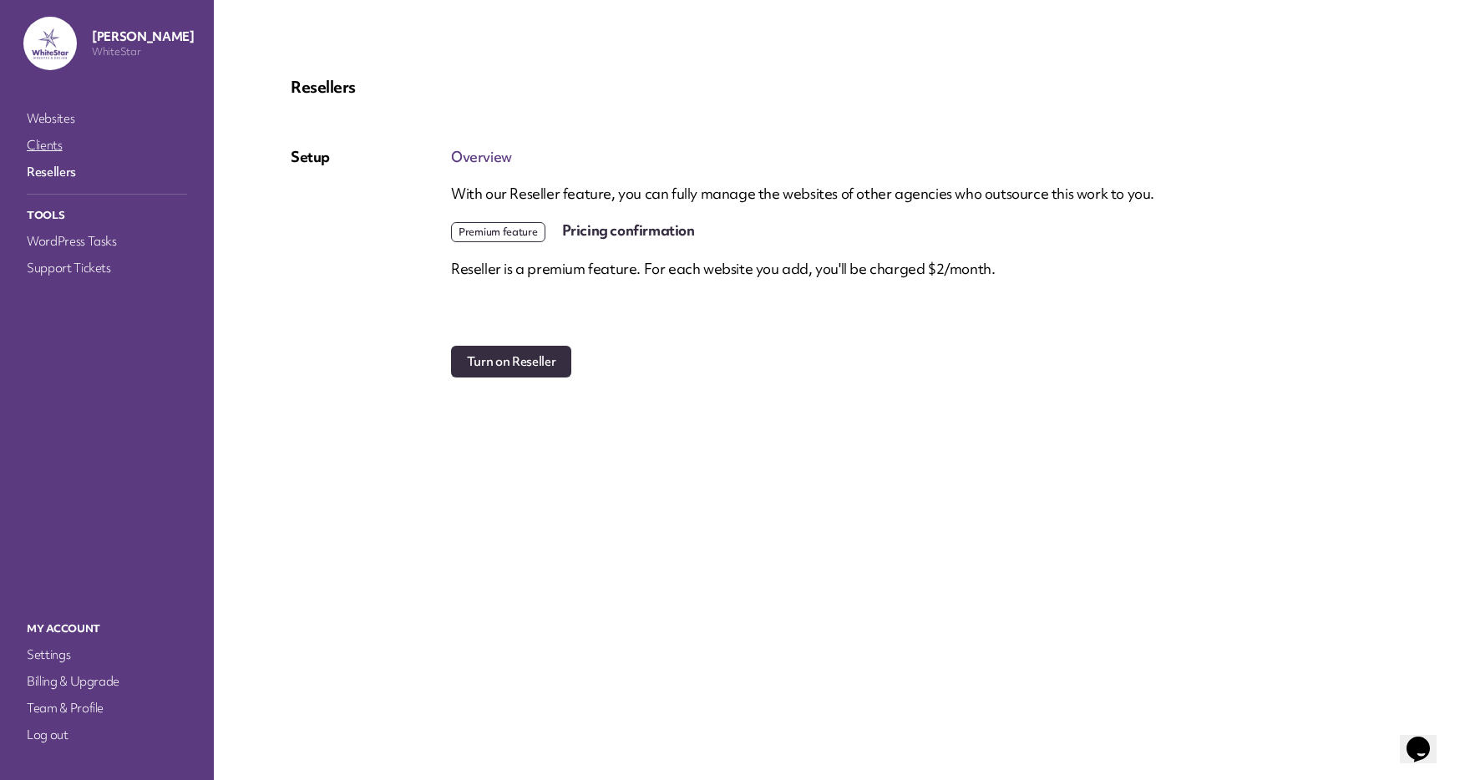
click at [46, 147] on link "Clients" at bounding box center [106, 145] width 167 height 23
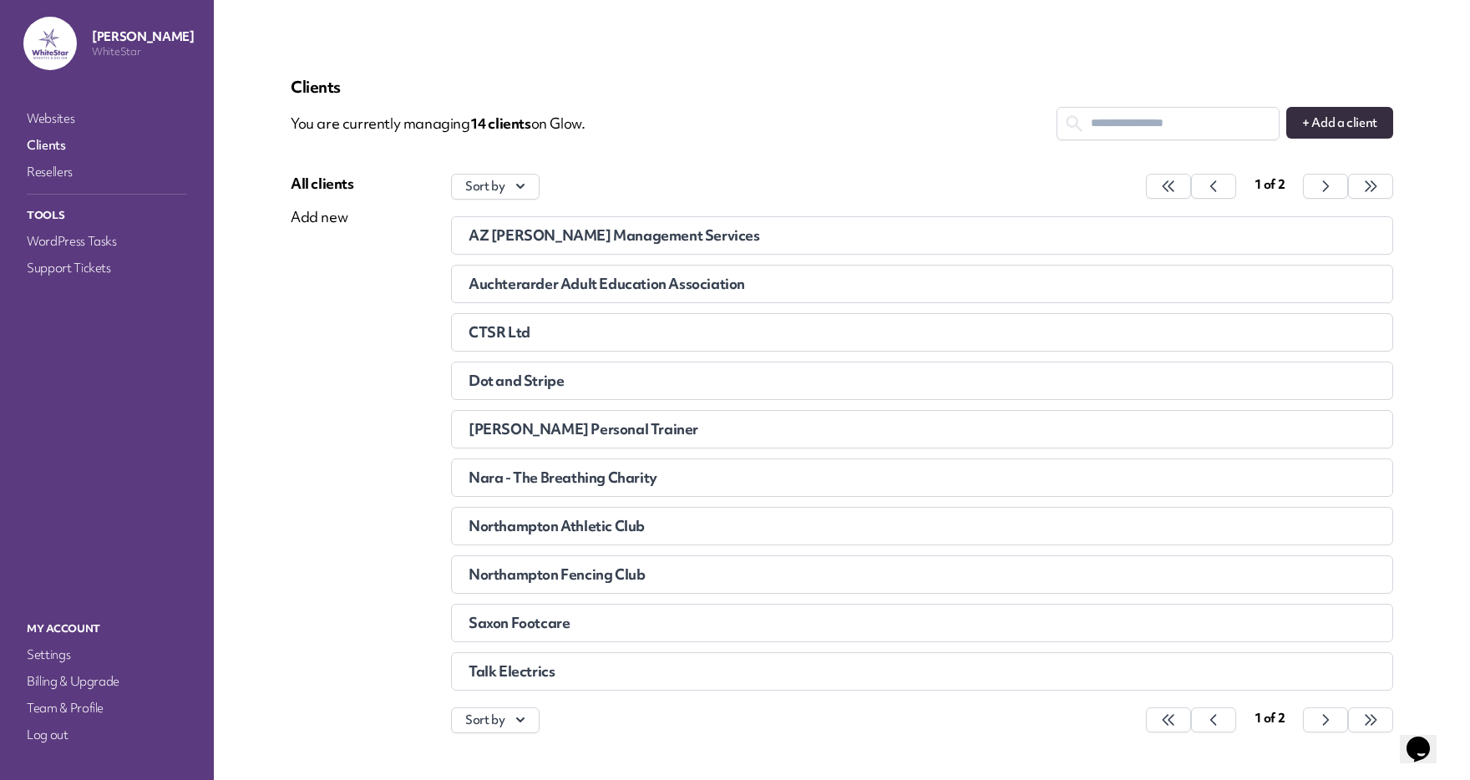
click at [499, 367] on li "Dot and Stripe" at bounding box center [922, 381] width 942 height 38
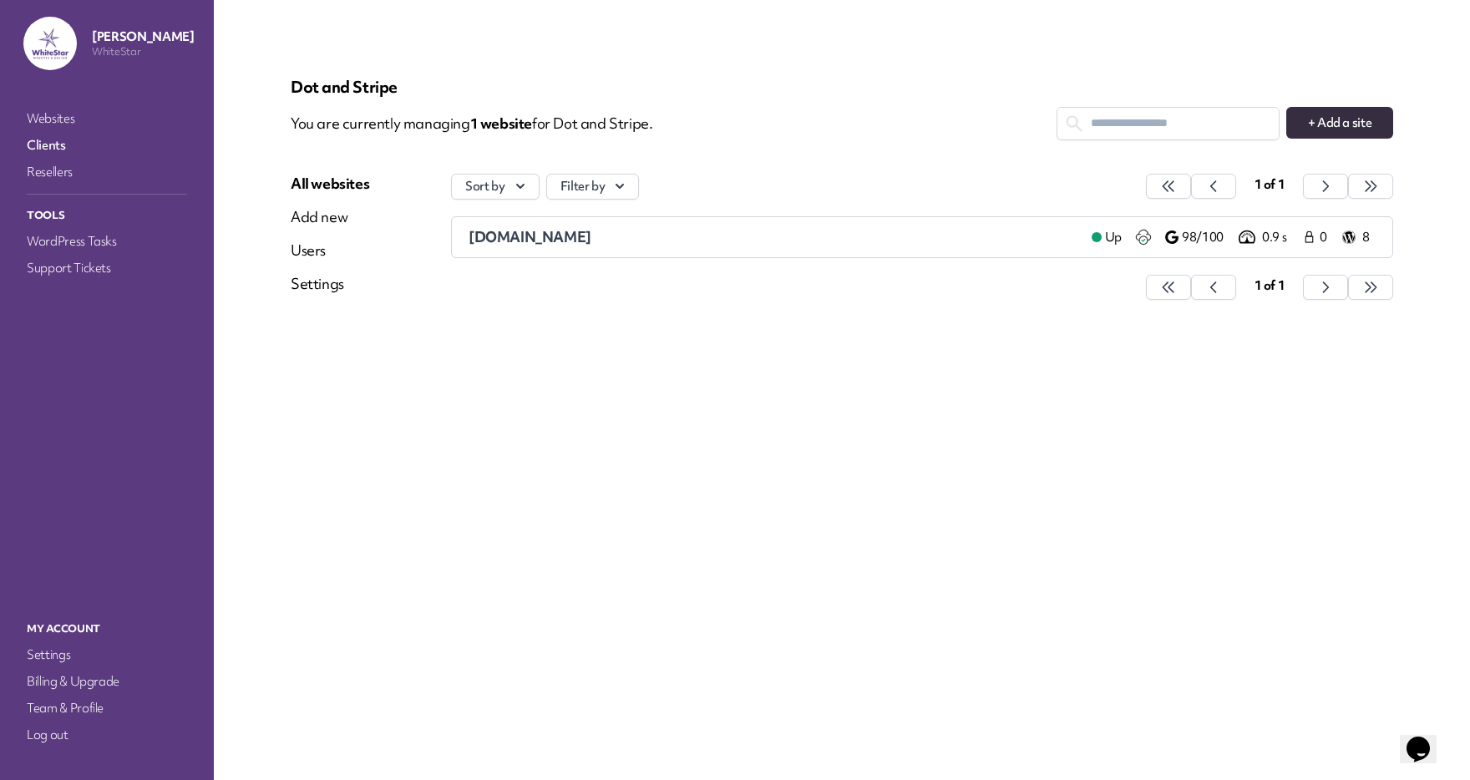
click at [304, 256] on div "Users" at bounding box center [330, 251] width 79 height 20
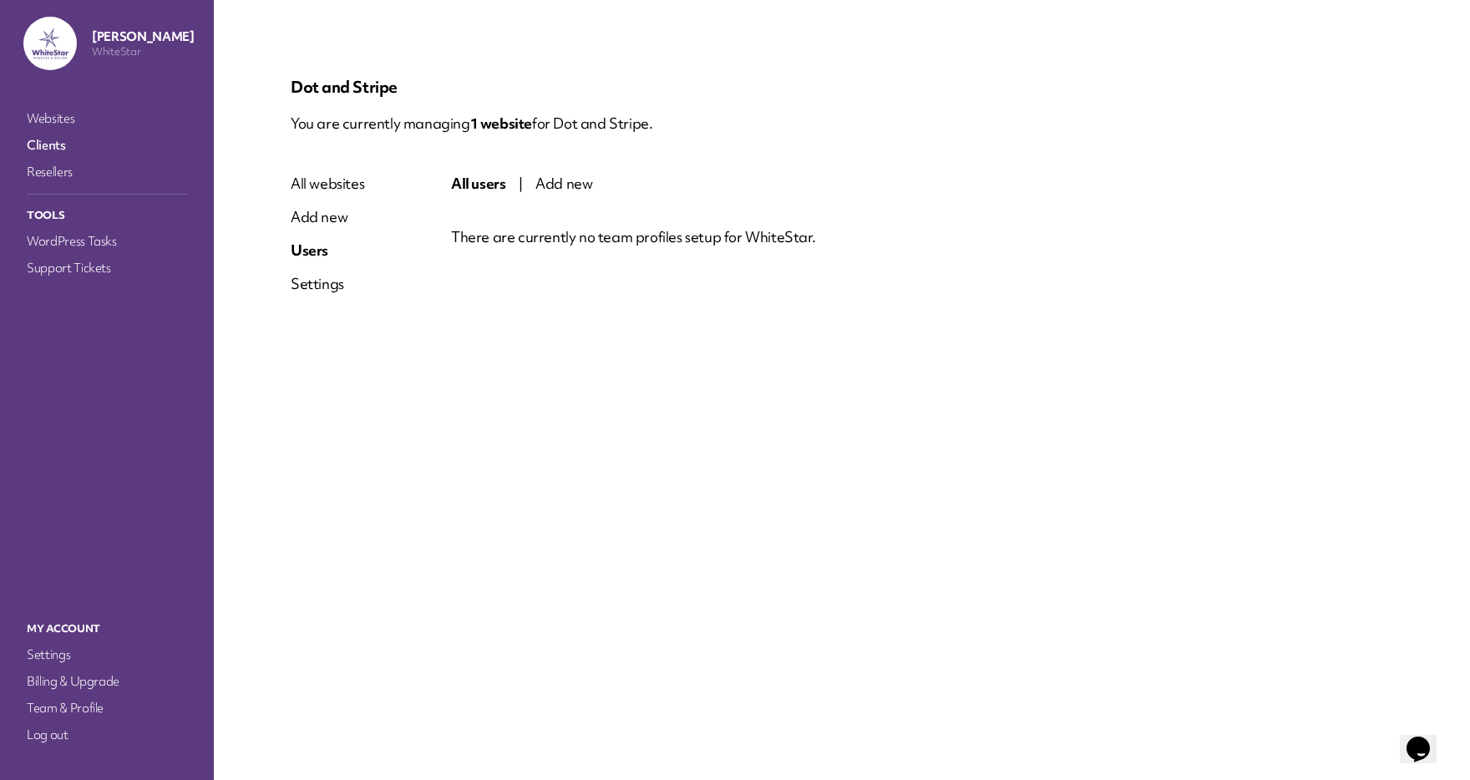
click at [52, 122] on link "Websites" at bounding box center [106, 118] width 167 height 23
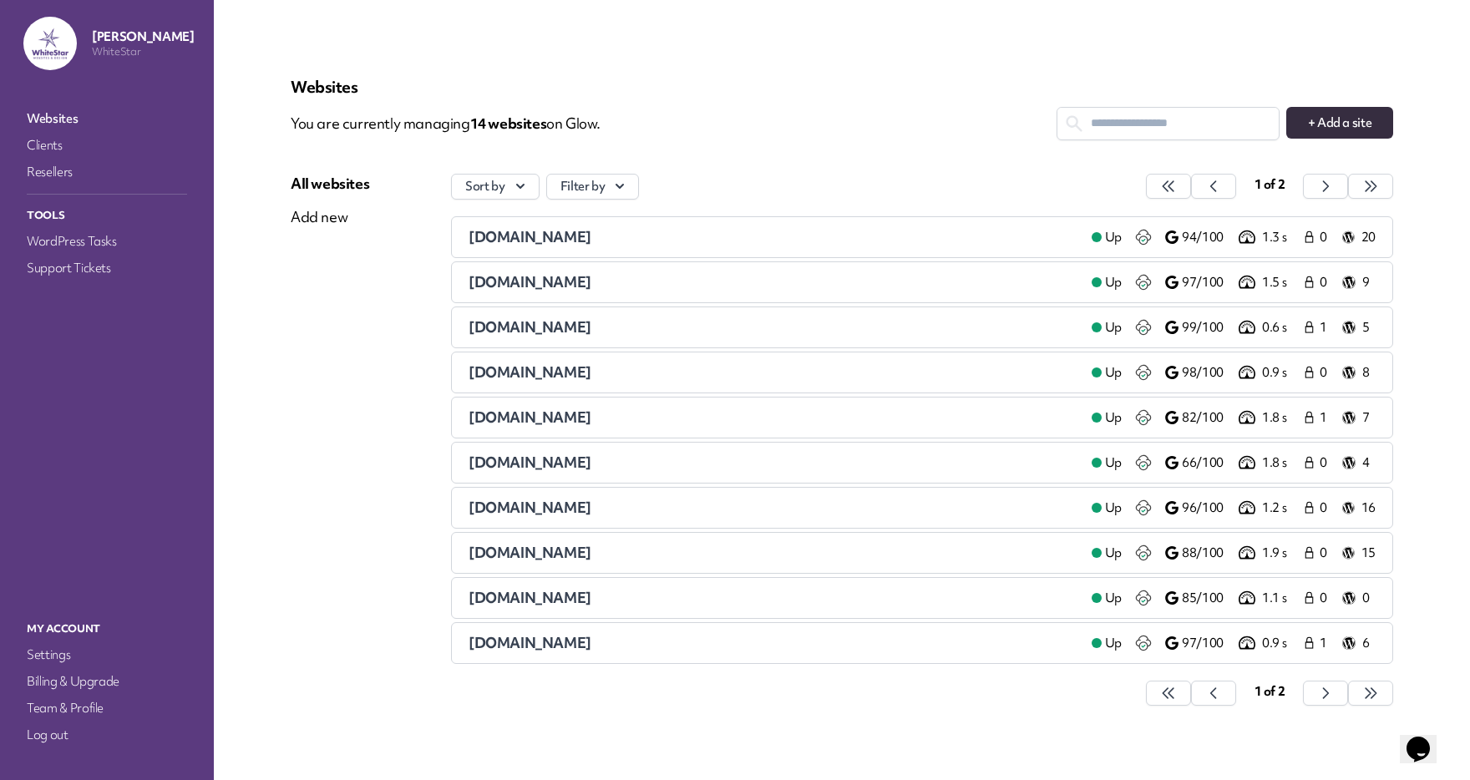
click at [502, 373] on span "[DOMAIN_NAME]" at bounding box center [530, 371] width 123 height 19
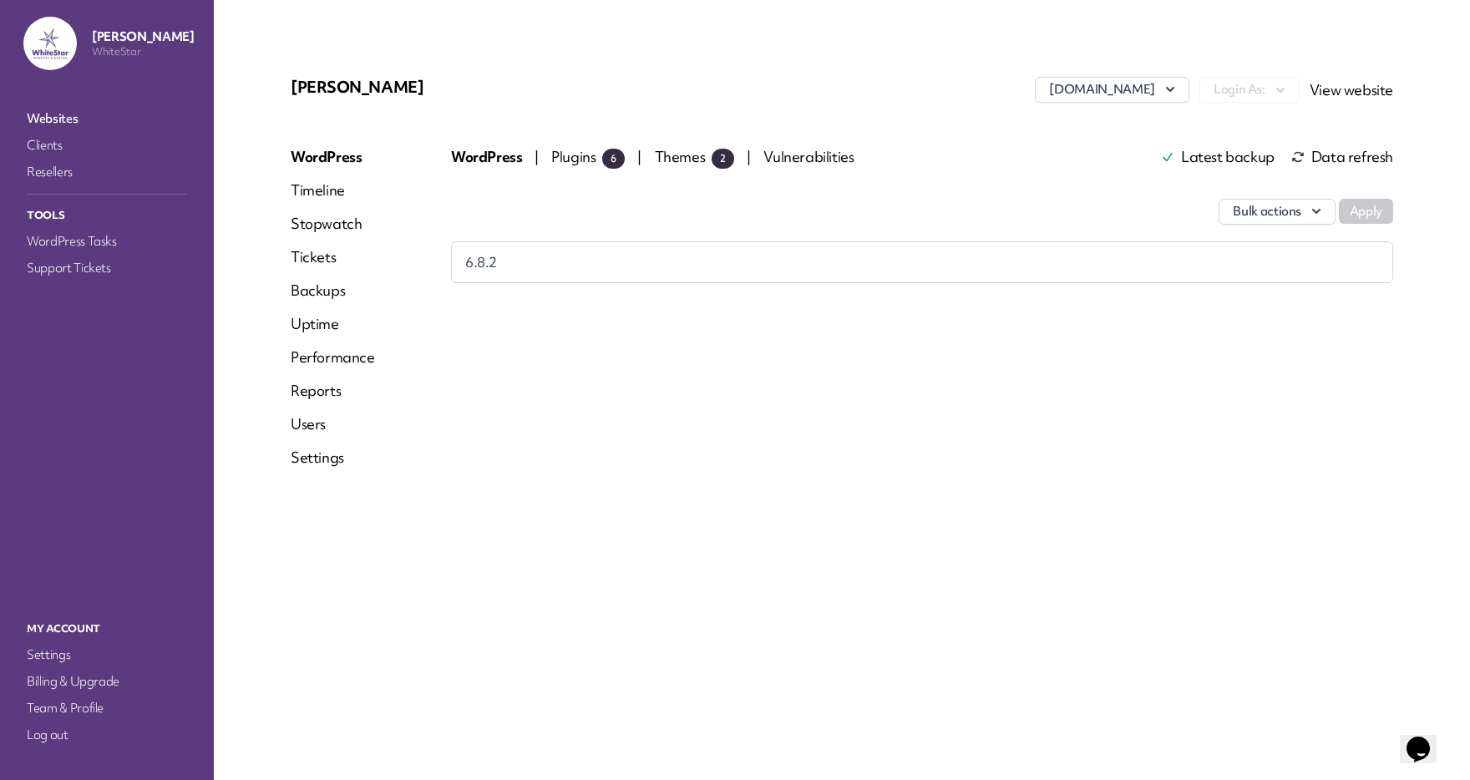
click at [320, 261] on link "Tickets" at bounding box center [333, 257] width 84 height 20
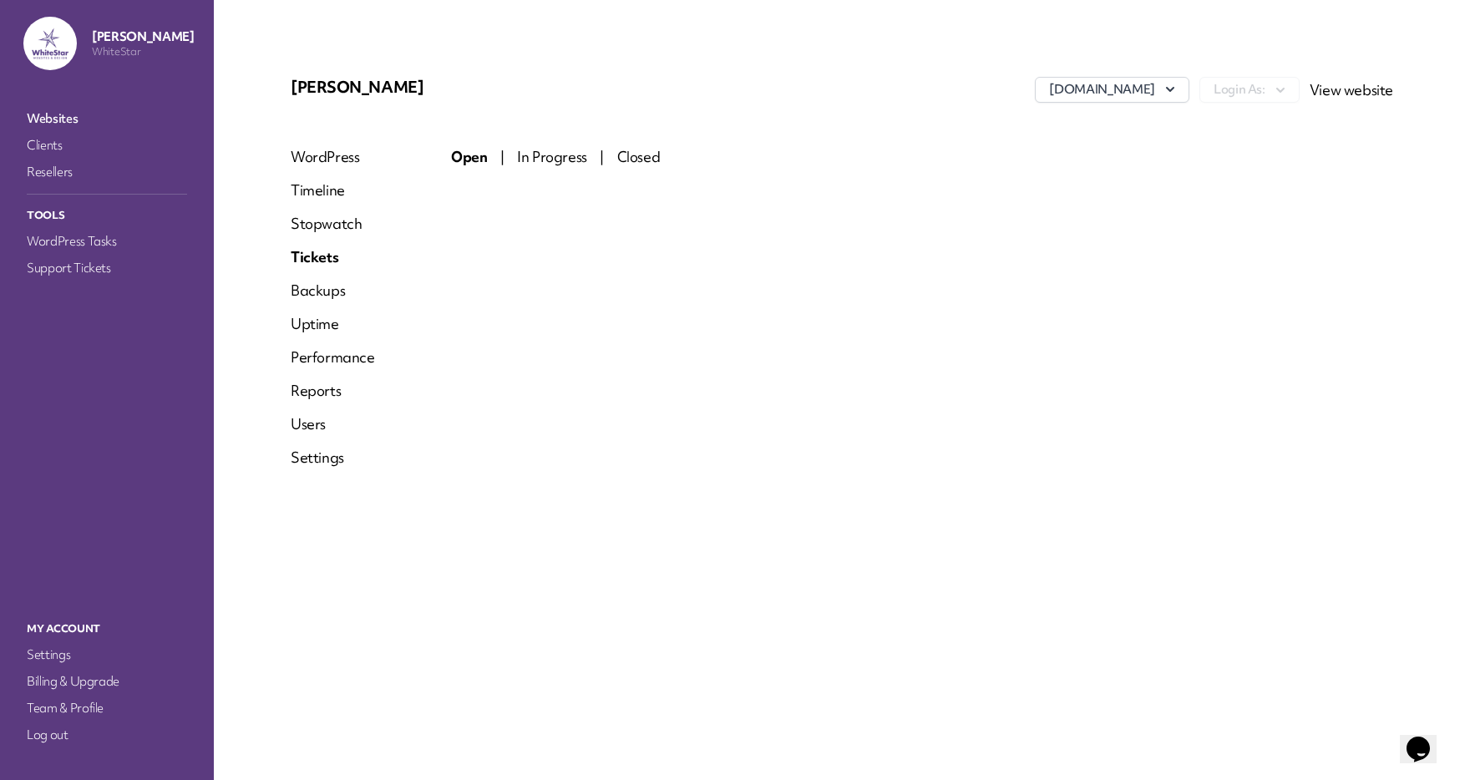
click at [580, 256] on div "Open | In Progress | Closed" at bounding box center [922, 314] width 942 height 334
drag, startPoint x: 580, startPoint y: 256, endPoint x: 403, endPoint y: 256, distance: 177.9
click at [433, 256] on div "WordPress Timeline Stopwatch Tickets Backups Uptime Performance Reports Users S…" at bounding box center [842, 314] width 1102 height 334
click at [314, 252] on link "Tickets" at bounding box center [333, 257] width 84 height 20
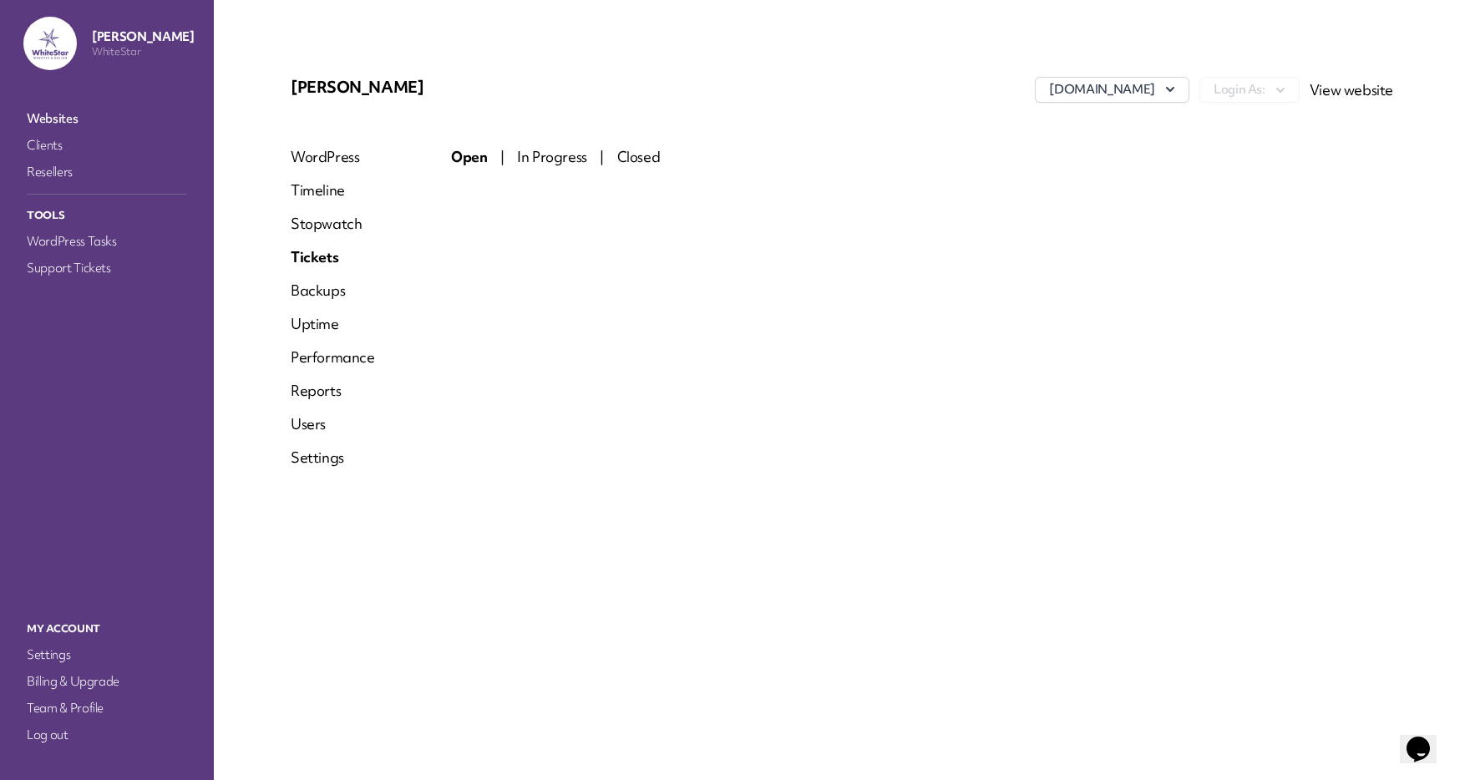
click at [467, 155] on span "Open" at bounding box center [469, 156] width 36 height 19
click at [93, 274] on link "Support Tickets" at bounding box center [106, 267] width 167 height 23
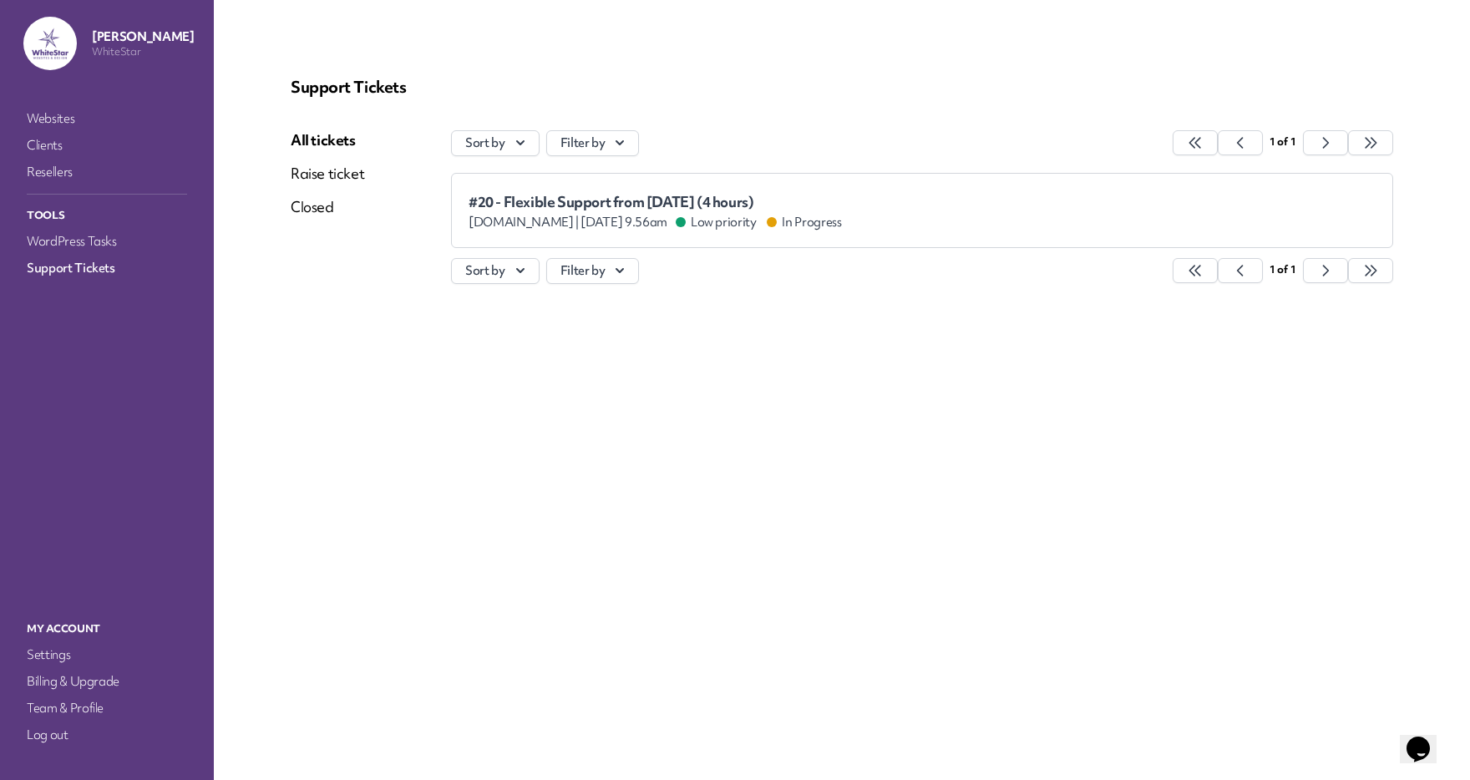
click at [320, 165] on link "Raise ticket" at bounding box center [327, 174] width 73 height 20
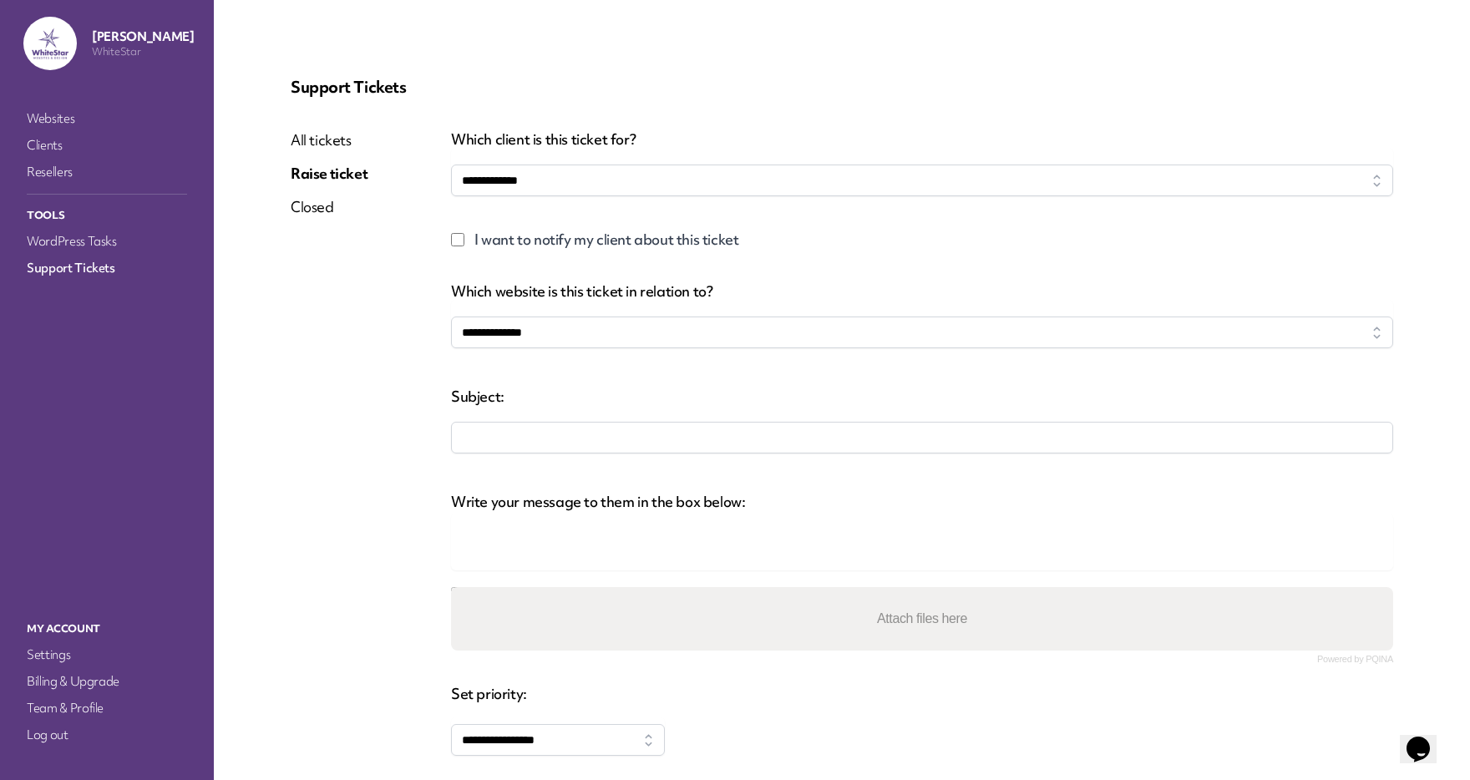
select select
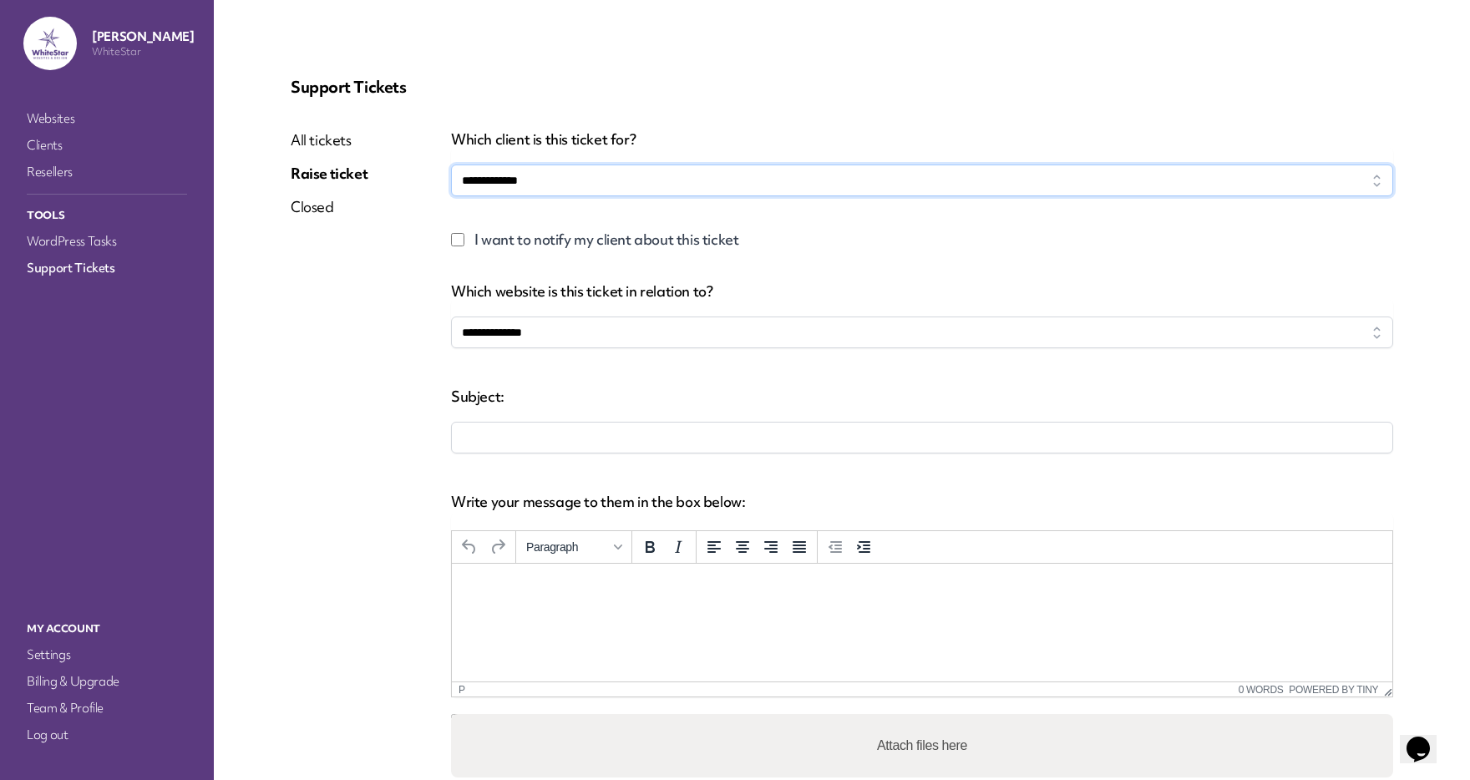
click at [564, 179] on select "**********" at bounding box center [922, 181] width 942 height 32
select select "****"
click at [528, 333] on select "**********" at bounding box center [922, 333] width 942 height 32
select select "**********"
click at [534, 442] on input "company" at bounding box center [922, 438] width 942 height 32
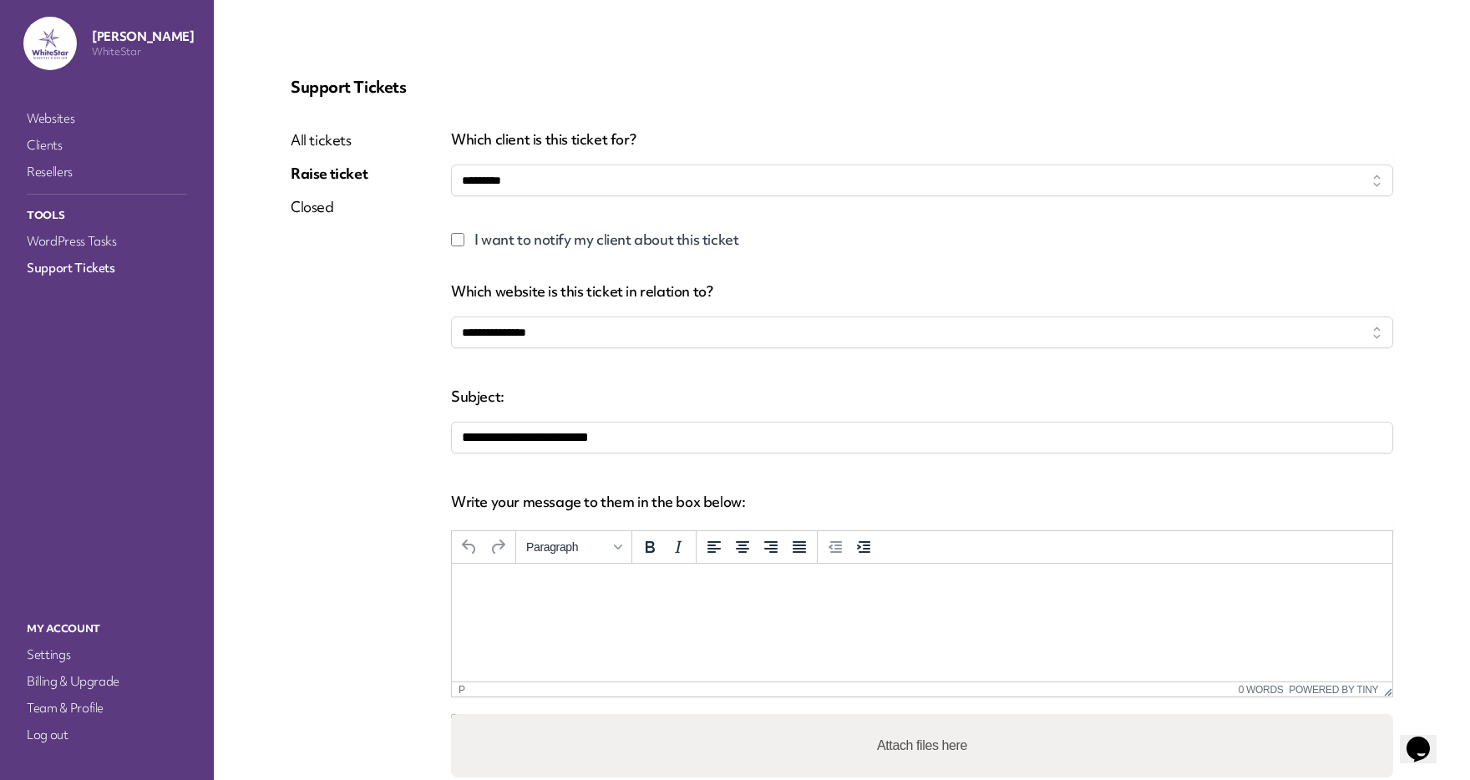
type input "**********"
click at [525, 599] on html at bounding box center [922, 586] width 940 height 45
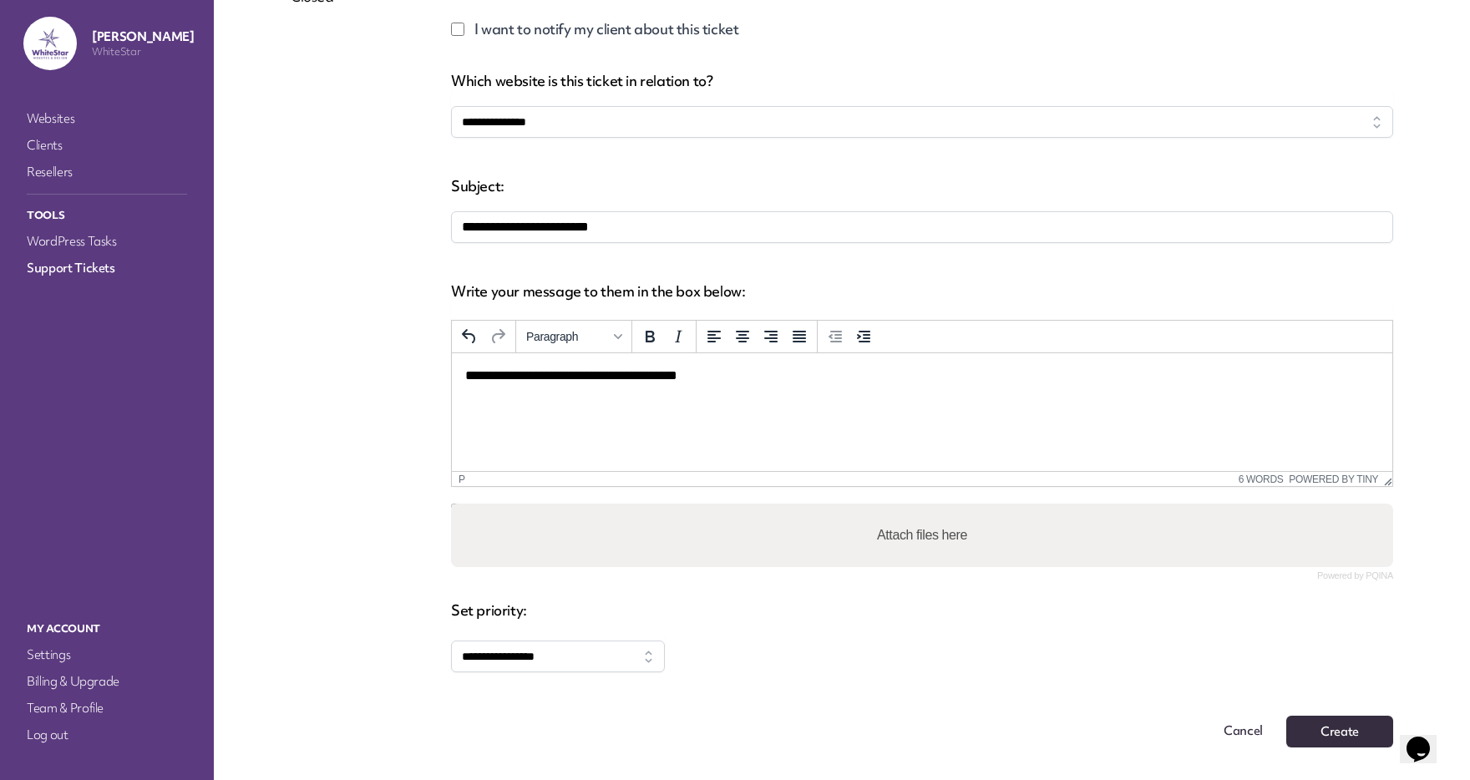
scroll to position [255, 0]
